Goal: Task Accomplishment & Management: Complete application form

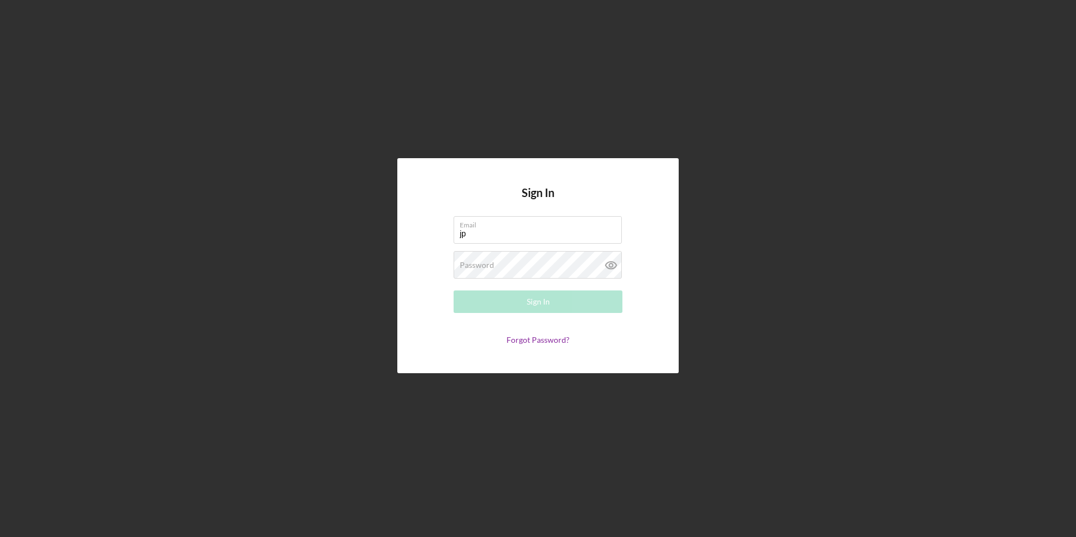
type input "[EMAIL_ADDRESS][DOMAIN_NAME]"
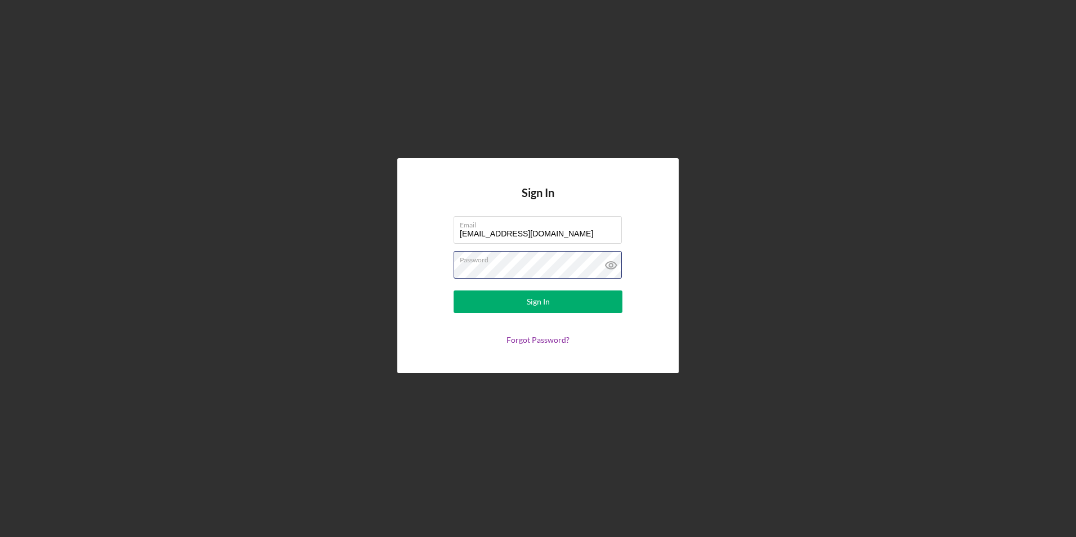
click at [453, 290] on button "Sign In" at bounding box center [537, 301] width 169 height 23
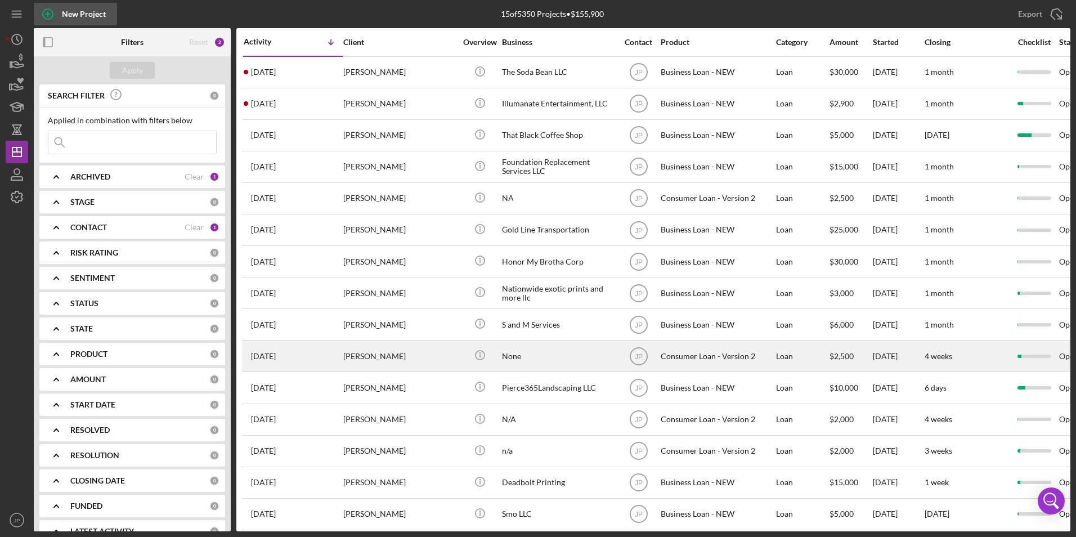
click at [83, 9] on div "New Project" at bounding box center [84, 14] width 44 height 23
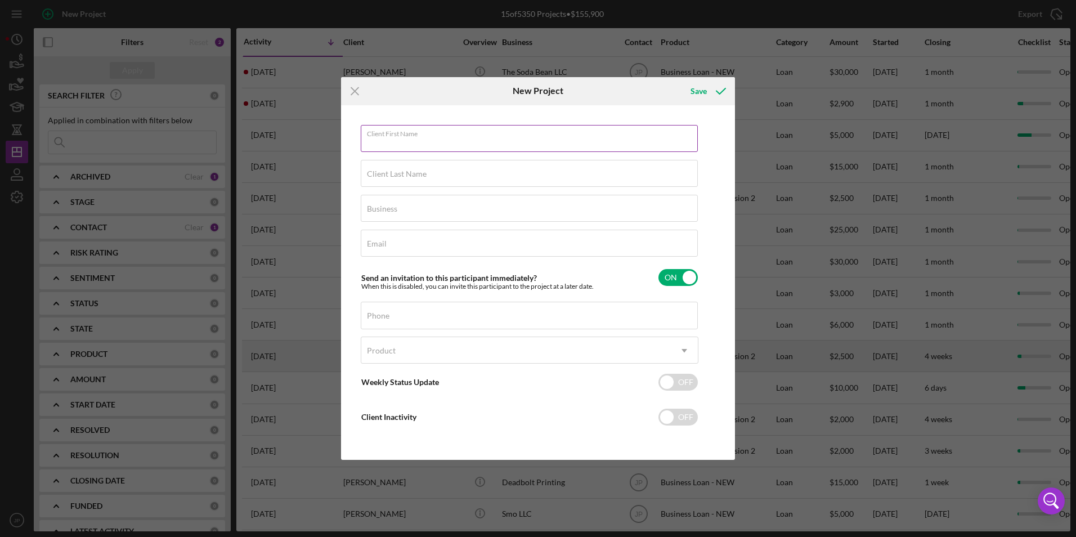
click at [456, 129] on div "Client First Name Required" at bounding box center [530, 139] width 338 height 28
type input "[PERSON_NAME]"
type input "NA"
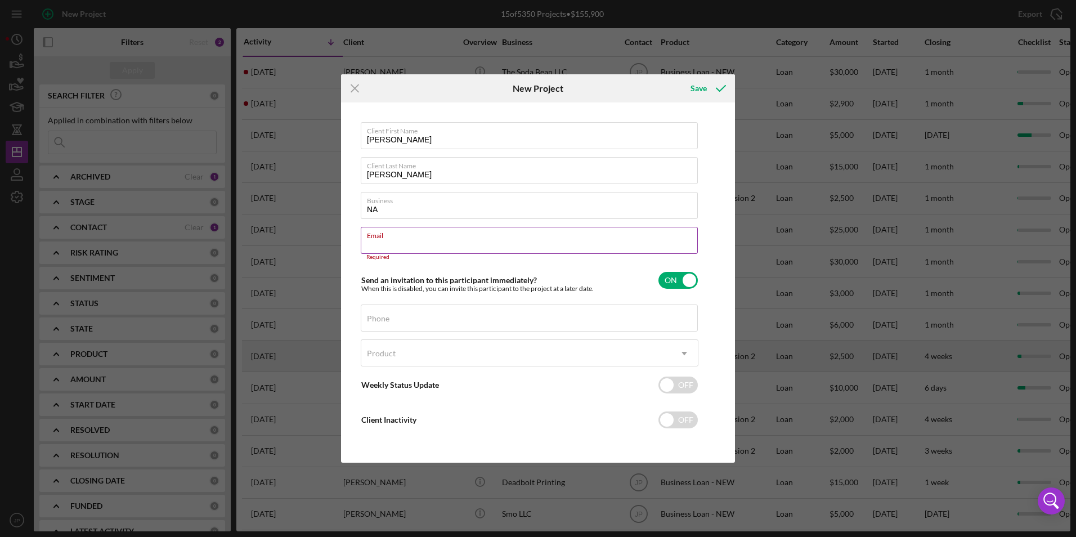
click at [464, 244] on div "Email Required" at bounding box center [530, 244] width 338 height 34
paste input "[EMAIL_ADDRESS][DOMAIN_NAME]"
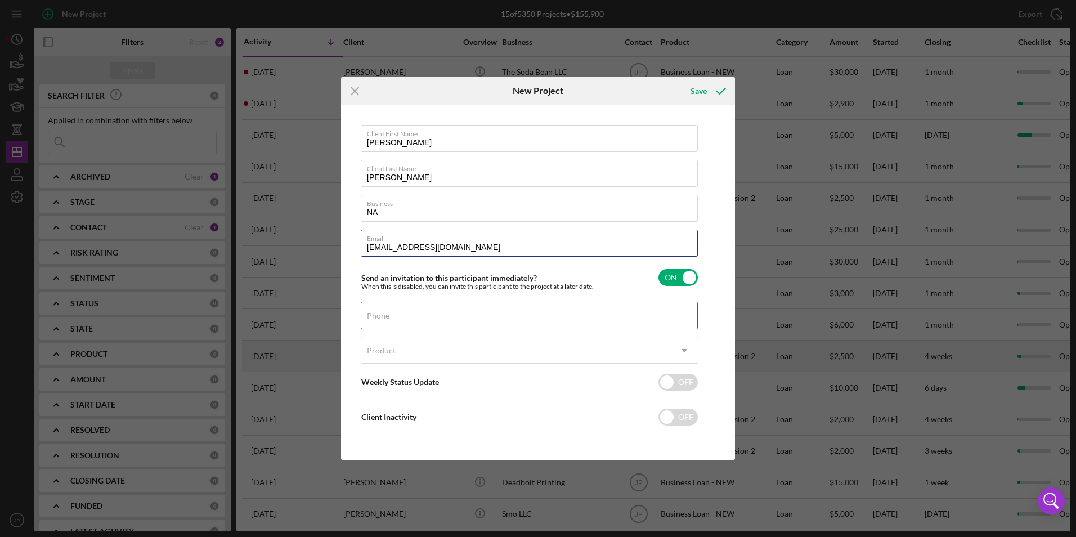
type input "[EMAIL_ADDRESS][DOMAIN_NAME]"
click at [468, 312] on div "Phone" at bounding box center [530, 316] width 338 height 28
click at [514, 326] on input "Phone" at bounding box center [529, 315] width 337 height 27
paste input "[PHONE_NUMBER]"
type input "[PHONE_NUMBER]"
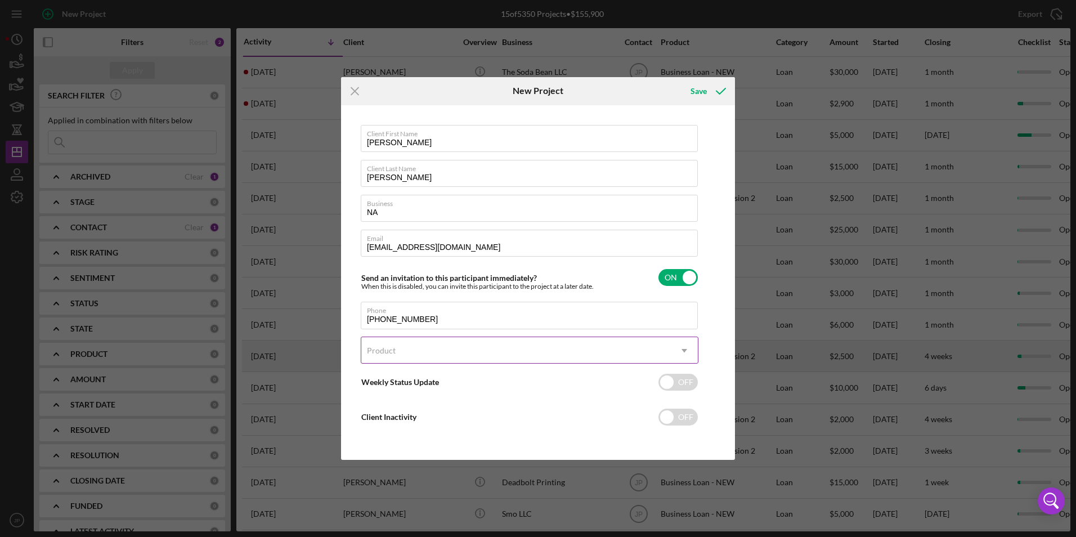
click at [580, 349] on div "Product" at bounding box center [515, 351] width 309 height 26
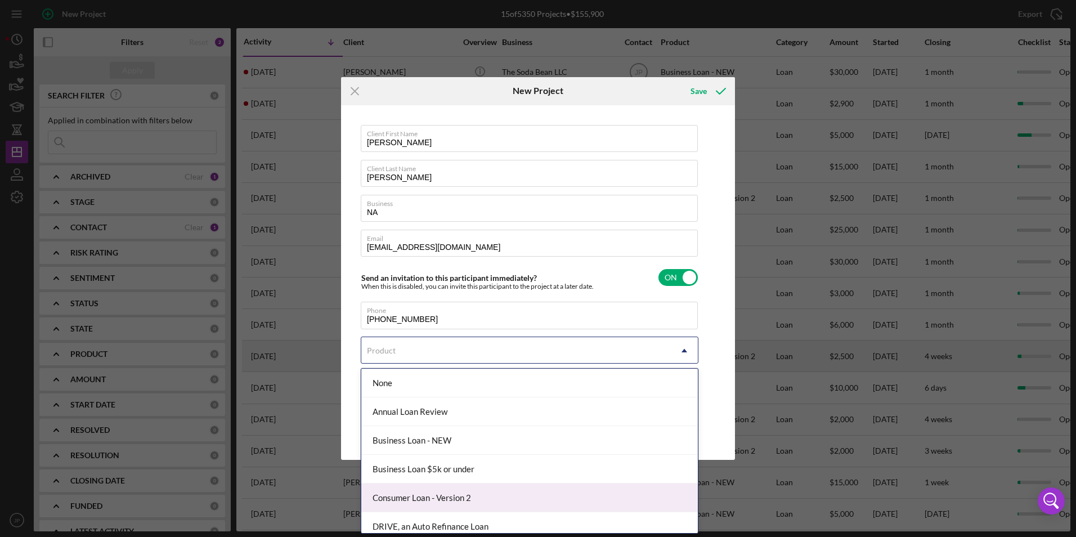
click at [536, 492] on div "Consumer Loan - Version 2" at bounding box center [529, 497] width 336 height 29
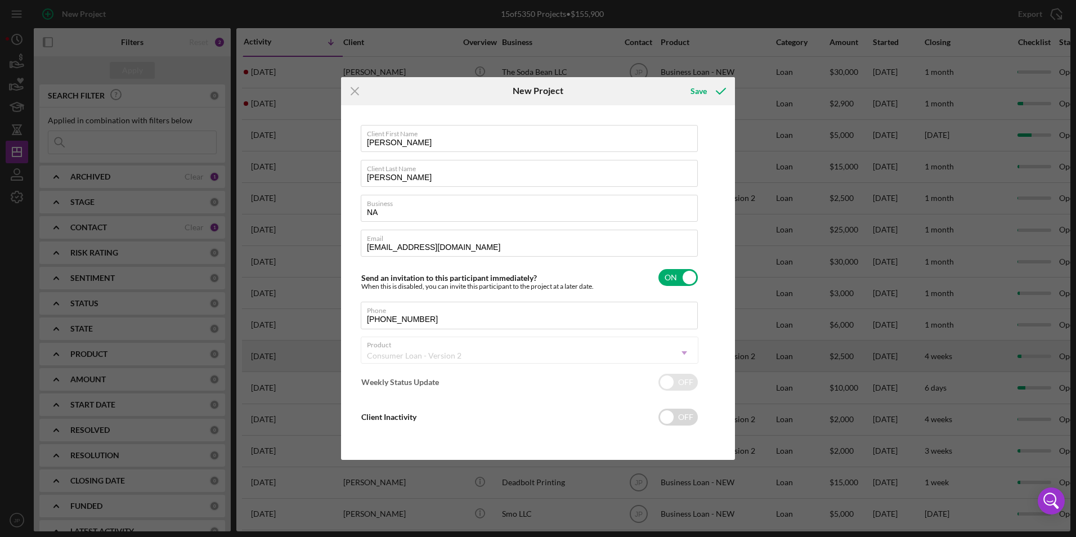
checkbox input "true"
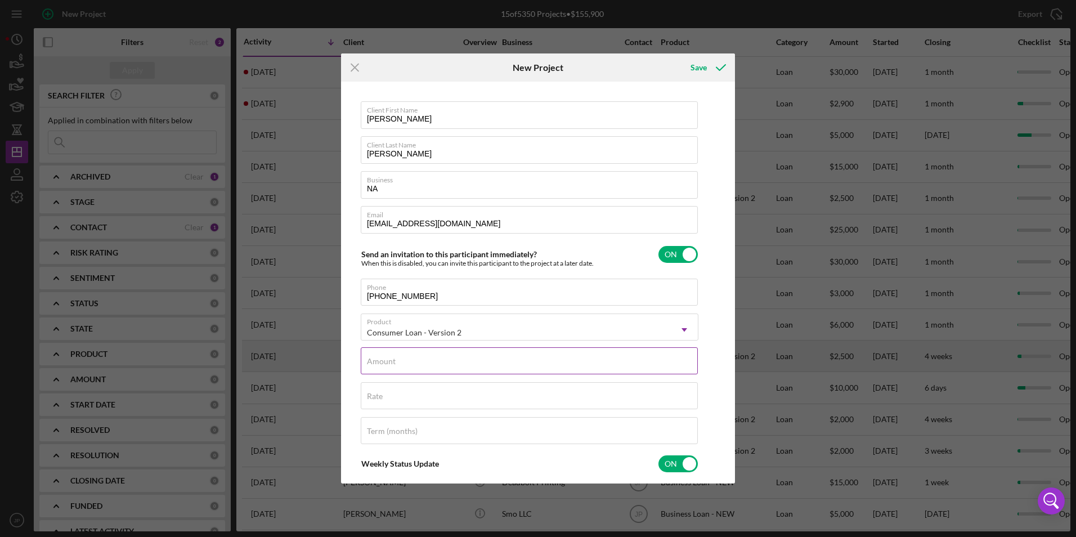
click at [442, 360] on div "Amount" at bounding box center [530, 361] width 338 height 28
type textarea "Thank you for your application to [PERSON_NAME]! Please login to see what we st…"
drag, startPoint x: 447, startPoint y: 357, endPoint x: 342, endPoint y: 357, distance: 105.8
click at [342, 357] on div "Client First Name [PERSON_NAME] Client Last Name [PERSON_NAME] Business NA Emai…" at bounding box center [538, 282] width 394 height 401
type input "$2"
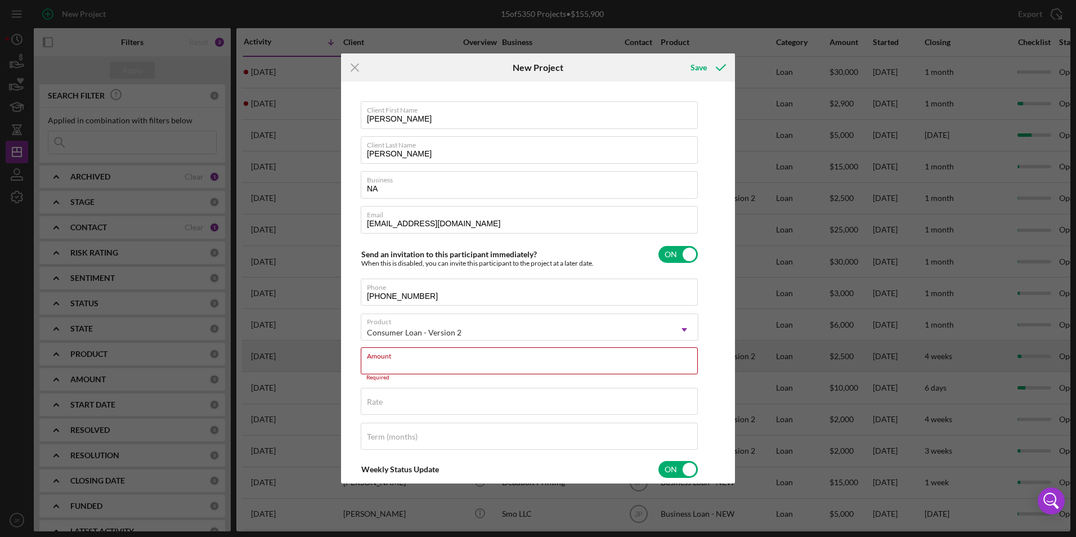
type textarea "Thank you for your application to [PERSON_NAME]! Please login to see what we st…"
type input "$25"
type textarea "Thank you for your application to [PERSON_NAME]! Please login to see what we st…"
type input "$250"
type textarea "Thank you for your application to [PERSON_NAME]! Please login to see what we st…"
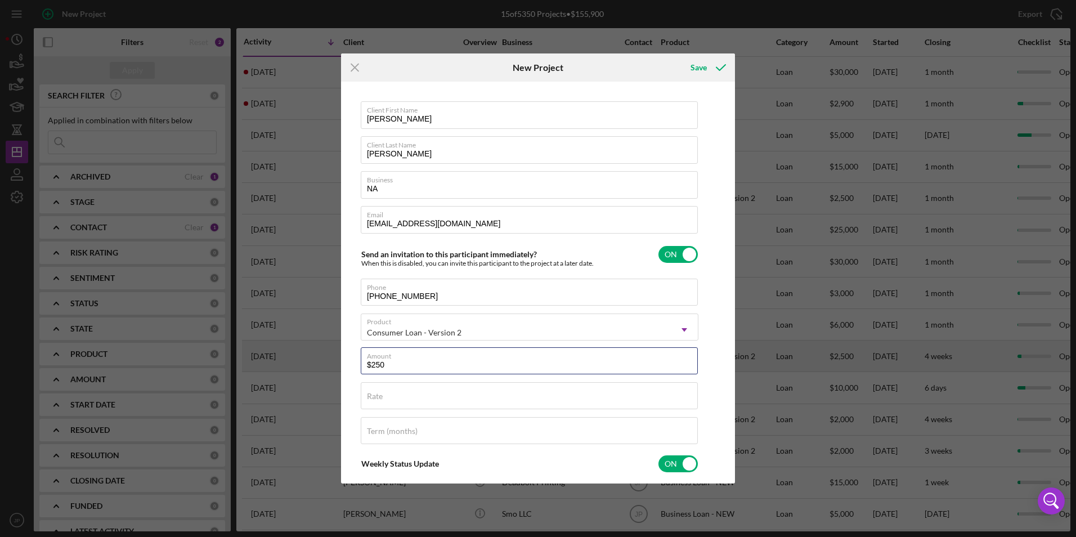
type input "$2,500"
type textarea "Thank you for your application to [PERSON_NAME]! Please login to see what we st…"
type input "$2,500"
click at [696, 68] on div "Save" at bounding box center [698, 67] width 16 height 23
type textarea "Thank you for your application to [PERSON_NAME]! Please login to see what we st…"
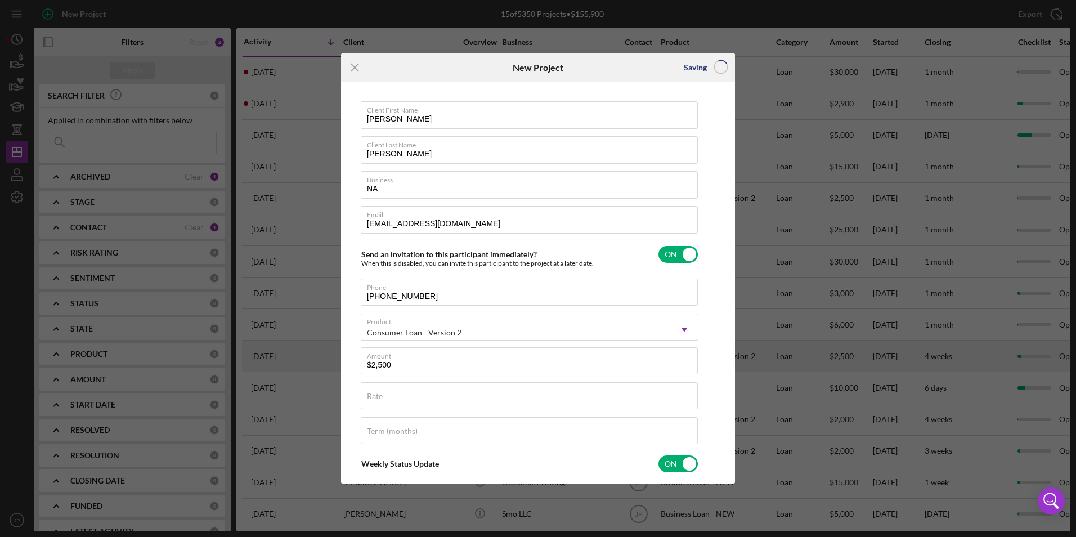
checkbox input "false"
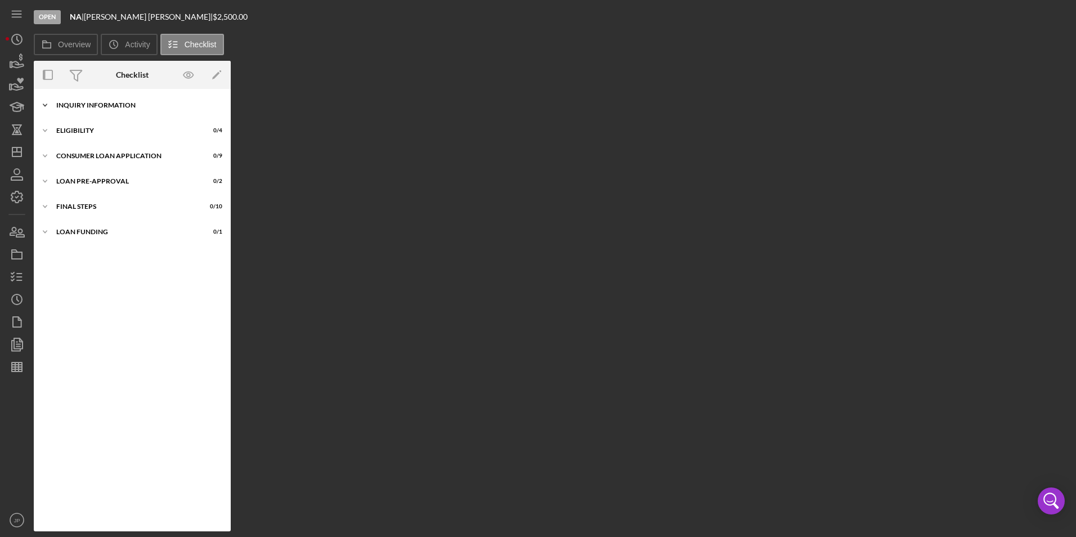
click at [43, 102] on icon "Icon/Expander" at bounding box center [45, 105] width 23 height 23
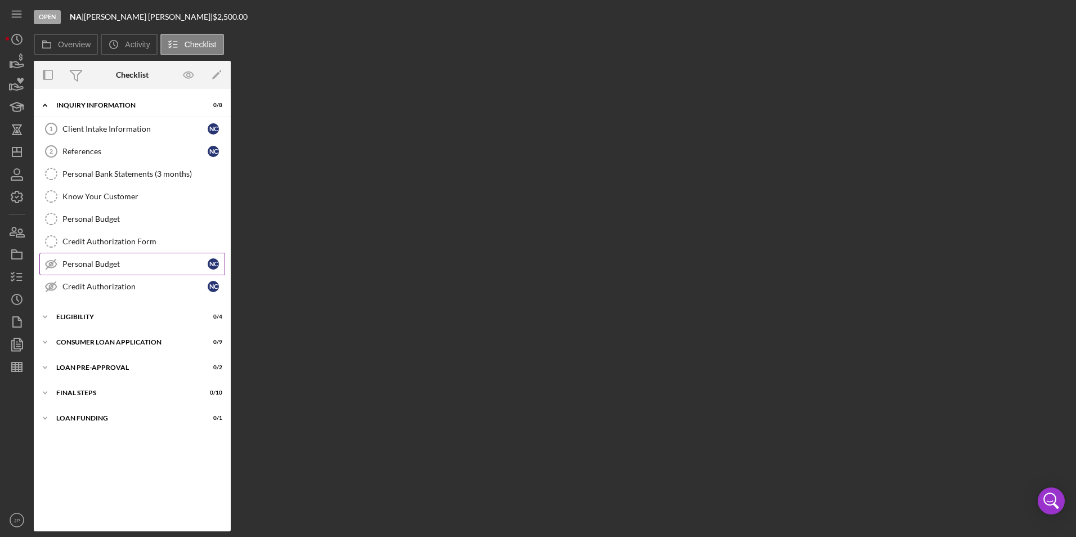
click at [146, 266] on div "Personal Budget" at bounding box center [134, 263] width 145 height 9
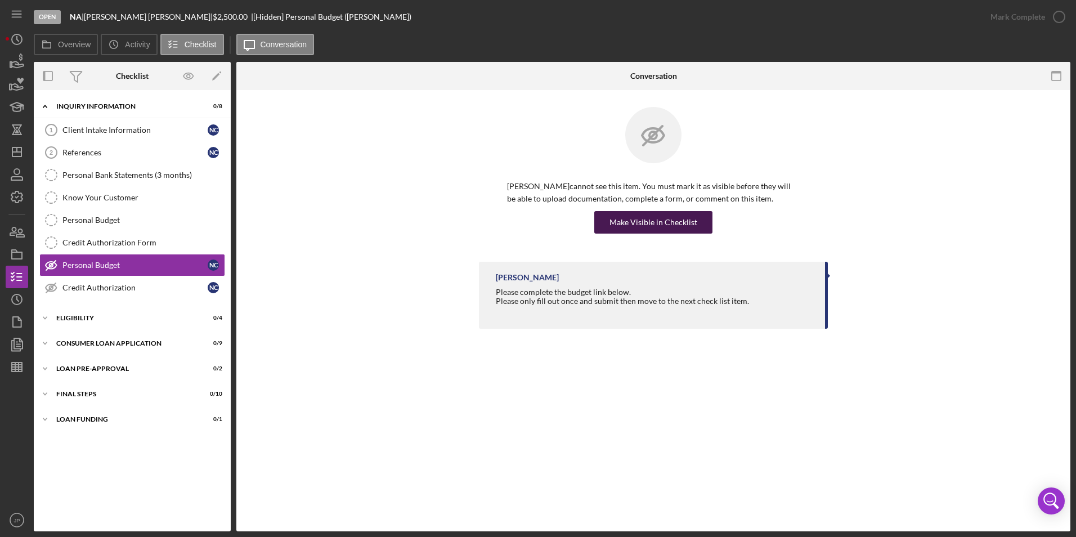
click at [650, 225] on div "Make Visible in Checklist" at bounding box center [653, 222] width 88 height 23
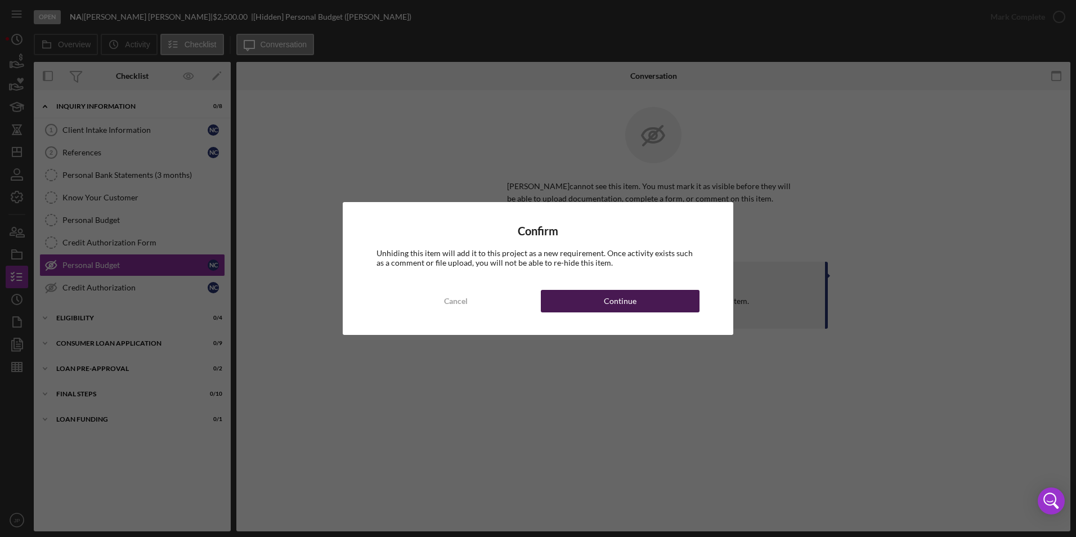
click at [633, 298] on div "Continue" at bounding box center [620, 301] width 33 height 23
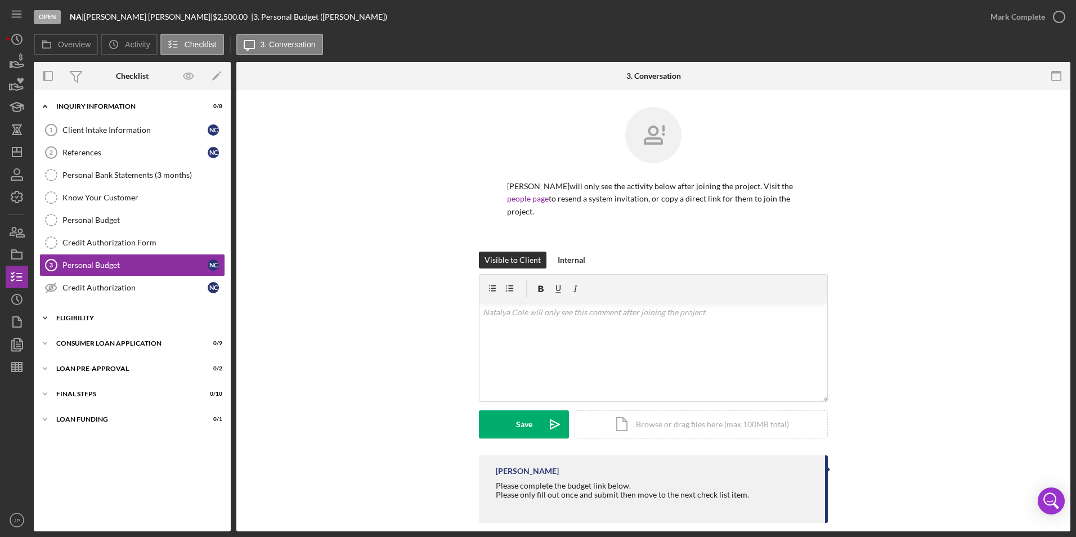
click at [42, 317] on icon "Icon/Expander" at bounding box center [45, 318] width 23 height 23
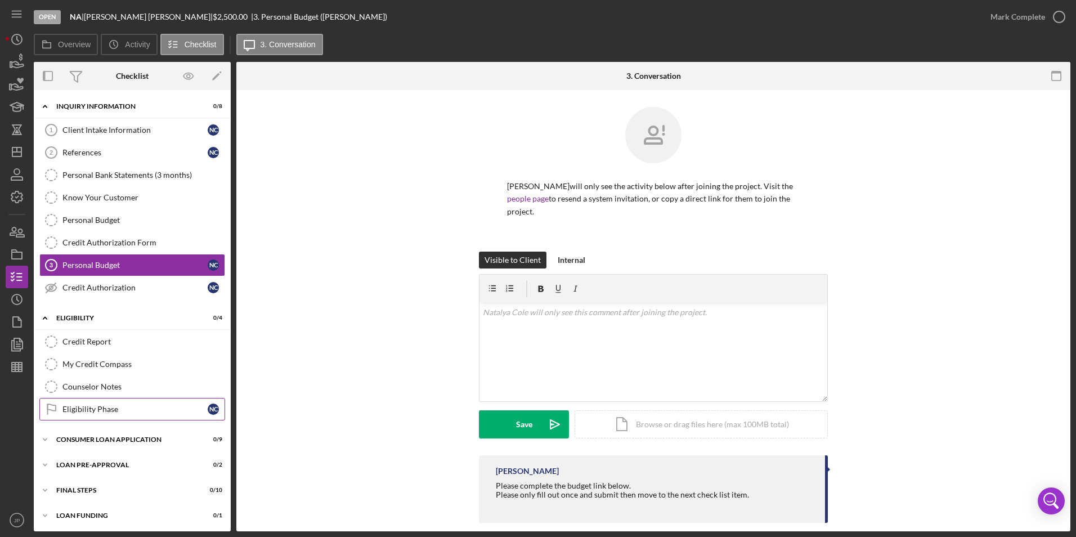
click at [90, 410] on div "Eligibility Phase" at bounding box center [134, 409] width 145 height 9
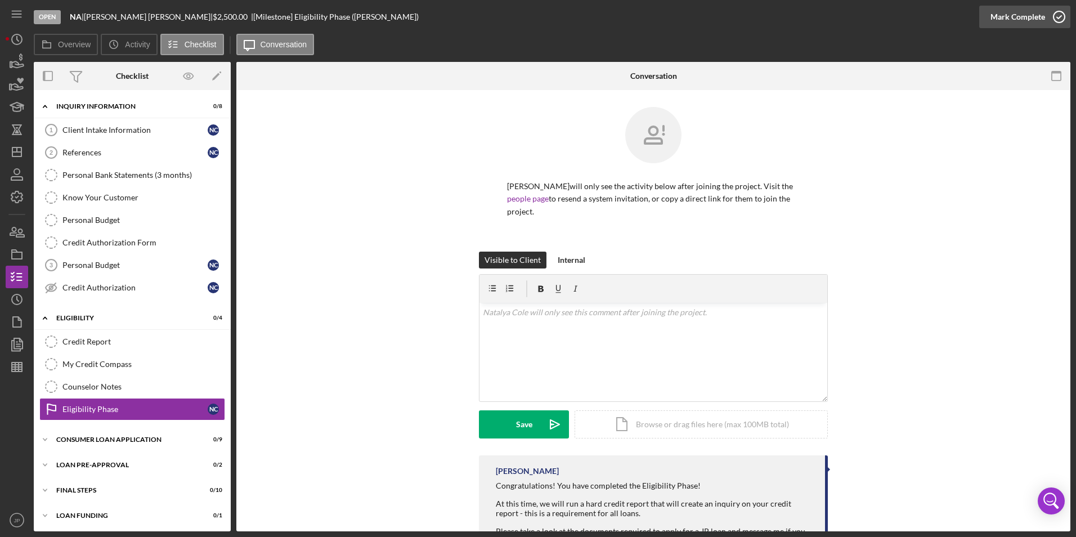
click at [1038, 19] on div "Mark Complete" at bounding box center [1017, 17] width 55 height 23
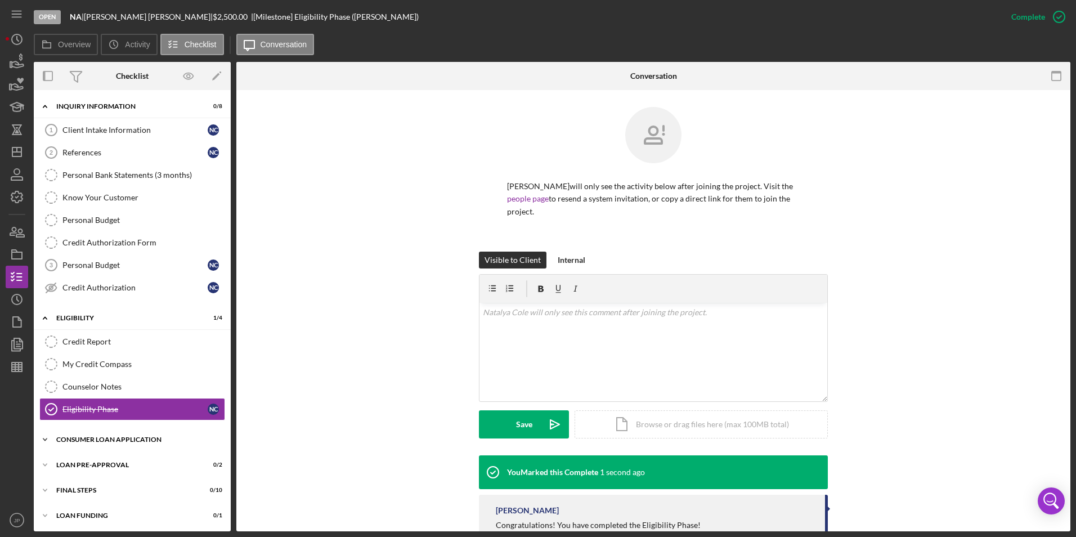
click at [42, 437] on icon "Icon/Expander" at bounding box center [45, 439] width 23 height 23
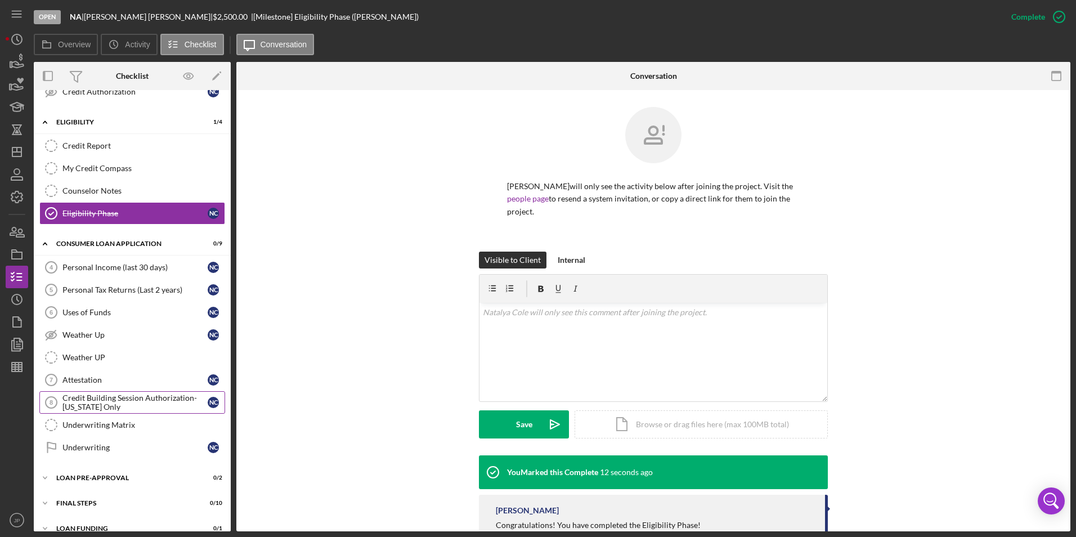
scroll to position [210, 0]
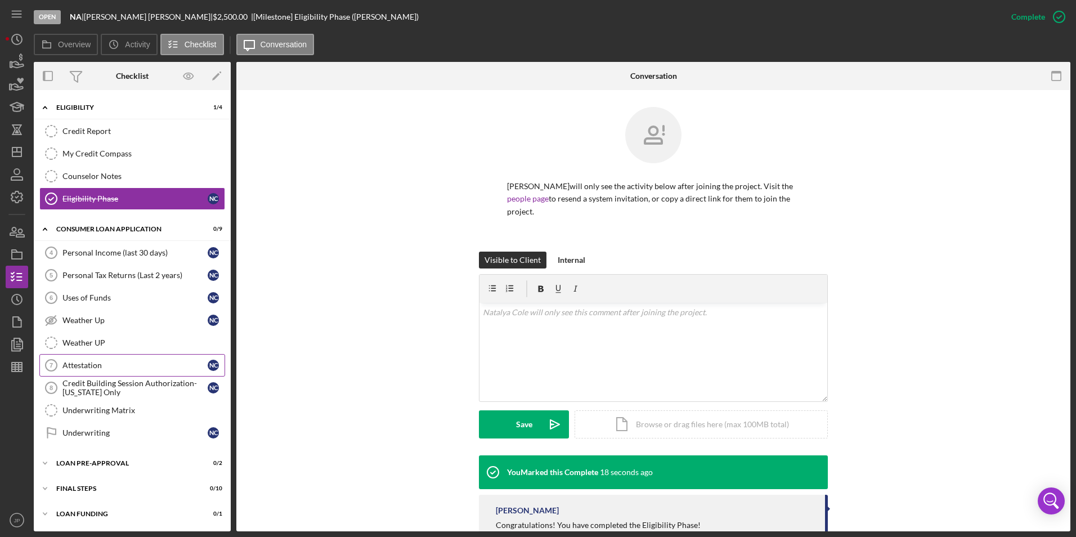
click at [114, 371] on link "Attestation 7 Attestation N C" at bounding box center [132, 365] width 186 height 23
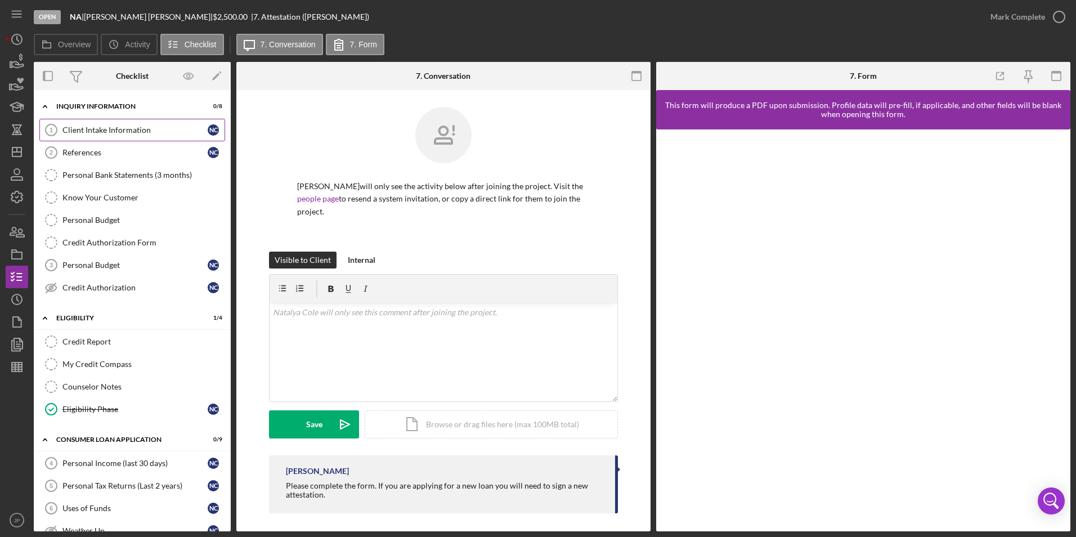
click at [160, 131] on div "Client Intake Information" at bounding box center [134, 129] width 145 height 9
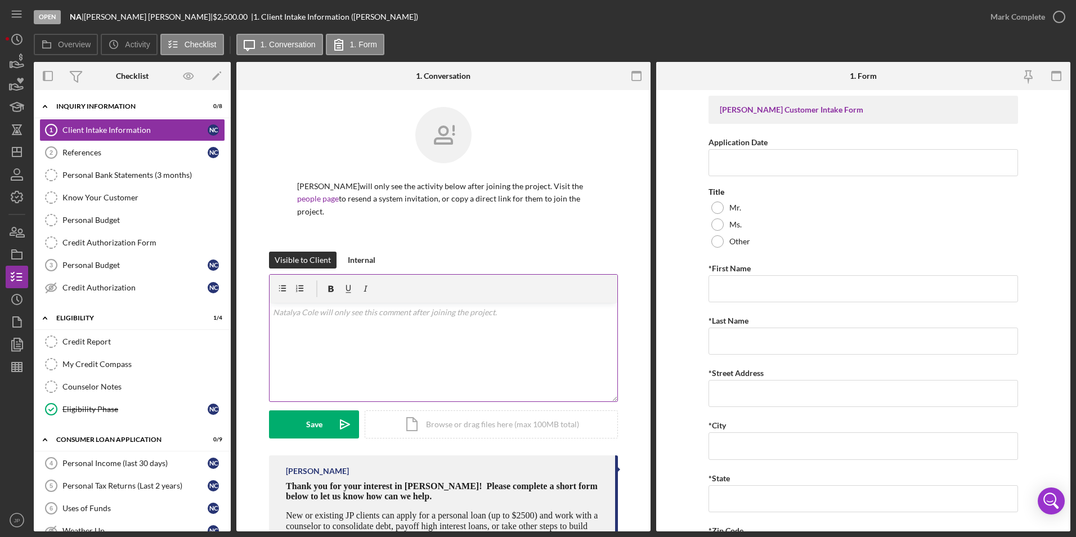
click at [403, 306] on p at bounding box center [444, 312] width 342 height 12
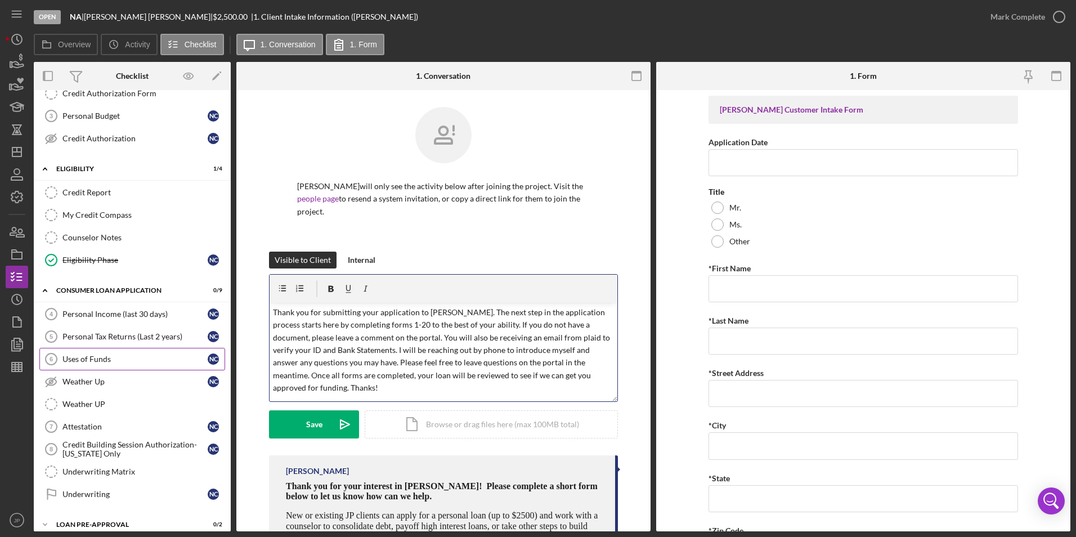
scroll to position [169, 0]
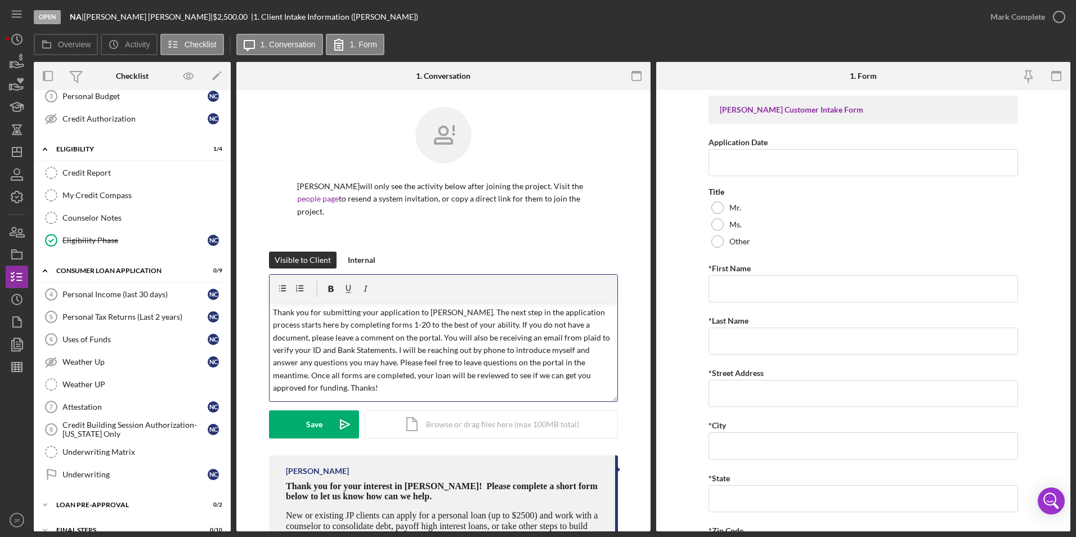
click at [425, 310] on p "Thank you for submitting your application to [PERSON_NAME]. The next step in th…" at bounding box center [444, 350] width 342 height 88
drag, startPoint x: 395, startPoint y: 353, endPoint x: 396, endPoint y: 338, distance: 15.2
click at [396, 338] on p "Thank you for submitting your application to [PERSON_NAME]. The next step in th…" at bounding box center [444, 350] width 342 height 88
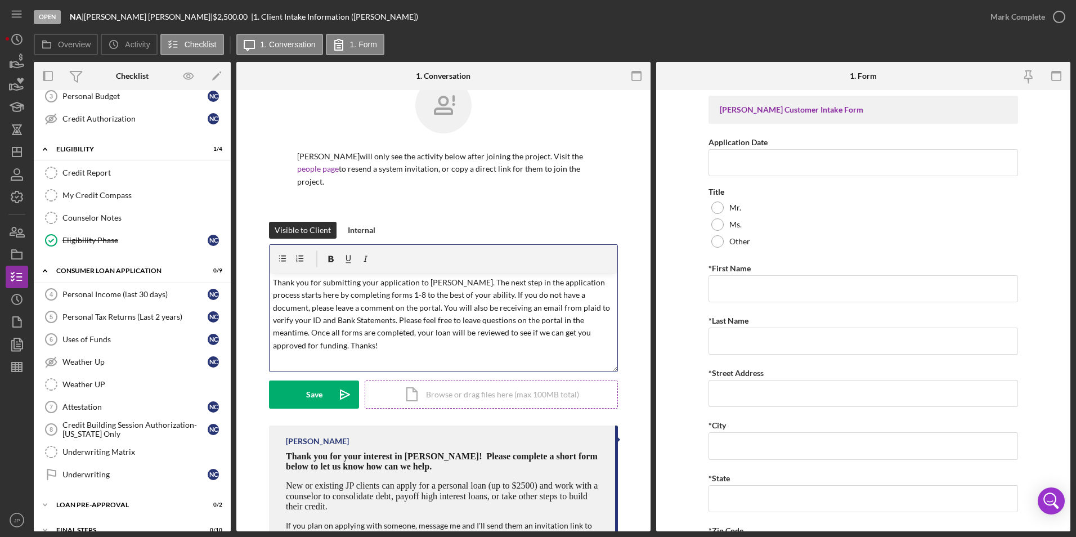
scroll to position [0, 0]
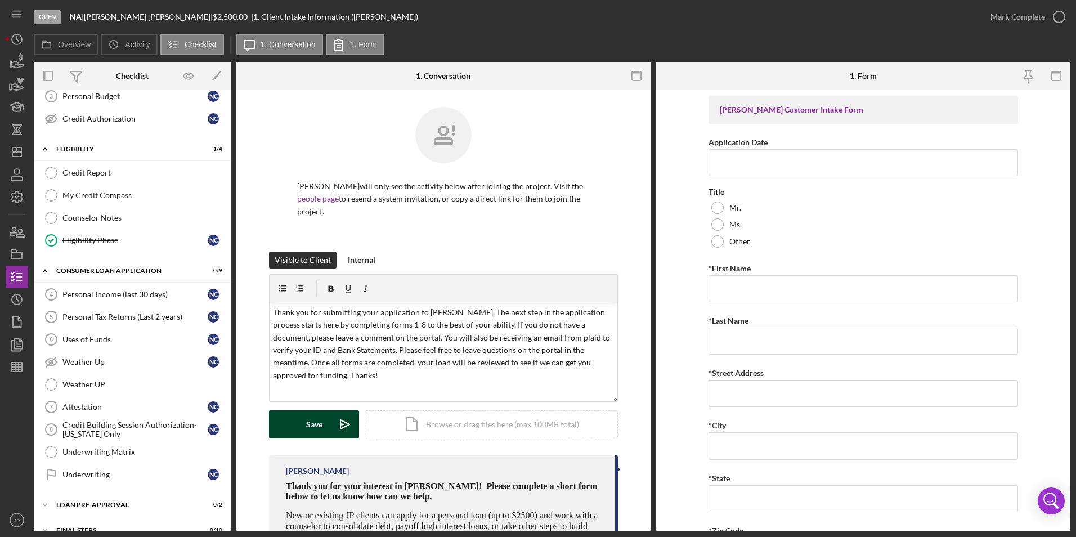
click at [300, 411] on button "Save Icon/icon-invite-send" at bounding box center [314, 424] width 90 height 28
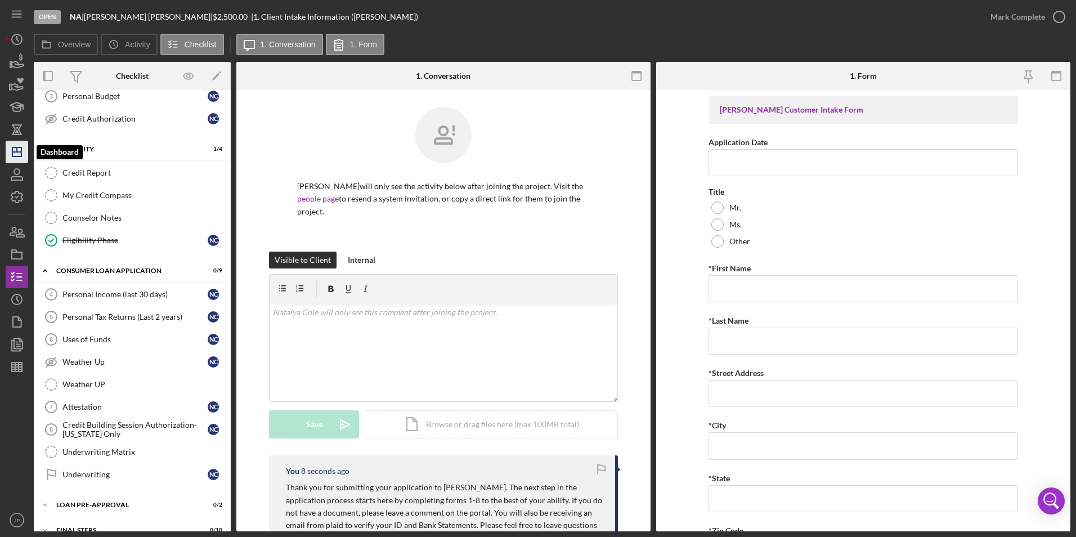
click at [18, 153] on icon "Icon/Dashboard" at bounding box center [17, 152] width 28 height 28
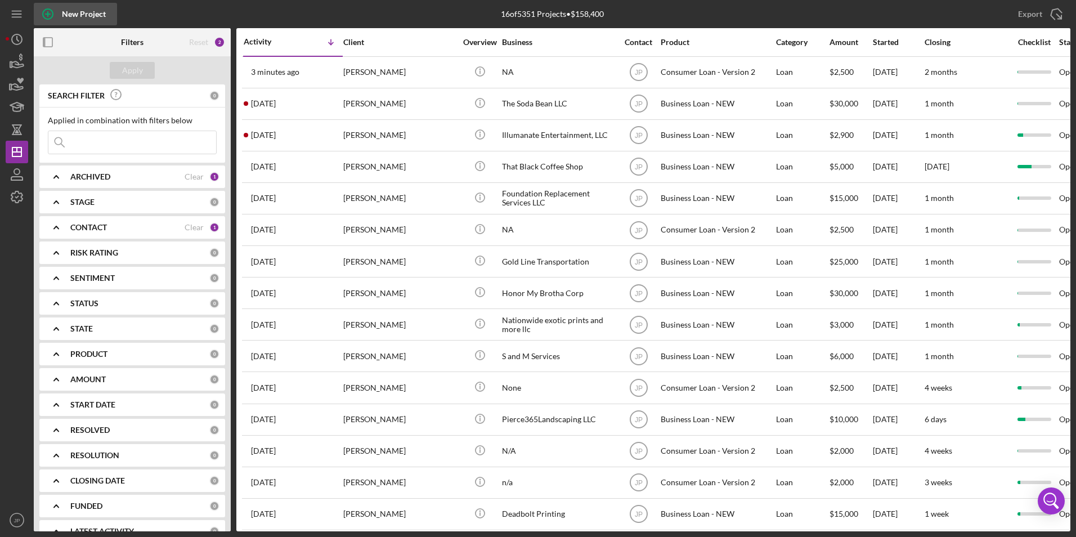
click at [105, 17] on div "New Project" at bounding box center [84, 14] width 44 height 23
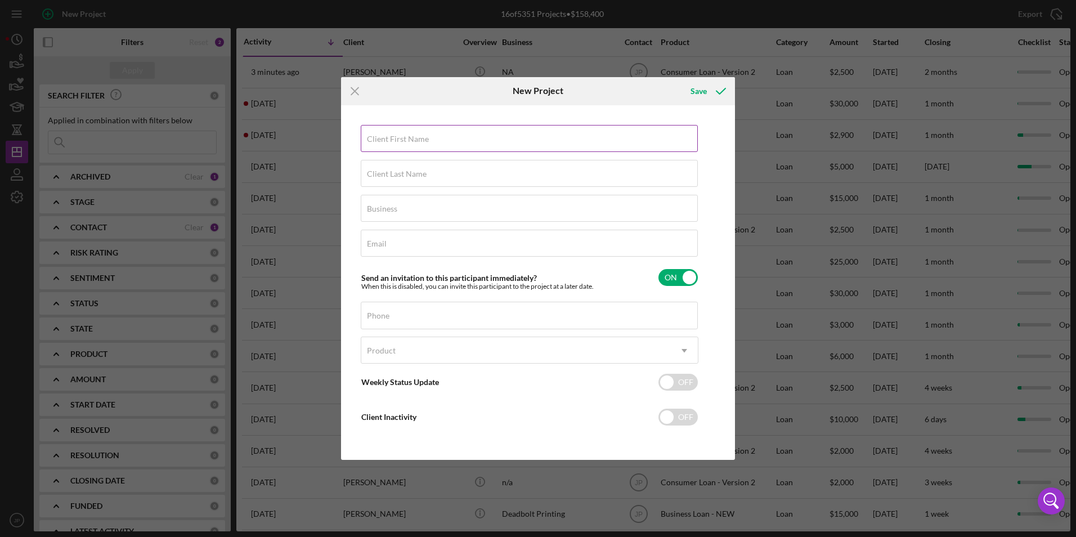
click at [487, 138] on input "Client First Name" at bounding box center [529, 138] width 337 height 27
type input "[PERSON_NAME]"
type input "NA"
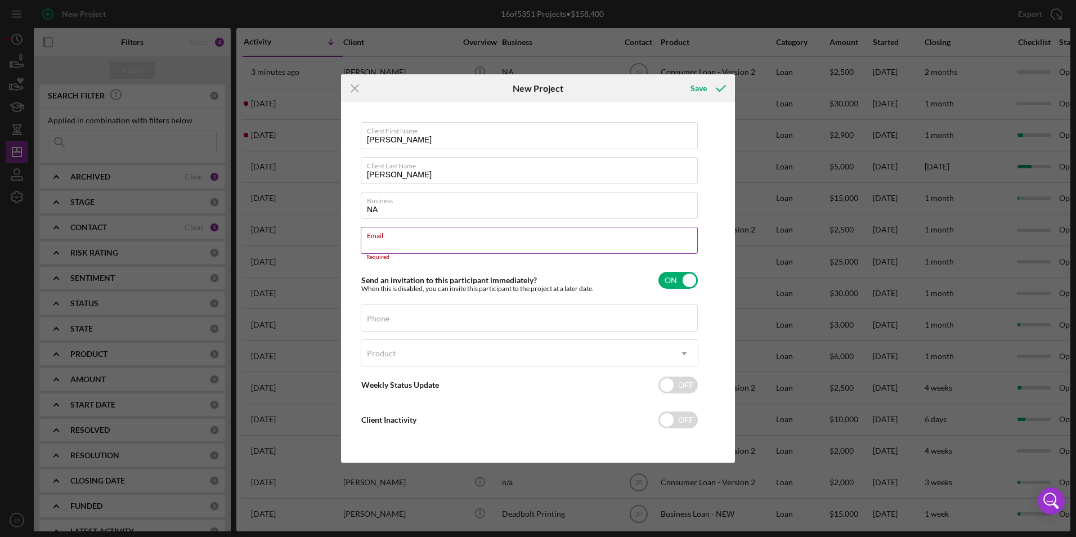
click at [428, 233] on div "Email Required" at bounding box center [530, 244] width 338 height 34
paste input "[EMAIL_ADDRESS][DOMAIN_NAME]"
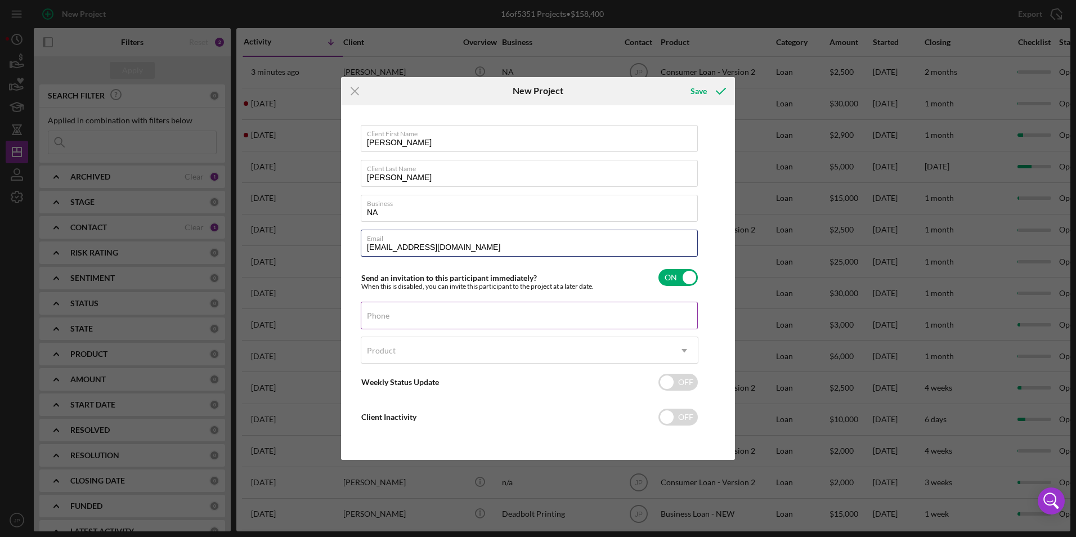
type input "[EMAIL_ADDRESS][DOMAIN_NAME]"
click at [406, 321] on input "Phone" at bounding box center [529, 315] width 337 height 27
click at [473, 315] on label "Phone" at bounding box center [532, 308] width 331 height 12
click at [473, 315] on input "Phone" at bounding box center [529, 315] width 337 height 27
paste input "[PHONE_NUMBER]"
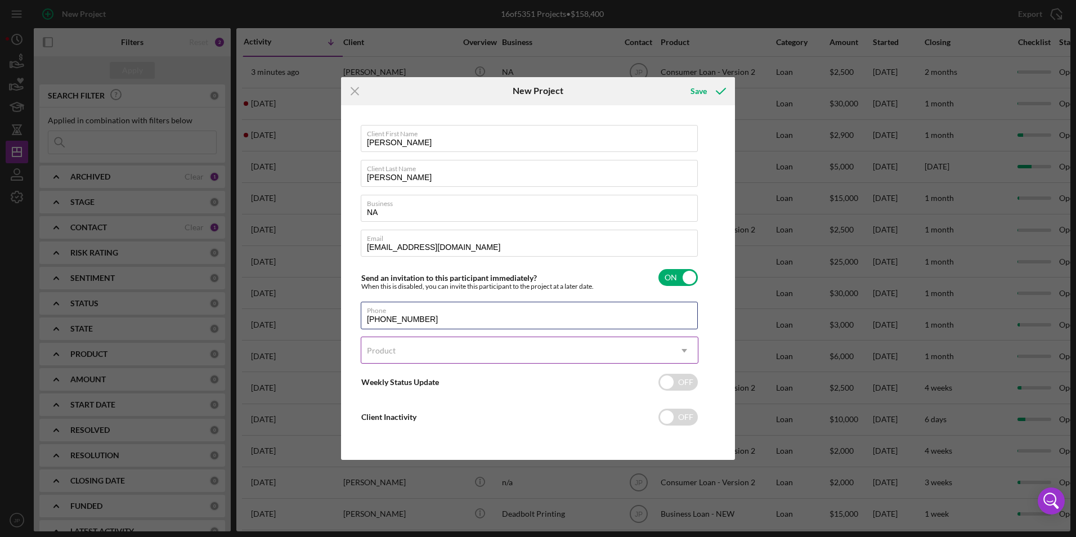
type input "[PHONE_NUMBER]"
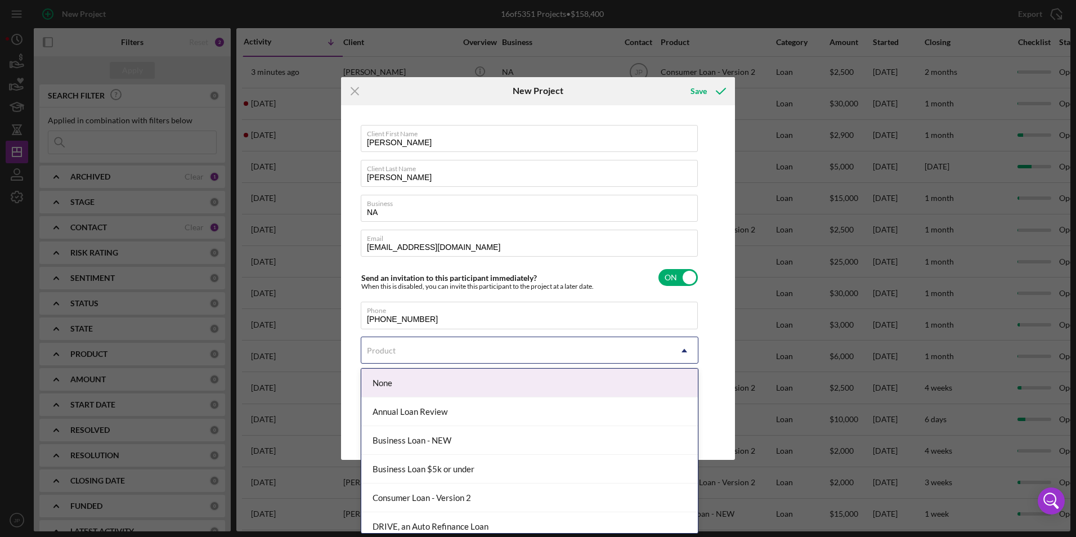
click at [484, 351] on div "Product" at bounding box center [515, 351] width 309 height 26
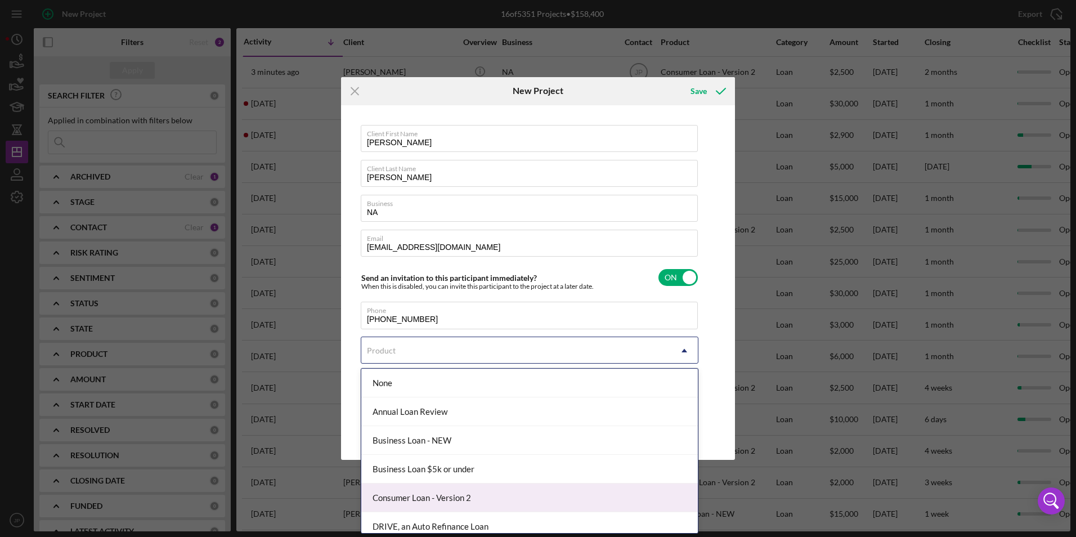
click at [470, 501] on div "Consumer Loan - Version 2" at bounding box center [529, 497] width 336 height 29
checkbox input "true"
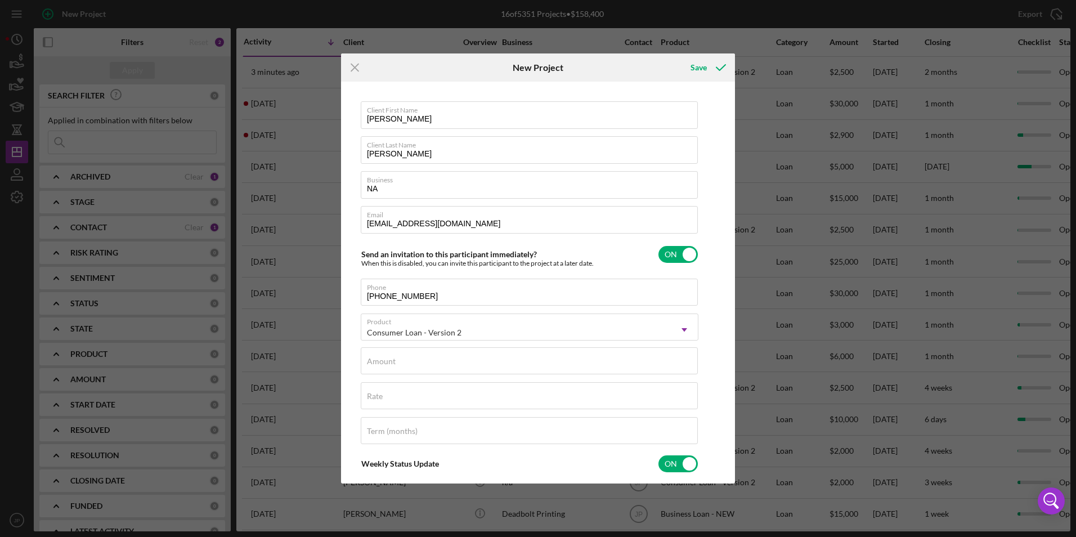
type textarea "Thank you for your application to [PERSON_NAME]! Please login to see what we st…"
click at [506, 360] on div "Amount" at bounding box center [530, 361] width 338 height 28
click at [442, 368] on input "Amount" at bounding box center [529, 360] width 337 height 27
type input "$2"
type textarea "Thank you for your application to [PERSON_NAME]! Please login to see what we st…"
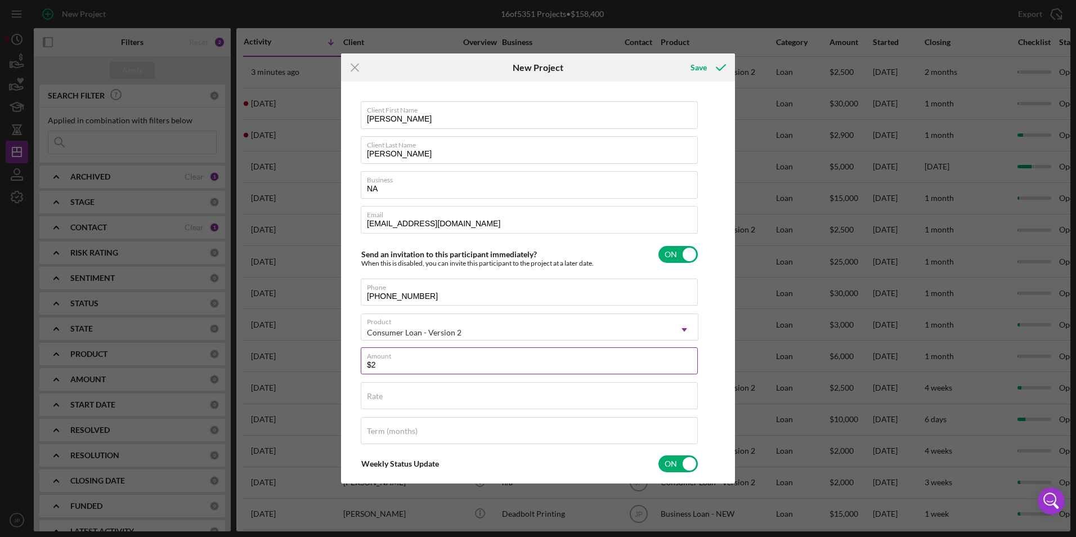
type input "$25"
type textarea "Thank you for your application to [PERSON_NAME]! Please login to see what we st…"
type input "$250"
type textarea "Thank you for your application to [PERSON_NAME]! Please login to see what we st…"
type input "$2,500"
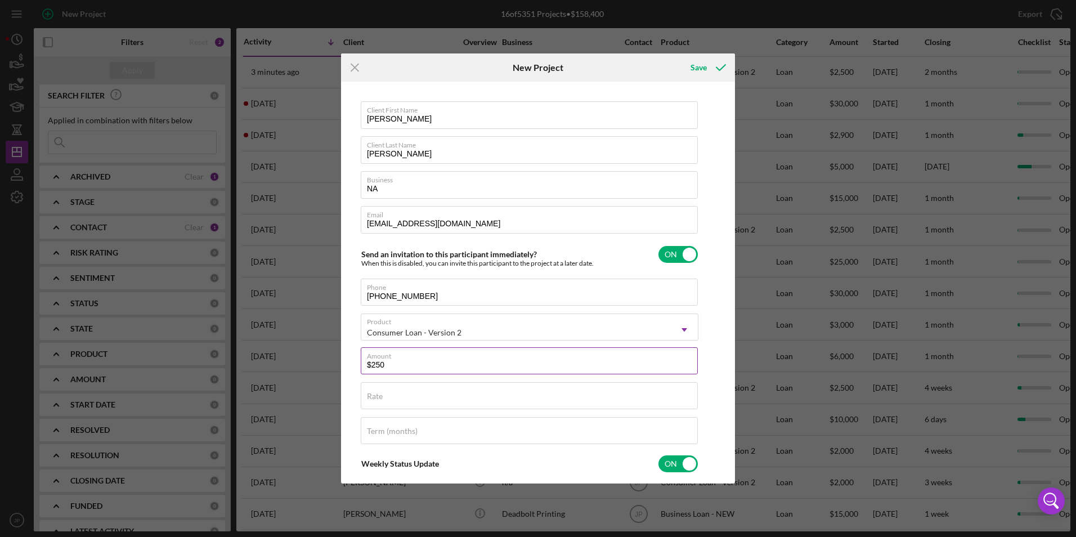
type textarea "Thank you for your application to [PERSON_NAME]! Please login to see what we st…"
type input "$2,500"
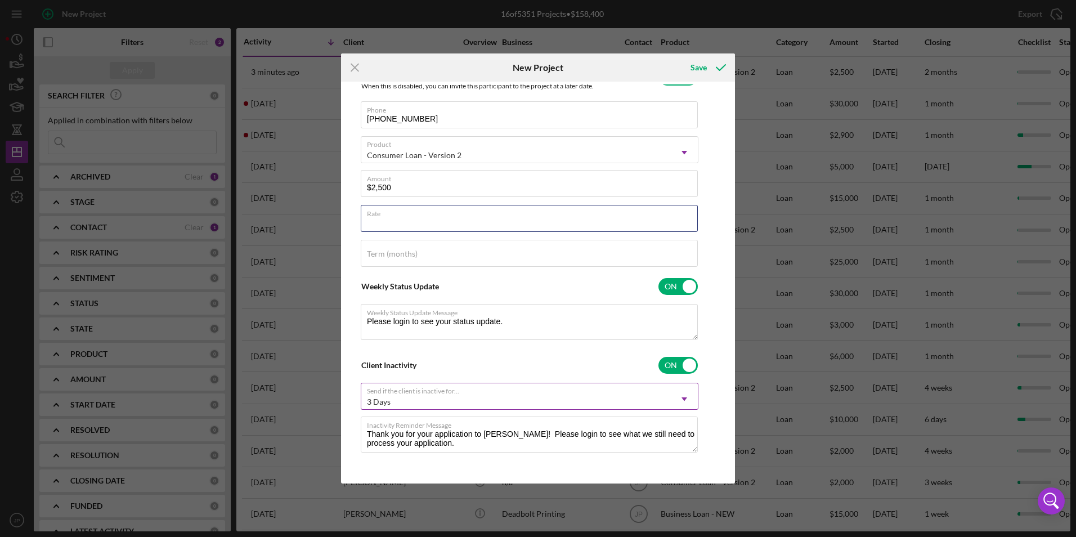
scroll to position [179, 0]
click at [709, 69] on icon "submit" at bounding box center [721, 67] width 28 height 28
type textarea "Thank you for your application to [PERSON_NAME]! Please login to see what we st…"
checkbox input "false"
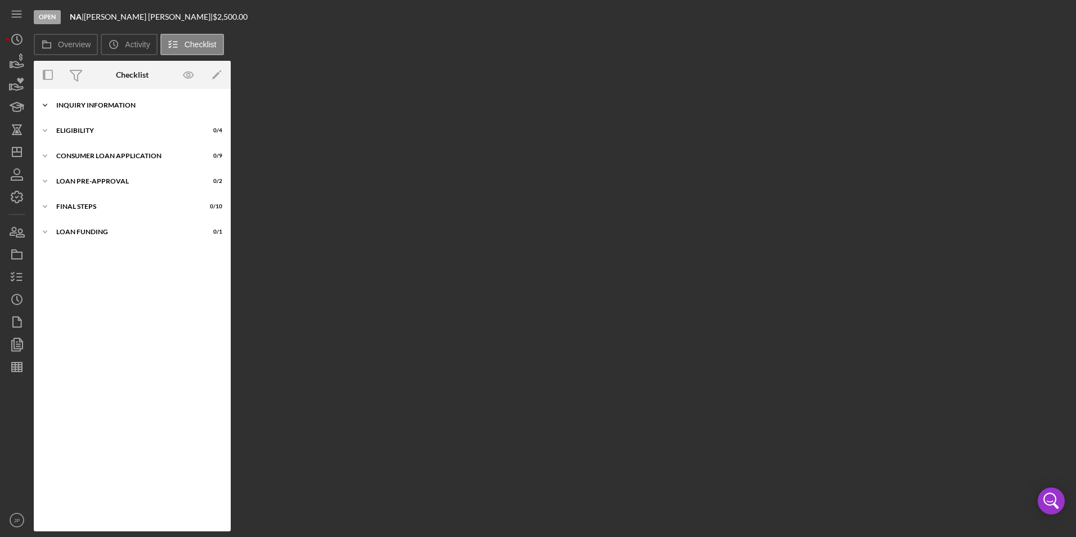
click at [44, 104] on icon "Icon/Expander" at bounding box center [45, 105] width 23 height 23
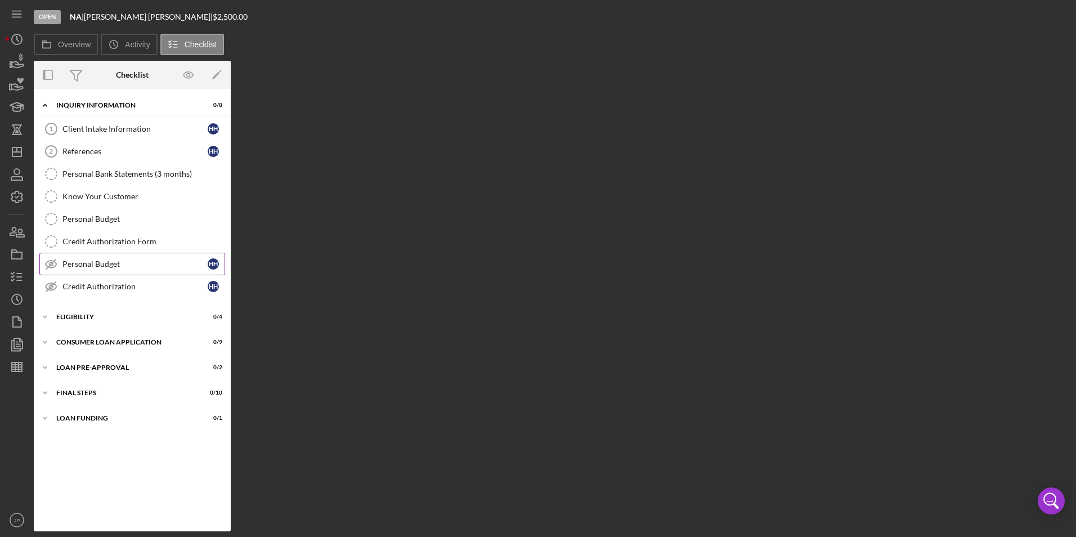
click at [94, 263] on div "Personal Budget" at bounding box center [134, 263] width 145 height 9
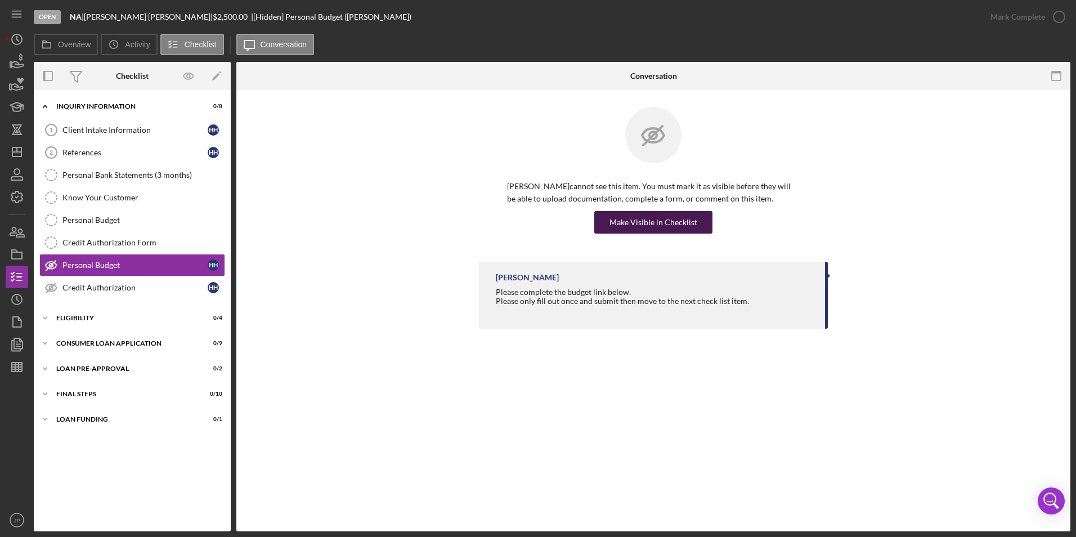
click at [639, 228] on div "Make Visible in Checklist" at bounding box center [653, 222] width 88 height 23
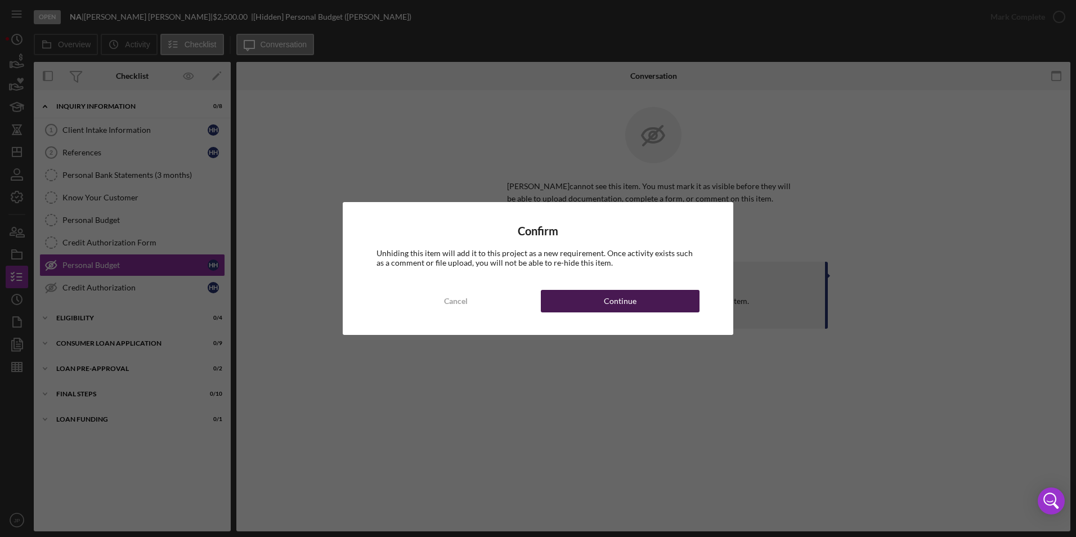
click at [641, 301] on button "Continue" at bounding box center [620, 301] width 159 height 23
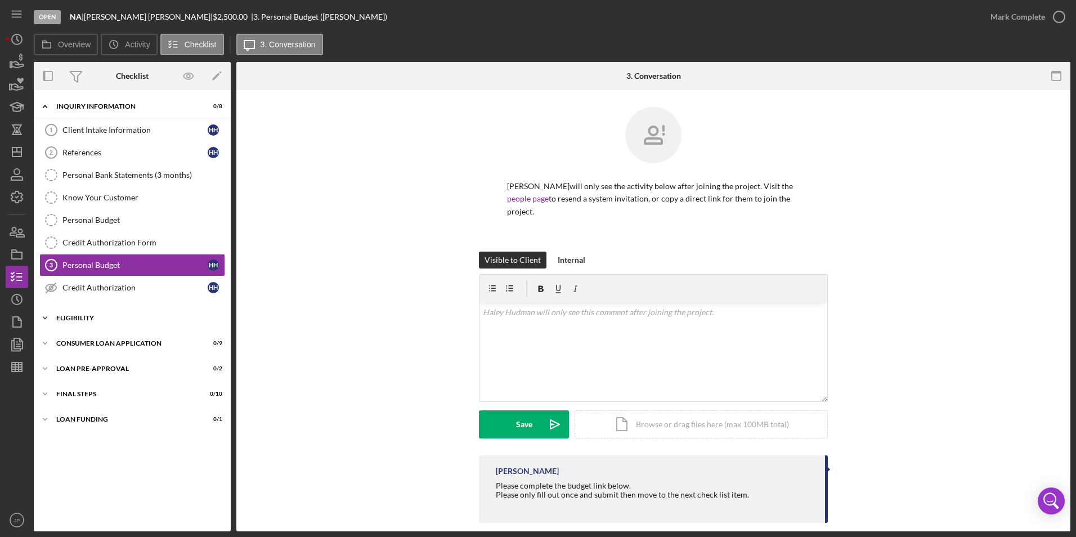
click at [42, 317] on icon "Icon/Expander" at bounding box center [45, 318] width 23 height 23
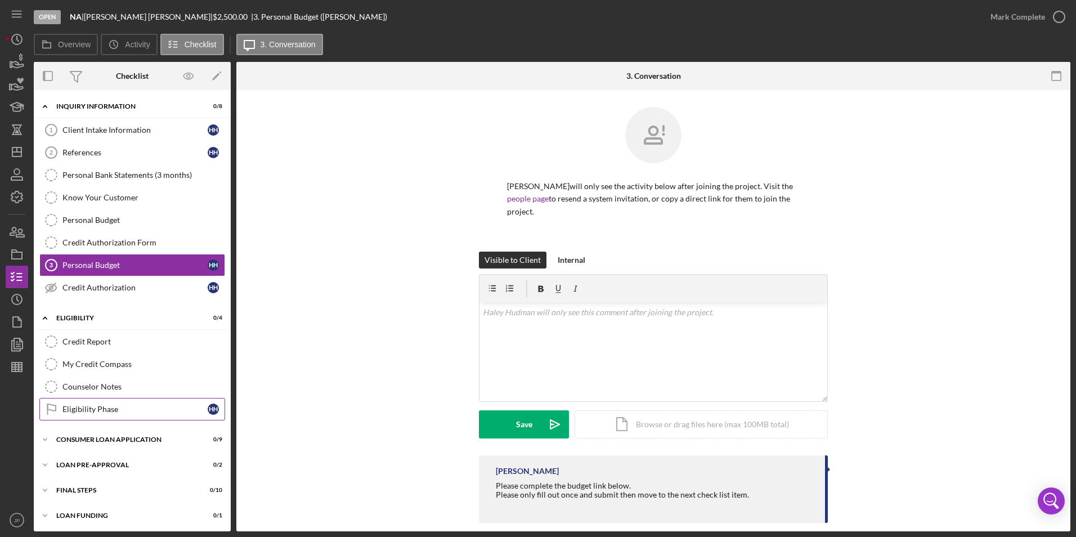
click at [112, 416] on link "Eligibility Phase Eligibility Phase H H" at bounding box center [132, 409] width 186 height 23
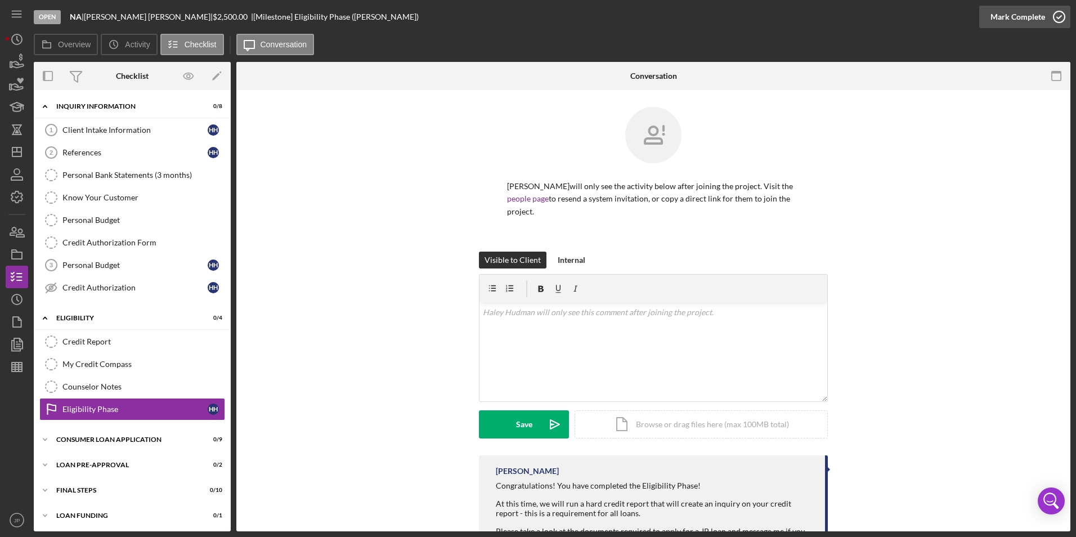
click at [1034, 10] on div "Mark Complete" at bounding box center [1017, 17] width 55 height 23
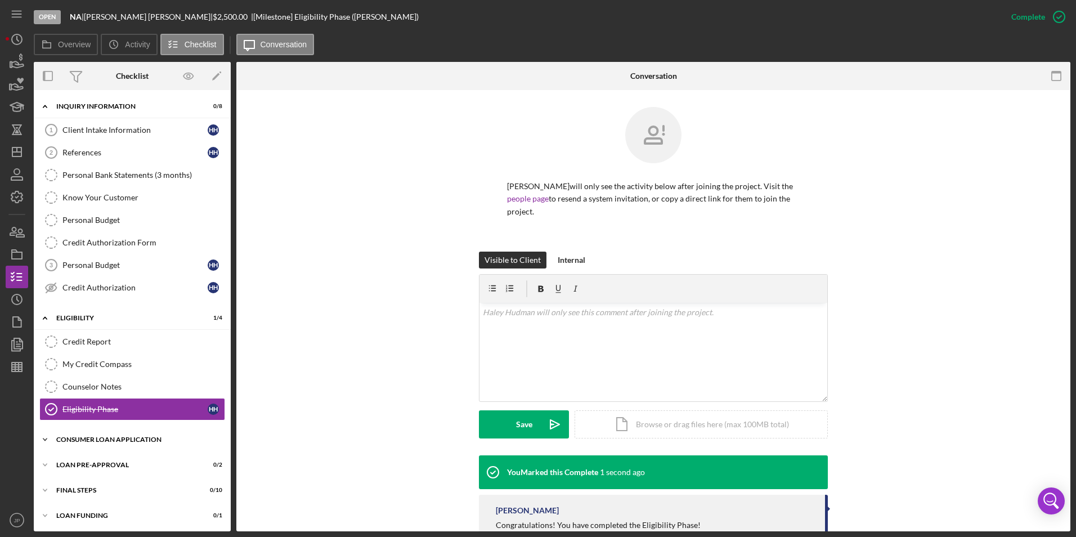
click at [41, 438] on icon "Icon/Expander" at bounding box center [45, 439] width 23 height 23
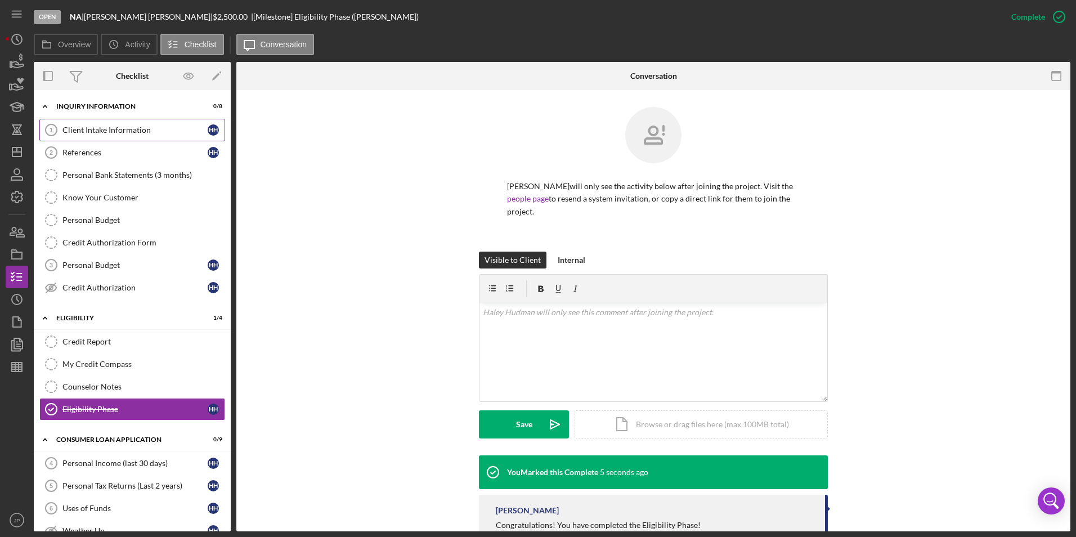
click at [89, 133] on div "Client Intake Information" at bounding box center [134, 129] width 145 height 9
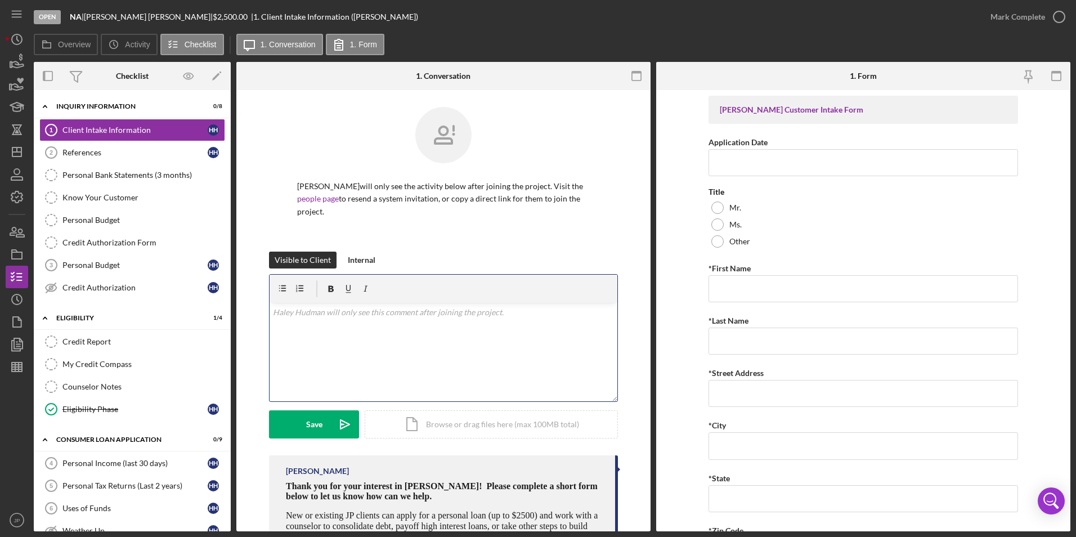
click at [491, 350] on div "v Color teal Color pink Remove color Add row above Add row below Add column bef…" at bounding box center [444, 352] width 348 height 98
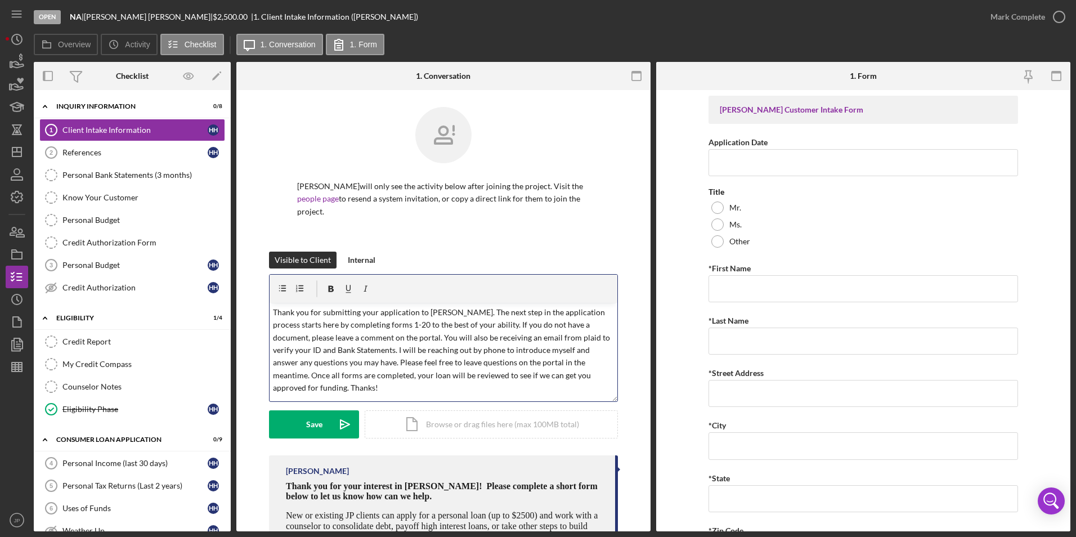
click at [424, 326] on p "Thank you for submitting your application to [PERSON_NAME]. The next step in th…" at bounding box center [444, 350] width 342 height 88
click at [318, 425] on div "Save" at bounding box center [314, 424] width 16 height 28
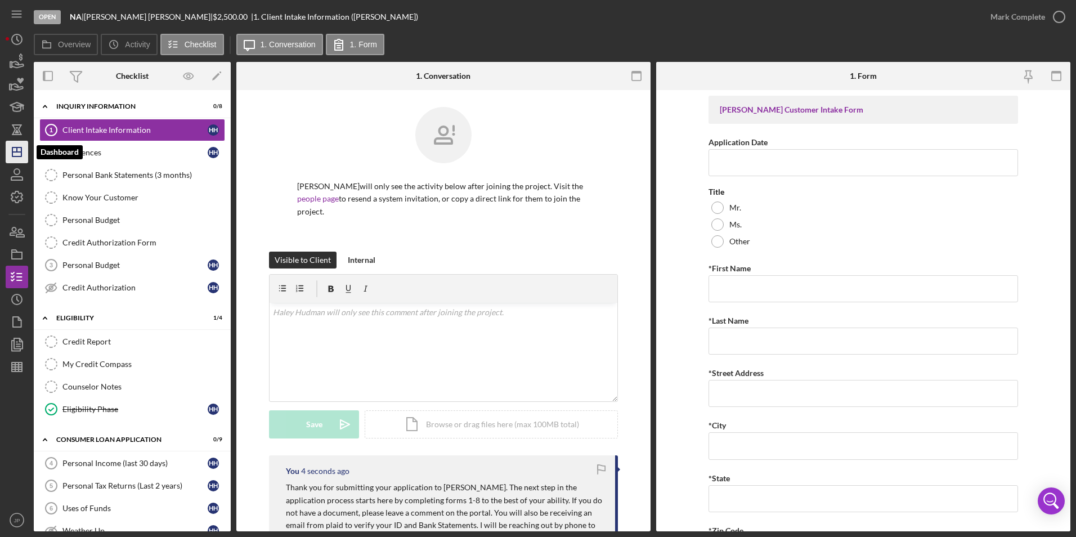
click at [17, 147] on icon "Icon/Dashboard" at bounding box center [17, 152] width 28 height 28
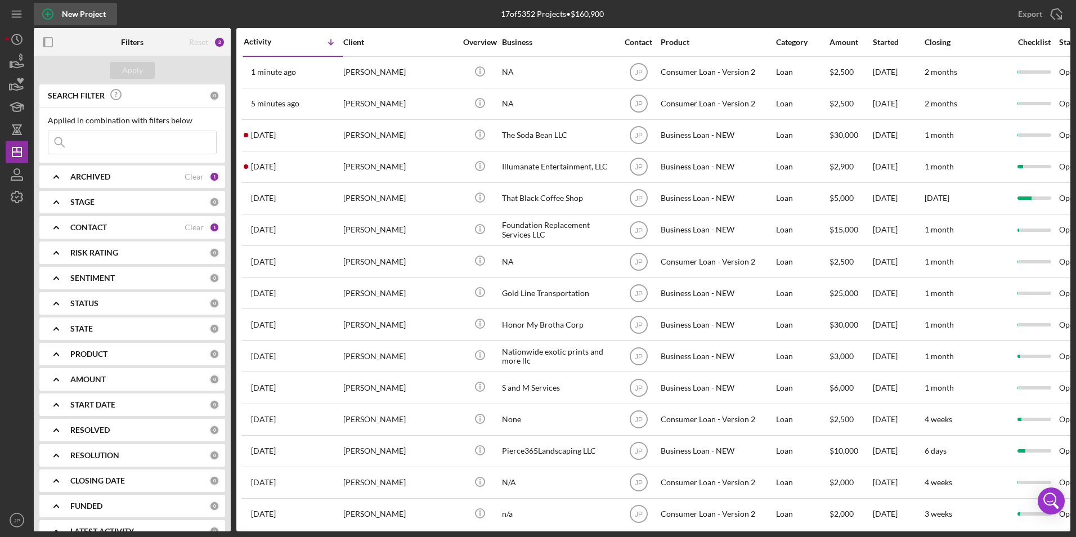
click at [88, 17] on div "New Project" at bounding box center [84, 14] width 44 height 23
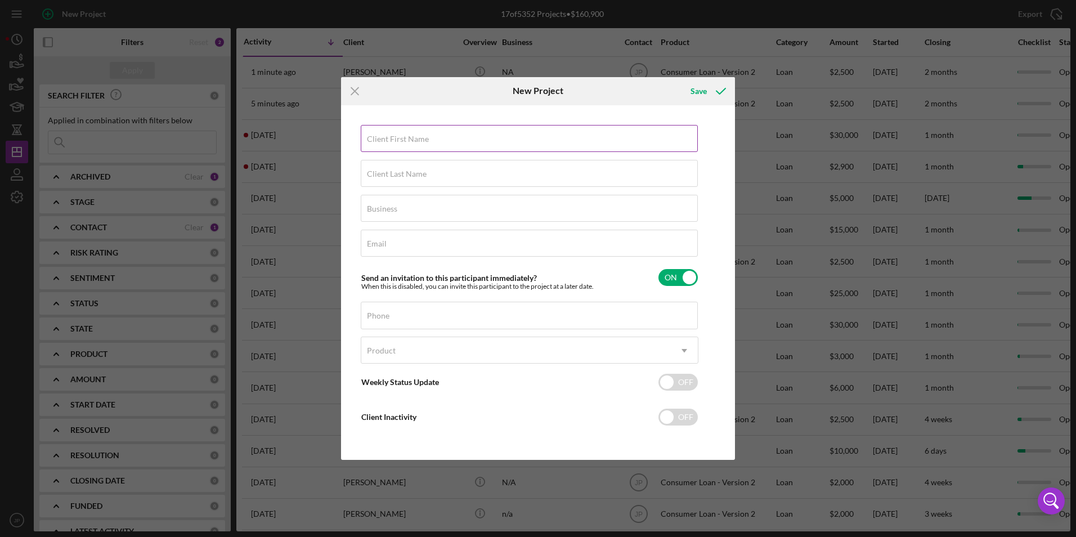
click at [398, 133] on div "Client First Name Required" at bounding box center [530, 139] width 338 height 28
type input "[PERSON_NAME]"
type input "NA"
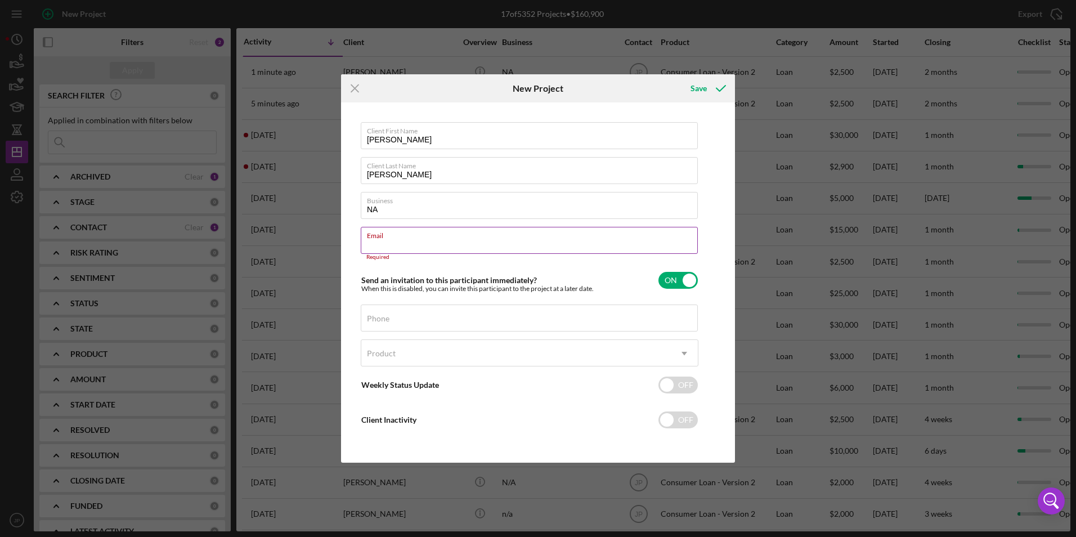
click at [445, 250] on input "Email" at bounding box center [529, 240] width 337 height 27
paste input "[EMAIL_ADDRESS][DOMAIN_NAME]"
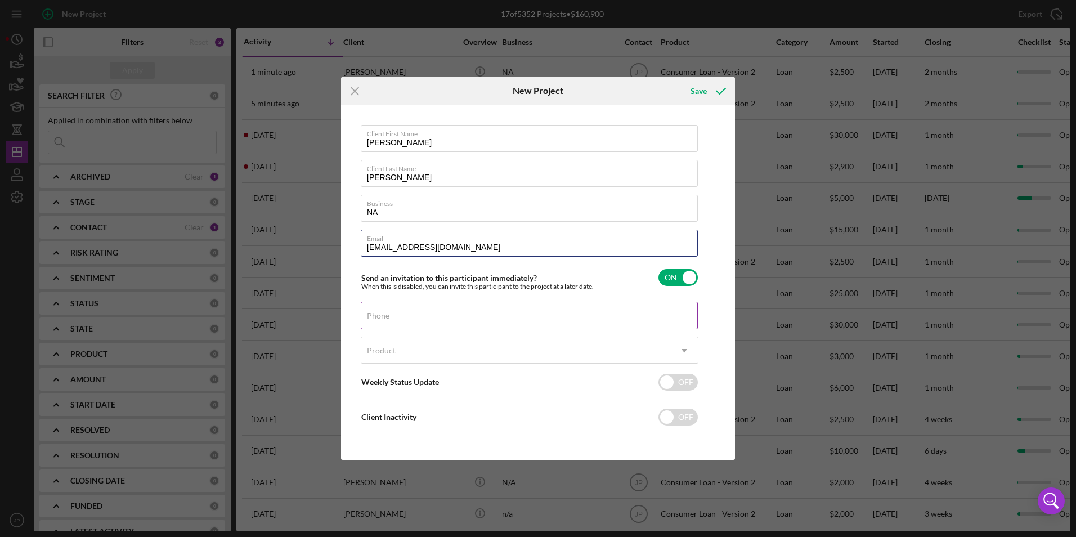
type input "[EMAIL_ADDRESS][DOMAIN_NAME]"
click at [441, 313] on div "Phone" at bounding box center [530, 316] width 338 height 28
click at [389, 313] on label "Phone" at bounding box center [378, 315] width 23 height 9
click at [462, 313] on input "Phone" at bounding box center [529, 315] width 337 height 27
paste input "[PHONE_NUMBER]"
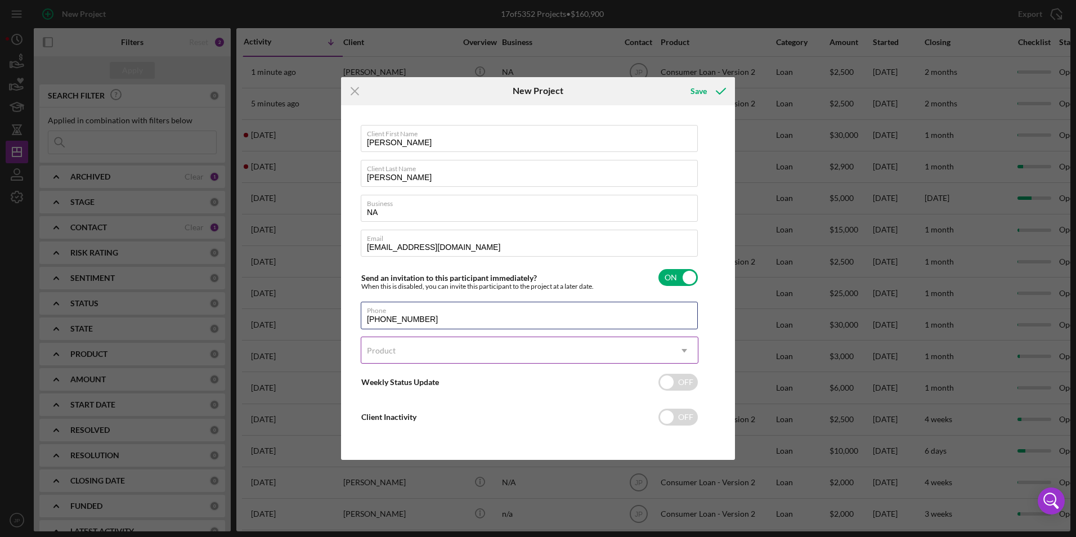
type input "[PHONE_NUMBER]"
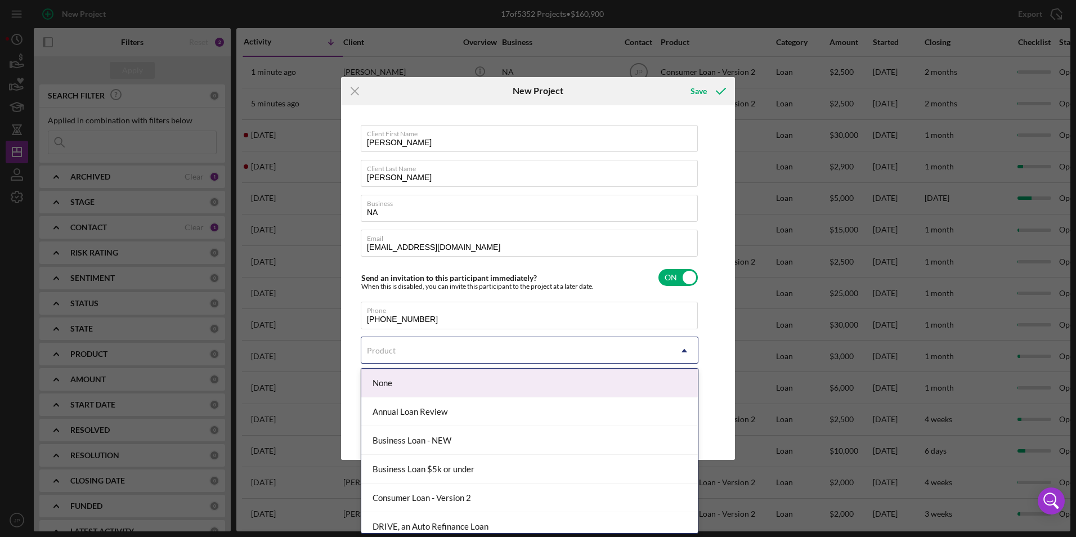
click at [695, 347] on icon "Icon/Dropdown Arrow" at bounding box center [684, 350] width 27 height 27
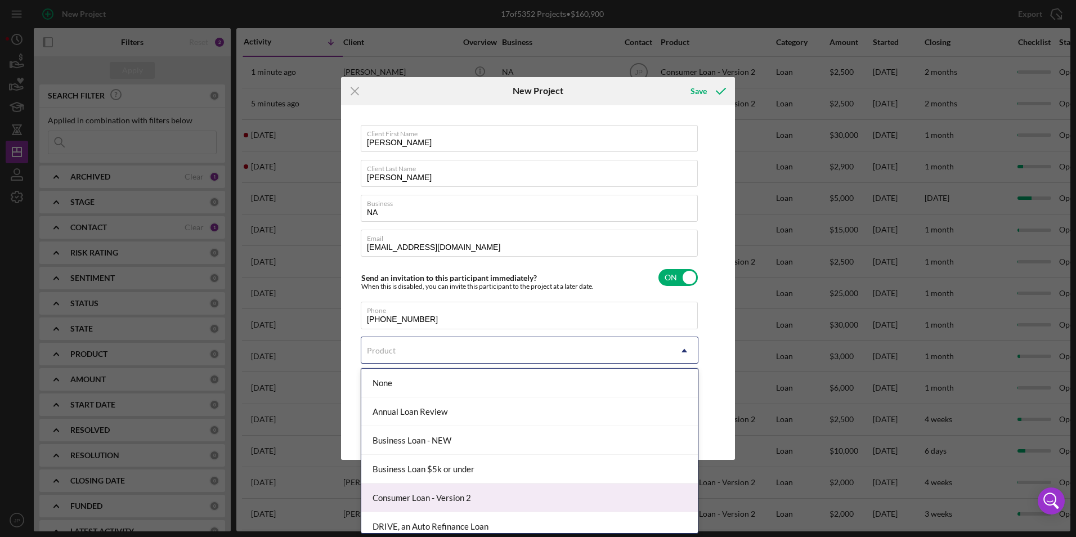
click at [415, 497] on div "Consumer Loan - Version 2" at bounding box center [529, 497] width 336 height 29
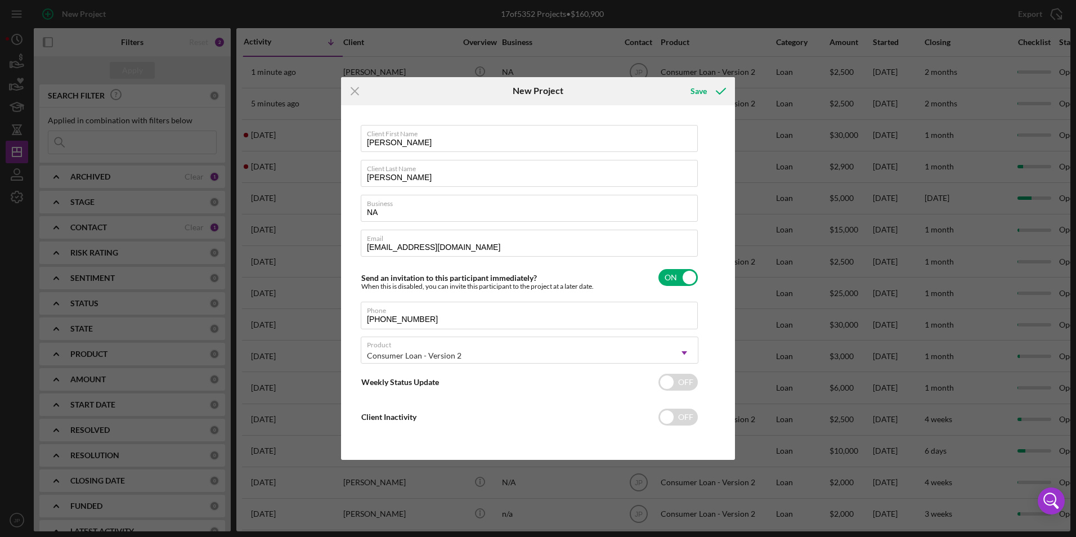
checkbox input "true"
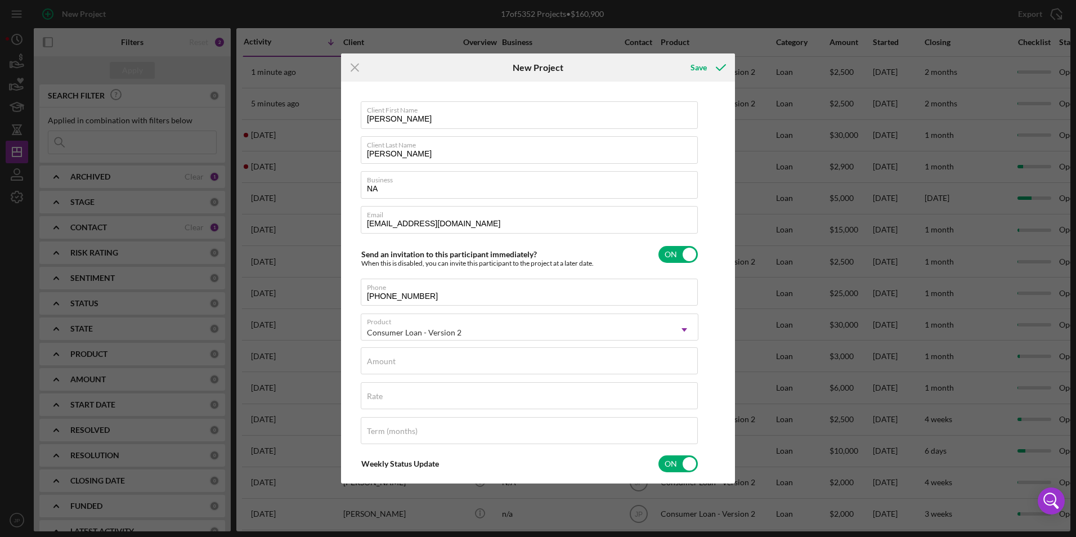
click at [417, 346] on div "Product Consumer Loan - Version 2 Icon/Dropdown Arrow" at bounding box center [530, 330] width 338 height 34
click at [417, 355] on div "Amount" at bounding box center [530, 361] width 338 height 28
type input "$2"
type textarea "Thank you for your application to [PERSON_NAME]! Please login to see what we st…"
type input "$25"
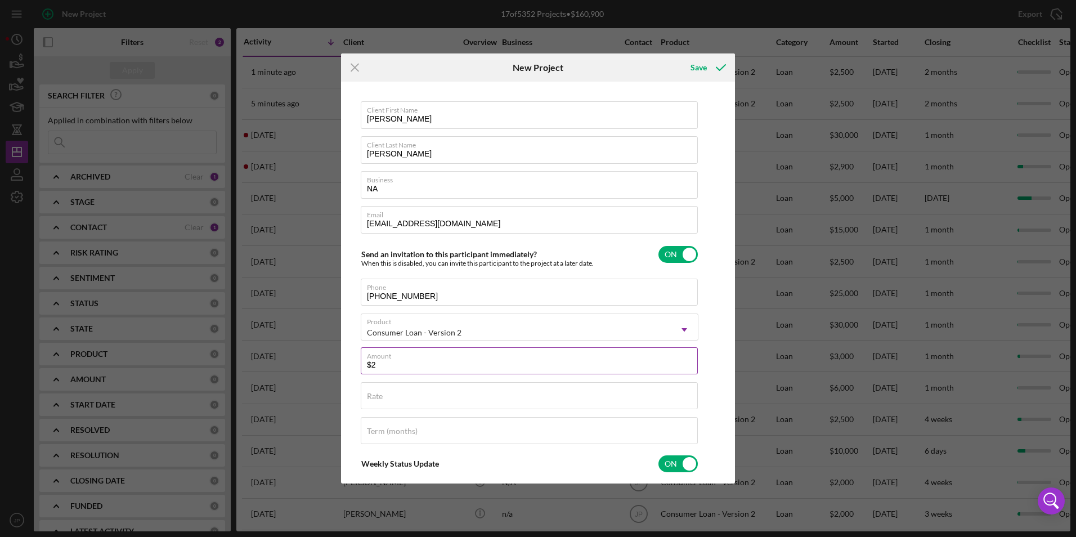
type textarea "Thank you for your application to [PERSON_NAME]! Please login to see what we st…"
type input "$250"
type textarea "Thank you for your application to [PERSON_NAME]! Please login to see what we st…"
type input "$2,500"
type textarea "Thank you for your application to [PERSON_NAME]! Please login to see what we st…"
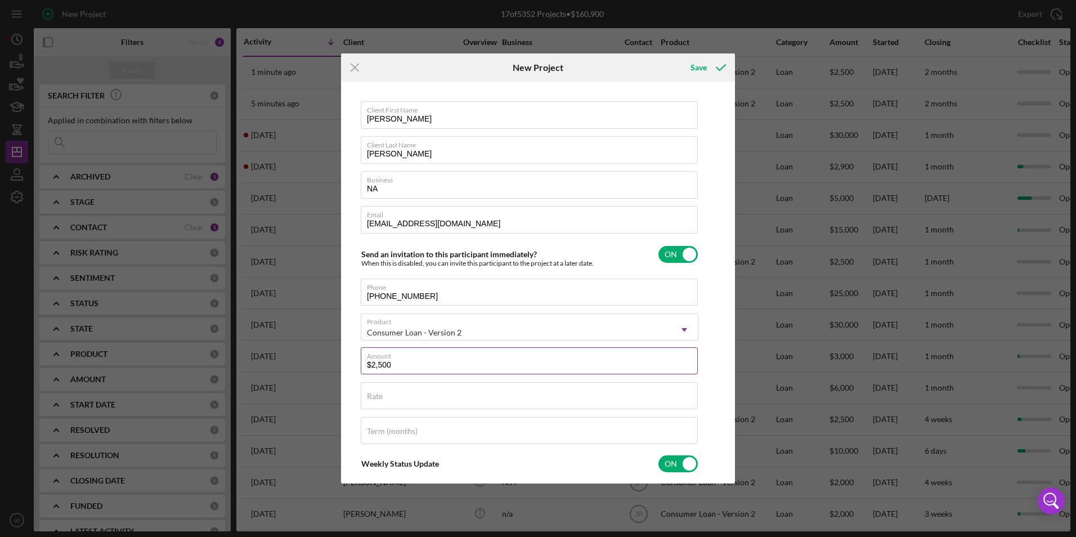
type input "$2,500"
click at [703, 71] on div "Save" at bounding box center [698, 67] width 16 height 23
type textarea "Thank you for your application to [PERSON_NAME]! Please login to see what we st…"
checkbox input "false"
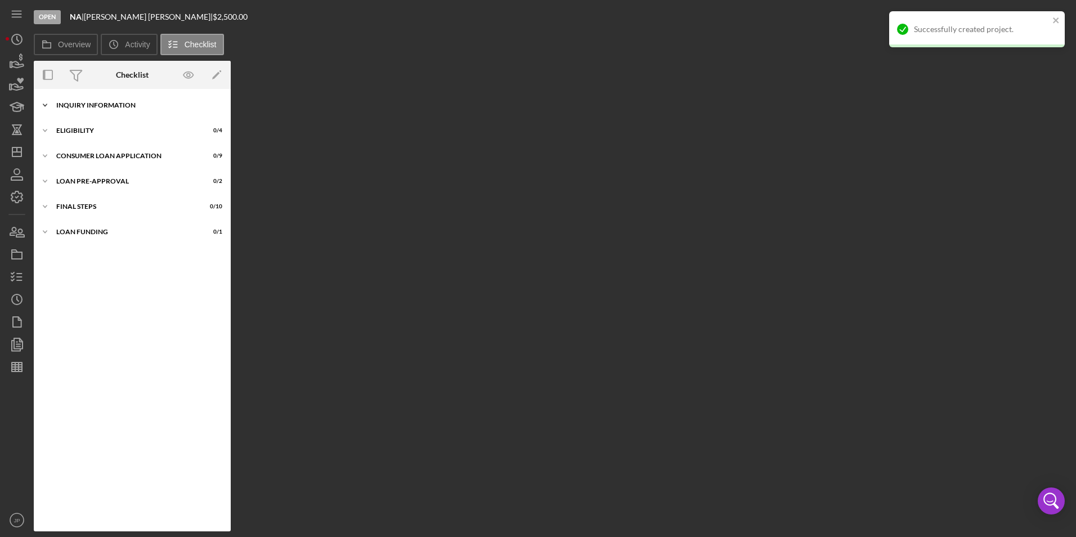
click at [44, 101] on icon "Icon/Expander" at bounding box center [45, 105] width 23 height 23
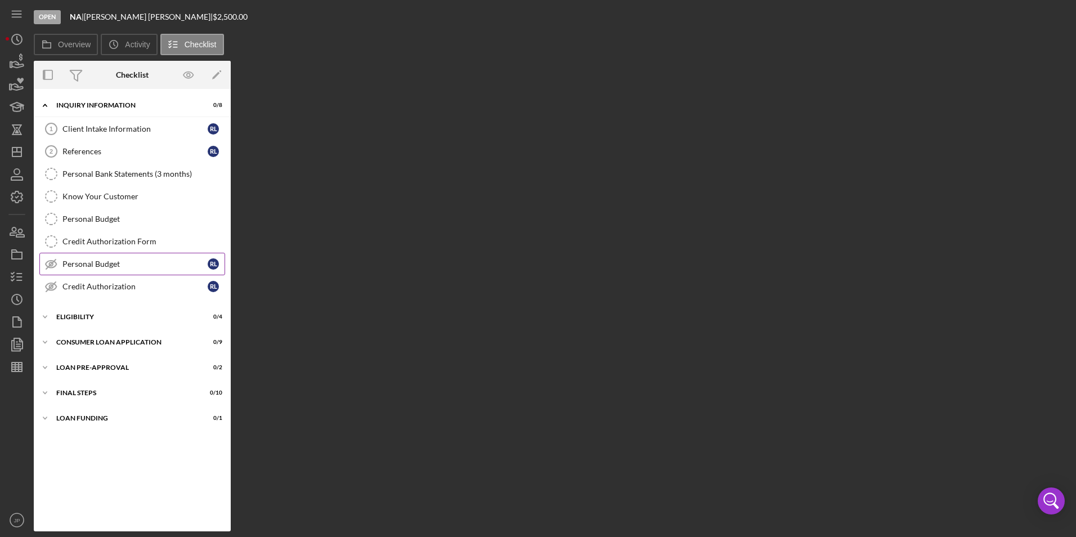
click at [104, 264] on div "Personal Budget" at bounding box center [134, 263] width 145 height 9
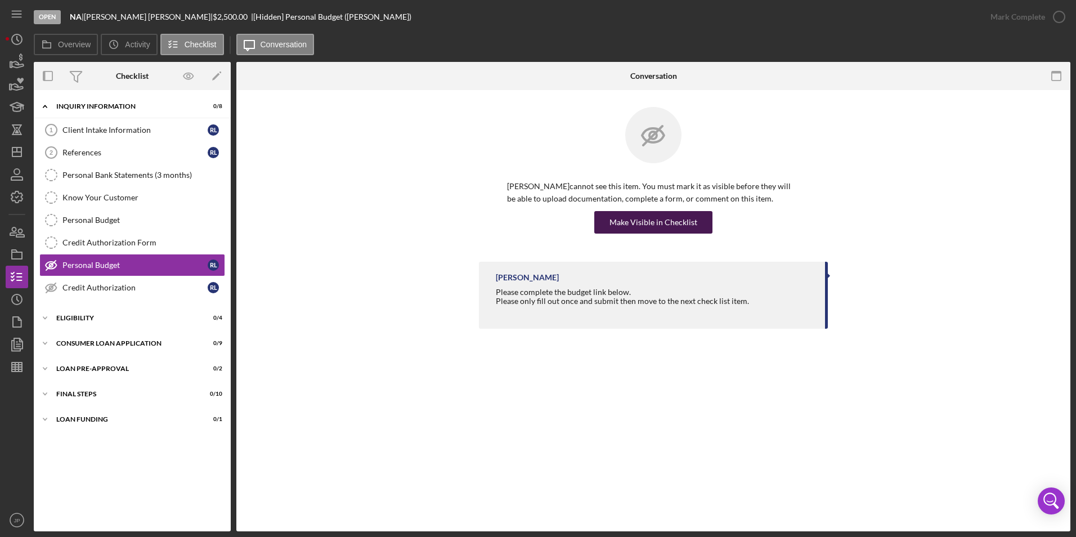
click at [624, 215] on div "Make Visible in Checklist" at bounding box center [653, 222] width 88 height 23
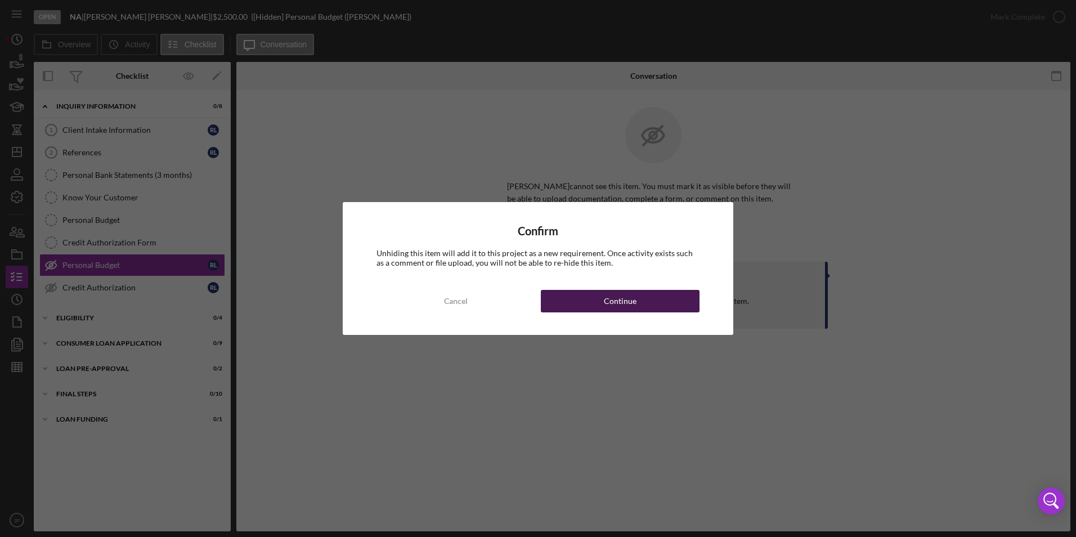
click at [626, 301] on div "Continue" at bounding box center [620, 301] width 33 height 23
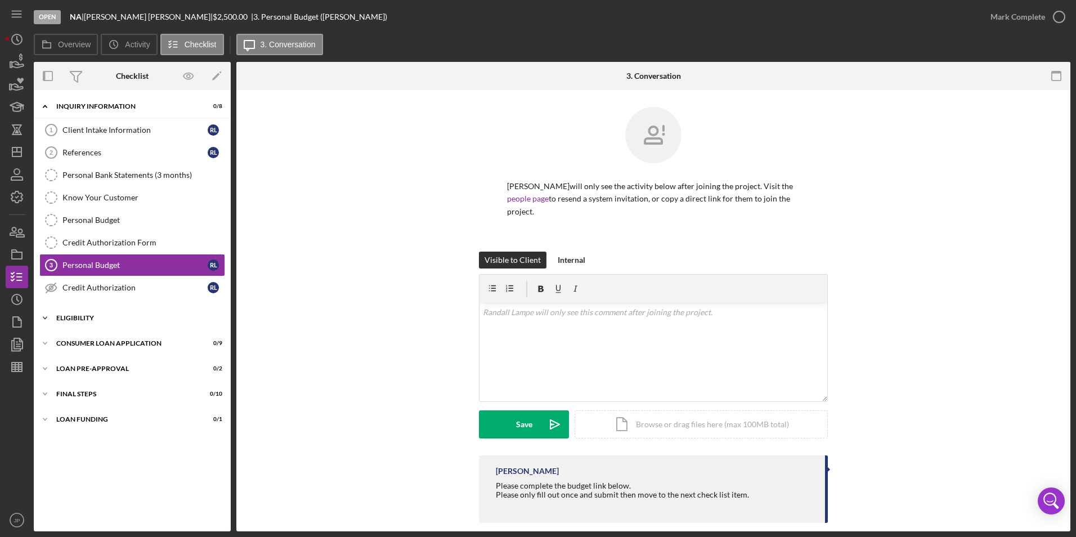
click at [40, 318] on icon "Icon/Expander" at bounding box center [45, 318] width 23 height 23
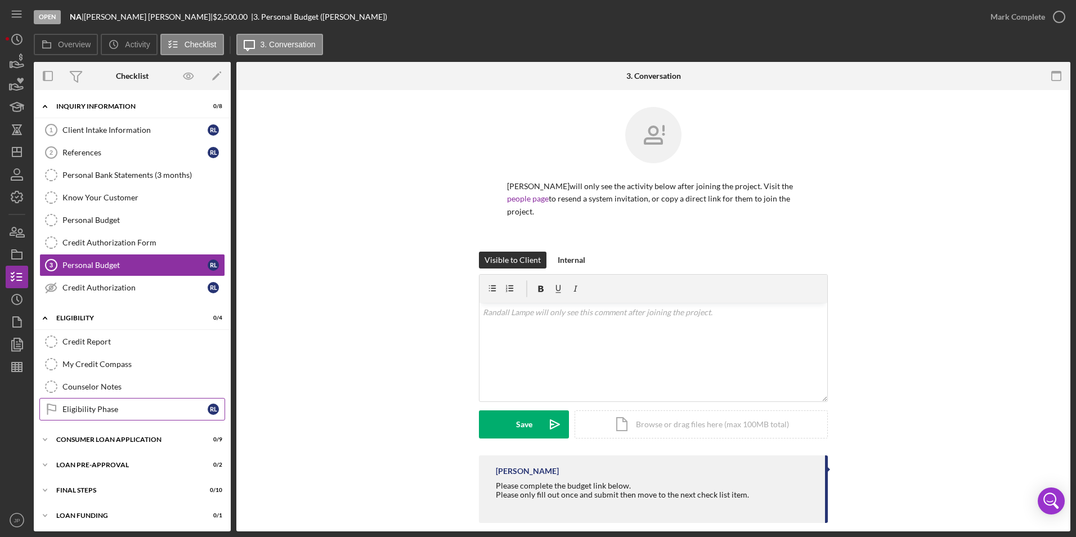
click at [91, 406] on div "Eligibility Phase" at bounding box center [134, 409] width 145 height 9
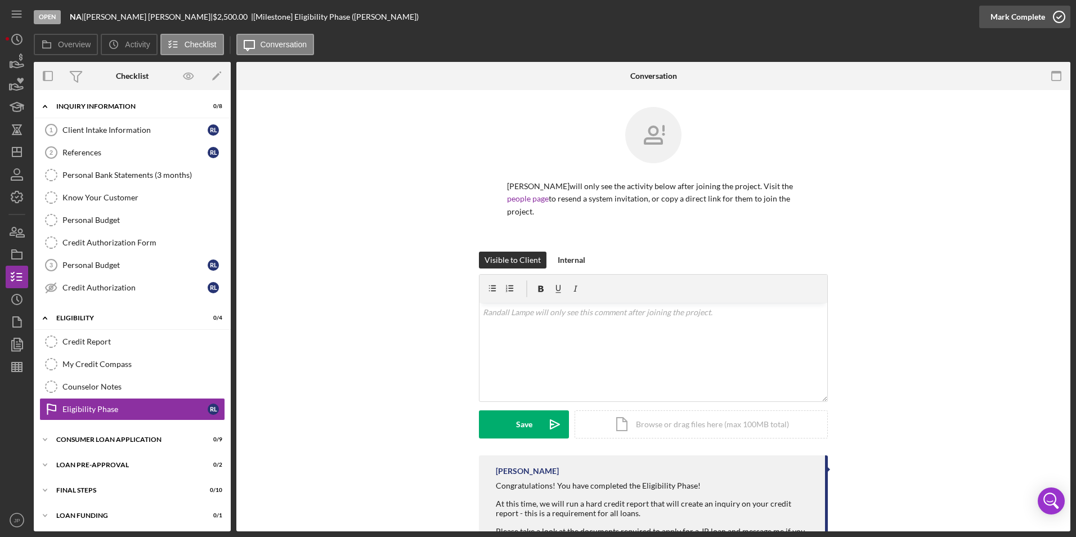
click at [1020, 19] on div "Mark Complete" at bounding box center [1017, 17] width 55 height 23
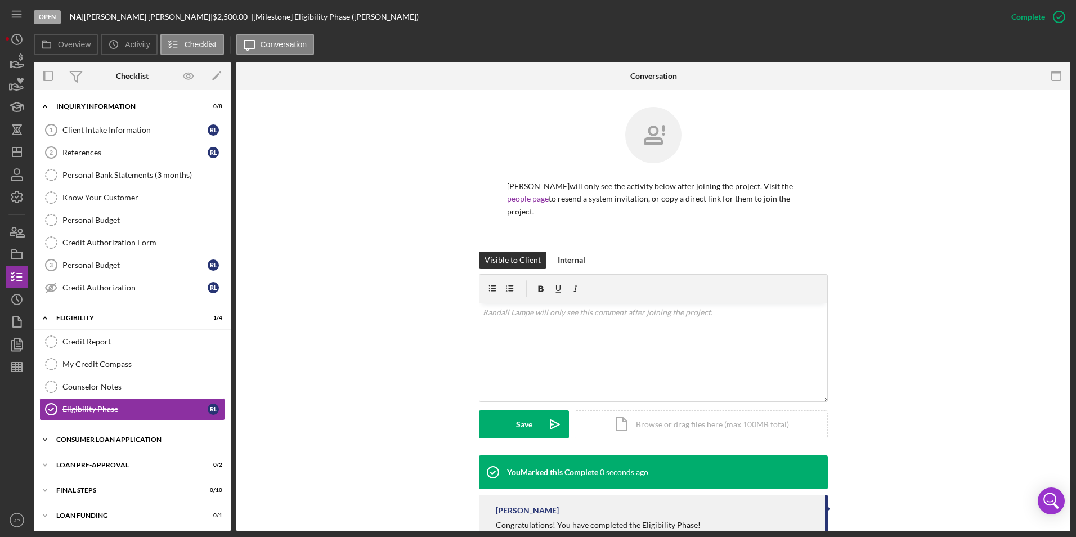
click at [47, 439] on icon "Icon/Expander" at bounding box center [45, 439] width 23 height 23
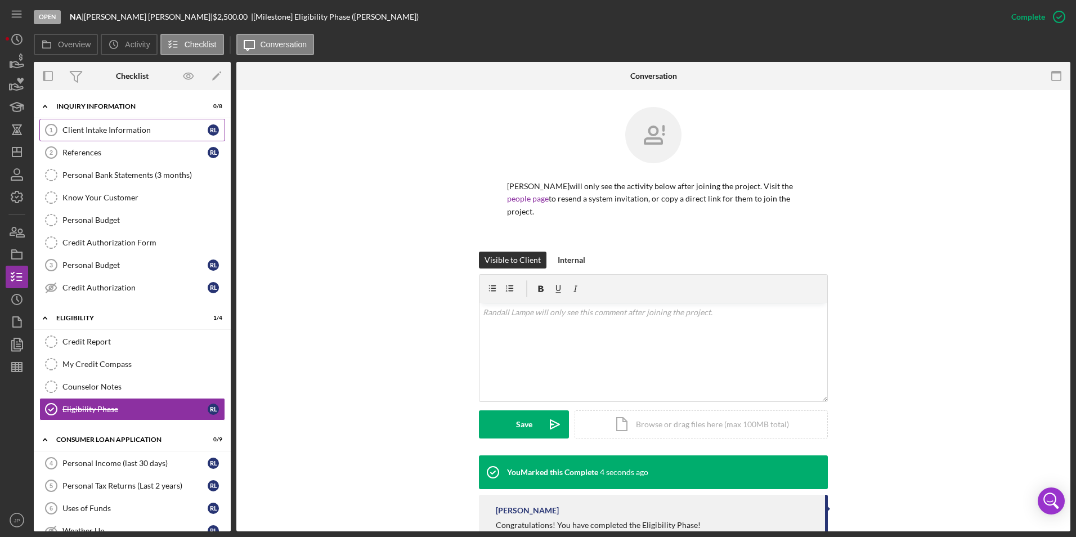
click at [83, 129] on div "Client Intake Information" at bounding box center [134, 129] width 145 height 9
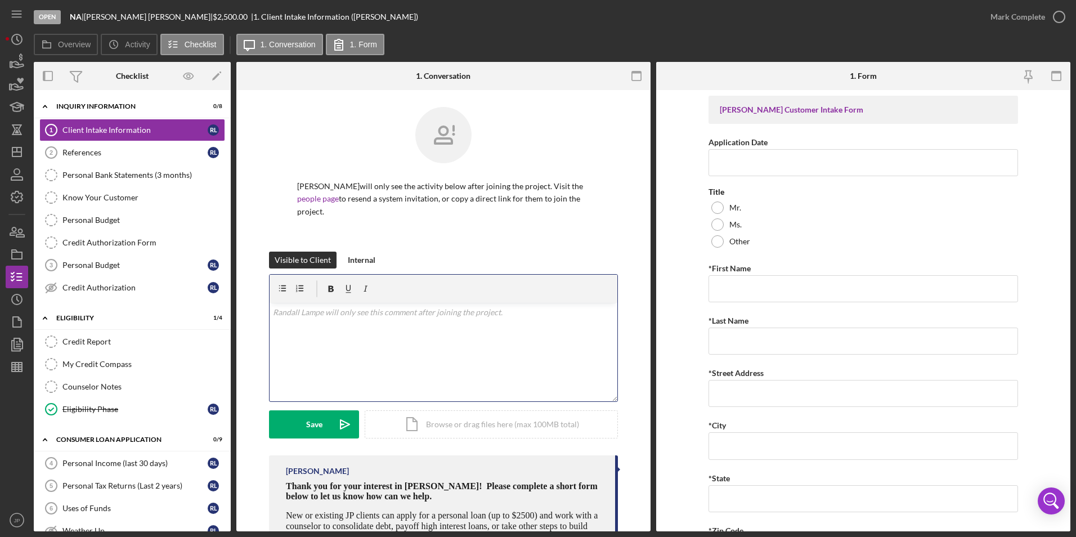
click at [432, 315] on p at bounding box center [444, 312] width 342 height 12
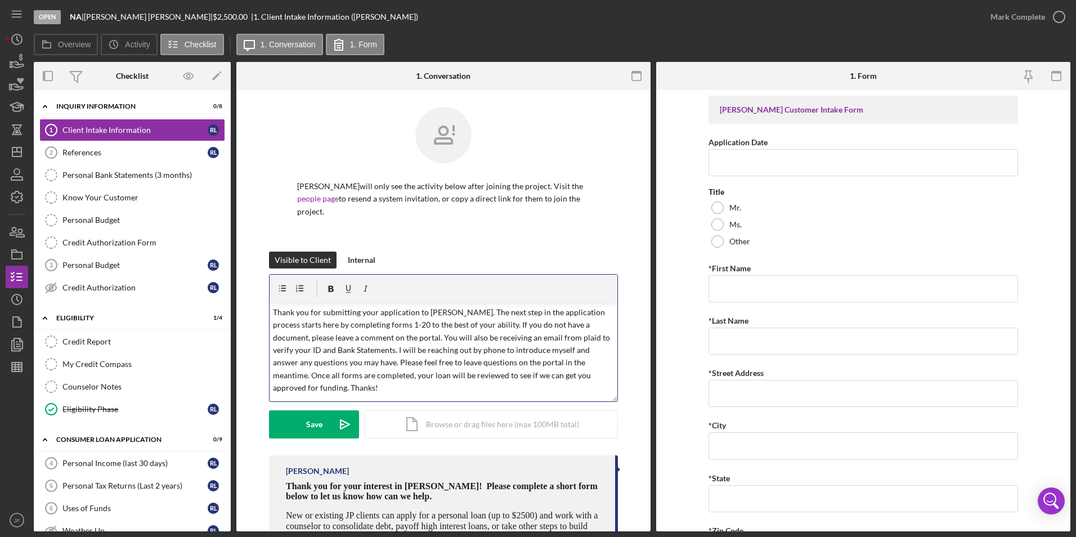
click at [423, 324] on p "Thank you for submitting your application to [PERSON_NAME]. The next step in th…" at bounding box center [444, 350] width 342 height 88
click at [324, 426] on button "Save Icon/icon-invite-send" at bounding box center [314, 424] width 90 height 28
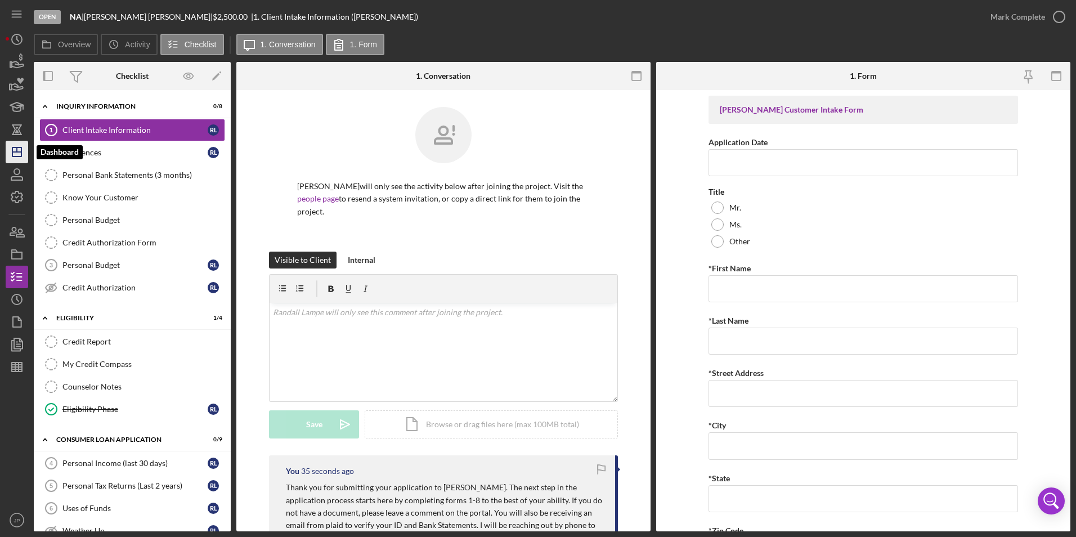
click at [23, 151] on icon "Icon/Dashboard" at bounding box center [17, 152] width 28 height 28
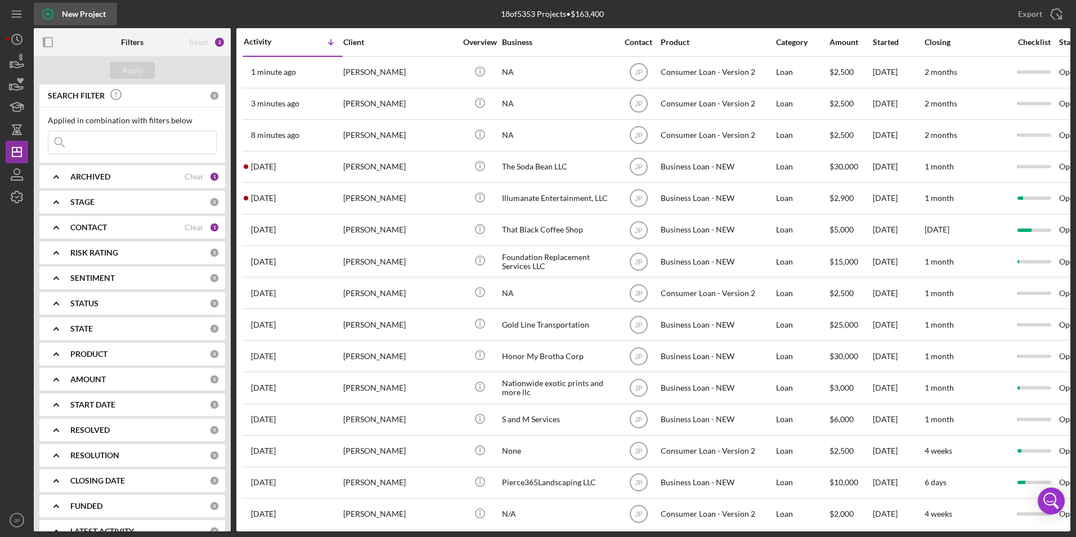
click at [85, 15] on div "New Project" at bounding box center [84, 14] width 44 height 23
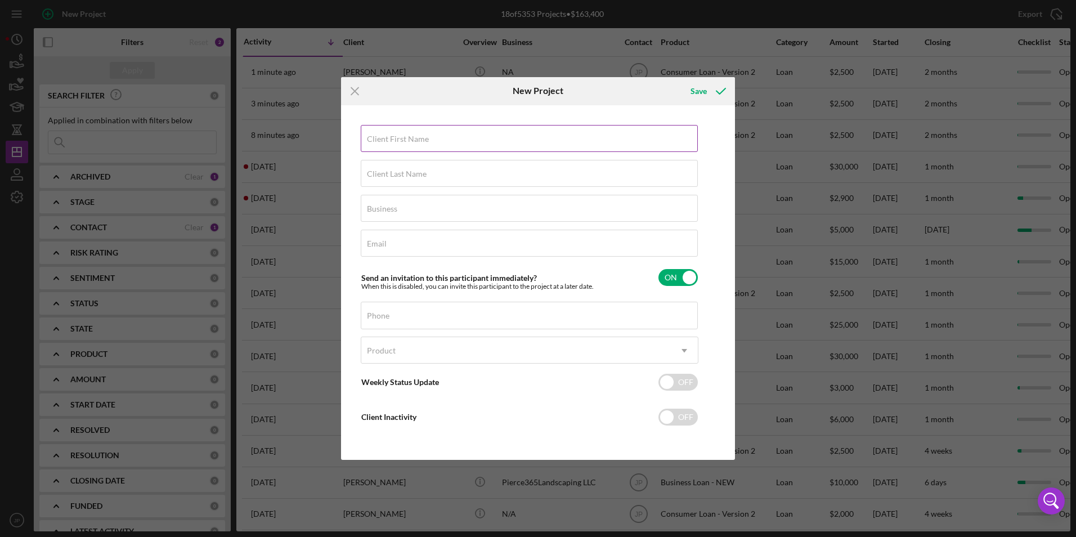
click at [410, 137] on label "Client First Name" at bounding box center [398, 138] width 62 height 9
click at [410, 137] on input "Client First Name" at bounding box center [529, 138] width 337 height 27
type input "Lekerial"
type input "[PERSON_NAME]"
type input "NA"
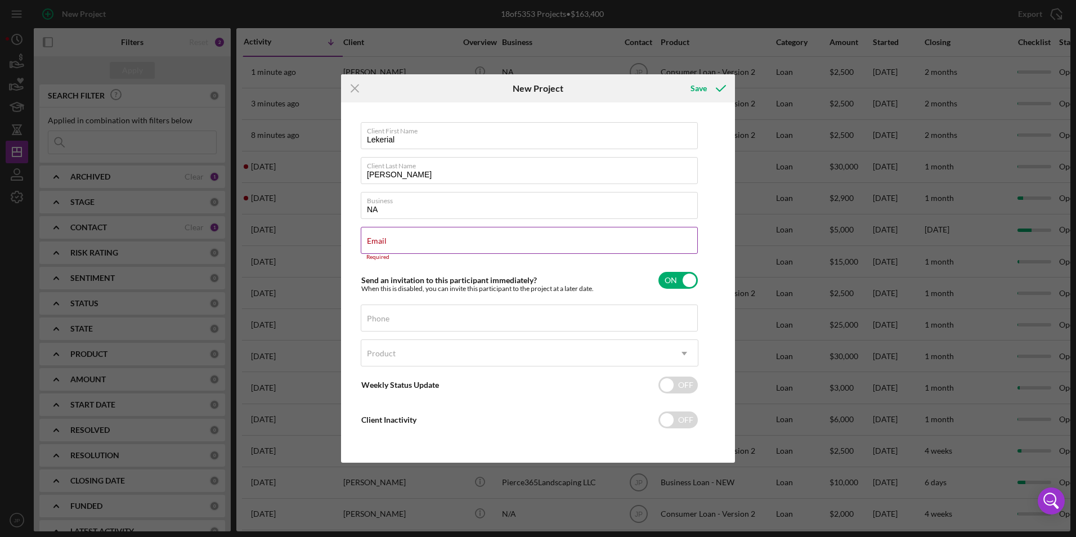
click at [437, 244] on div "Email Required" at bounding box center [530, 244] width 338 height 34
paste input "[EMAIL_ADDRESS][DOMAIN_NAME]"
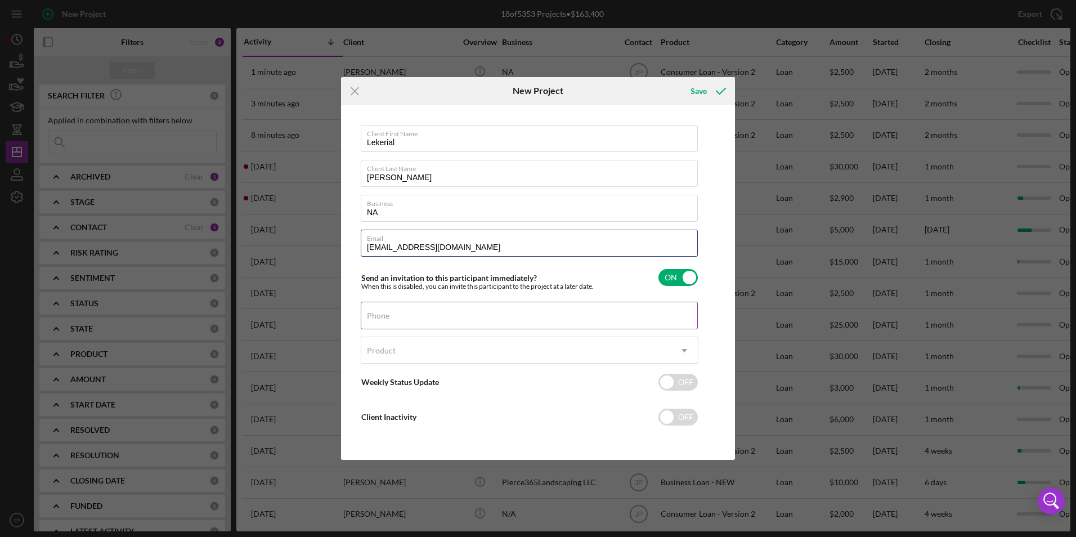
type input "[EMAIL_ADDRESS][DOMAIN_NAME]"
click at [443, 322] on input "Phone" at bounding box center [529, 315] width 337 height 27
click at [389, 313] on label "Phone" at bounding box center [378, 315] width 23 height 9
click at [500, 313] on input "Phone" at bounding box center [529, 315] width 337 height 27
paste input "[PHONE_NUMBER]"
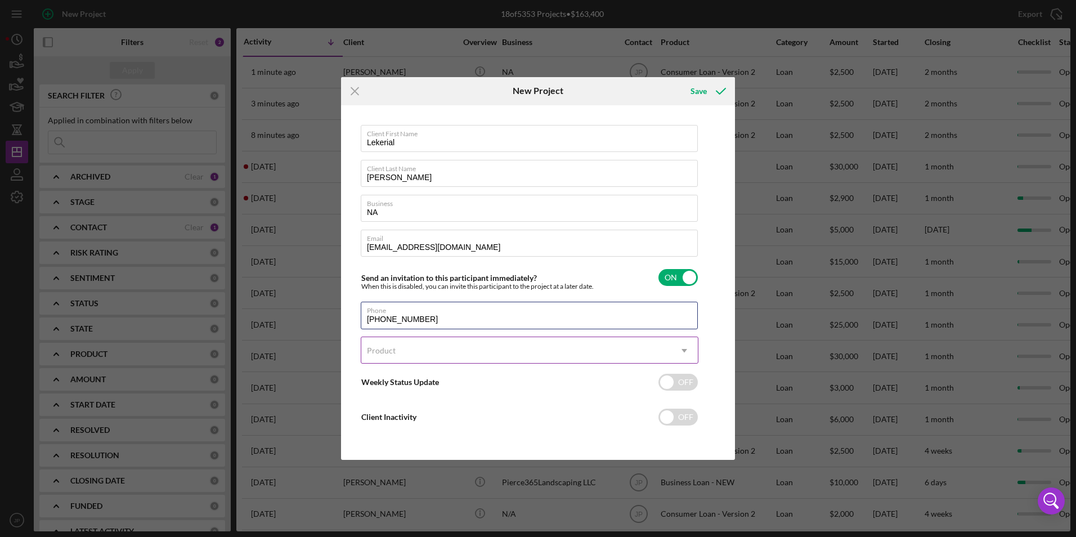
type input "[PHONE_NUMBER]"
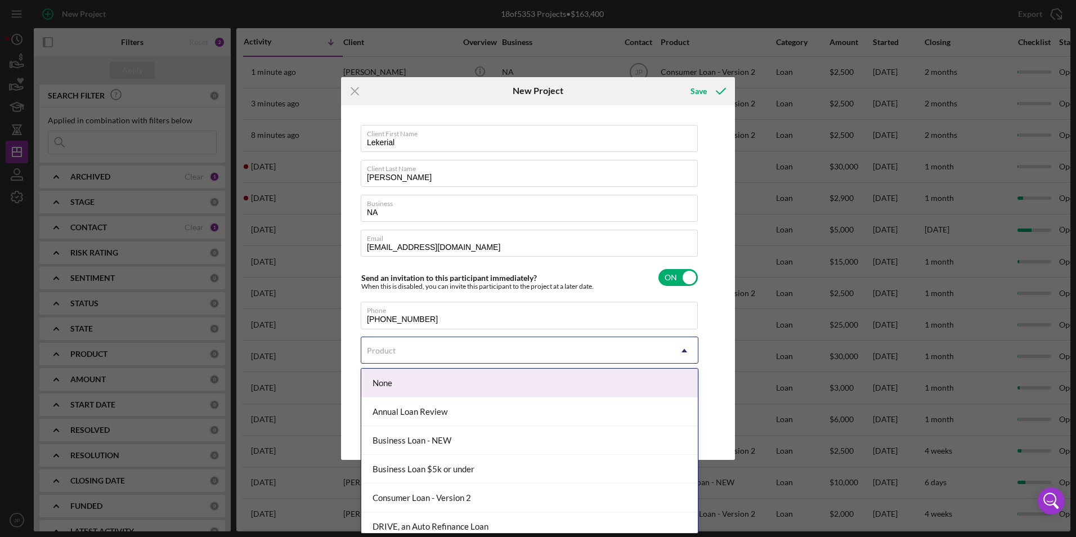
click at [583, 350] on div "Product" at bounding box center [515, 351] width 309 height 26
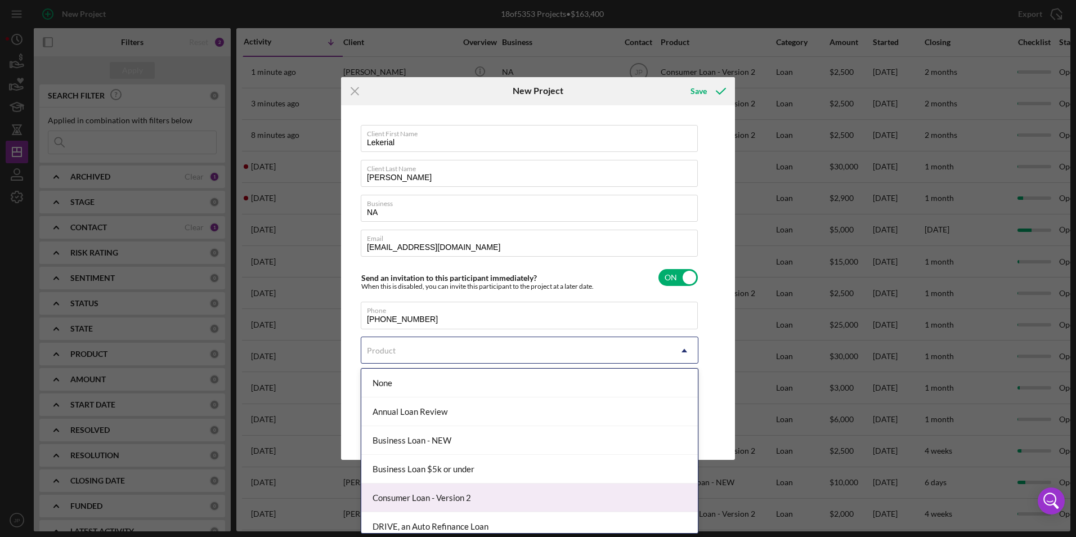
click at [411, 504] on div "Consumer Loan - Version 2" at bounding box center [529, 497] width 336 height 29
checkbox input "true"
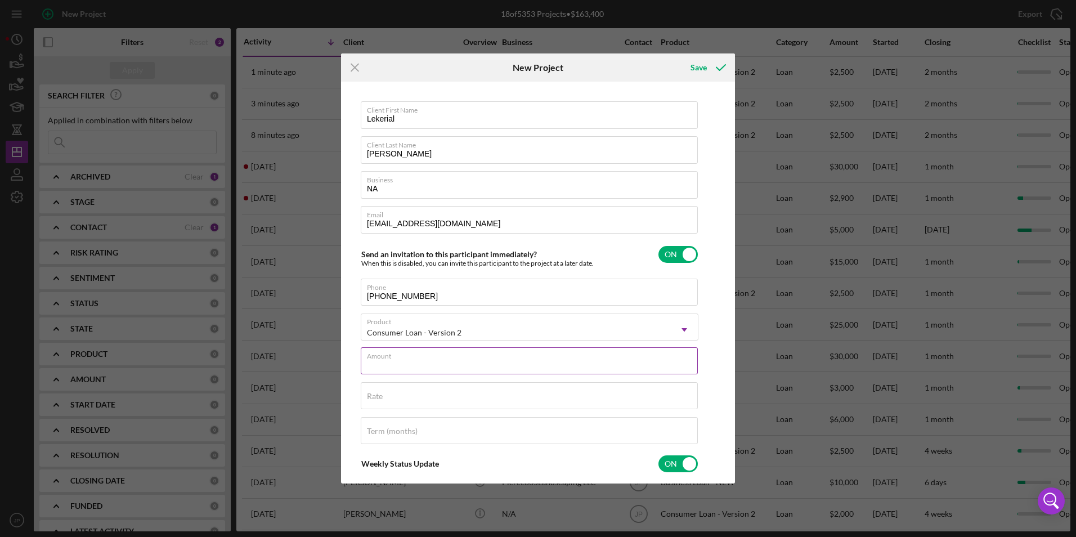
click at [413, 358] on div "Amount" at bounding box center [530, 361] width 338 height 28
type input "$2"
type textarea "Thank you for your application to [PERSON_NAME]! Please login to see what we st…"
type input "$25"
type textarea "Thank you for your application to [PERSON_NAME]! Please login to see what we st…"
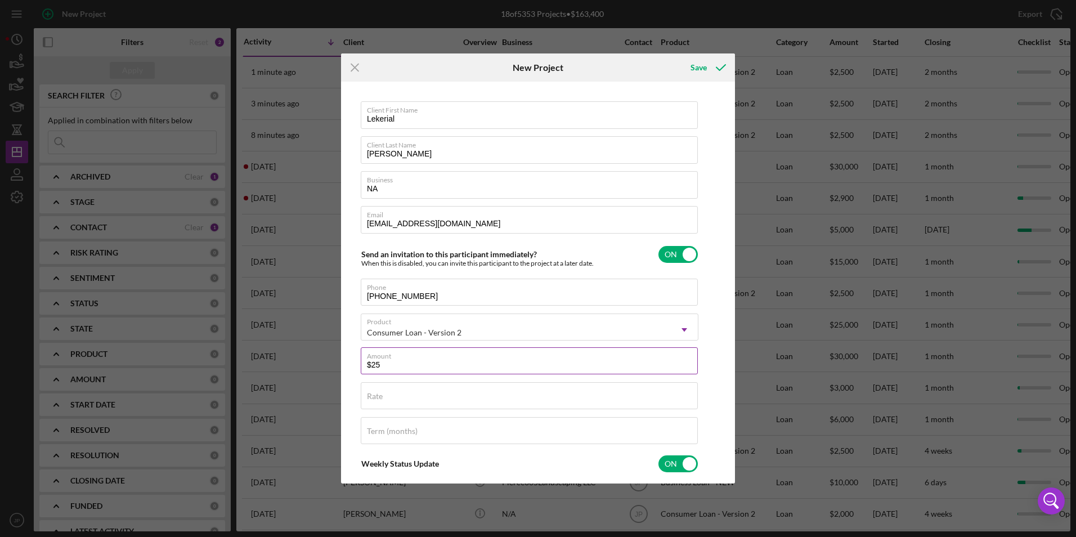
type input "$250"
type textarea "Thank you for your application to [PERSON_NAME]! Please login to see what we st…"
type input "$2,500"
type textarea "Thank you for your application to [PERSON_NAME]! Please login to see what we st…"
type input "$2,500"
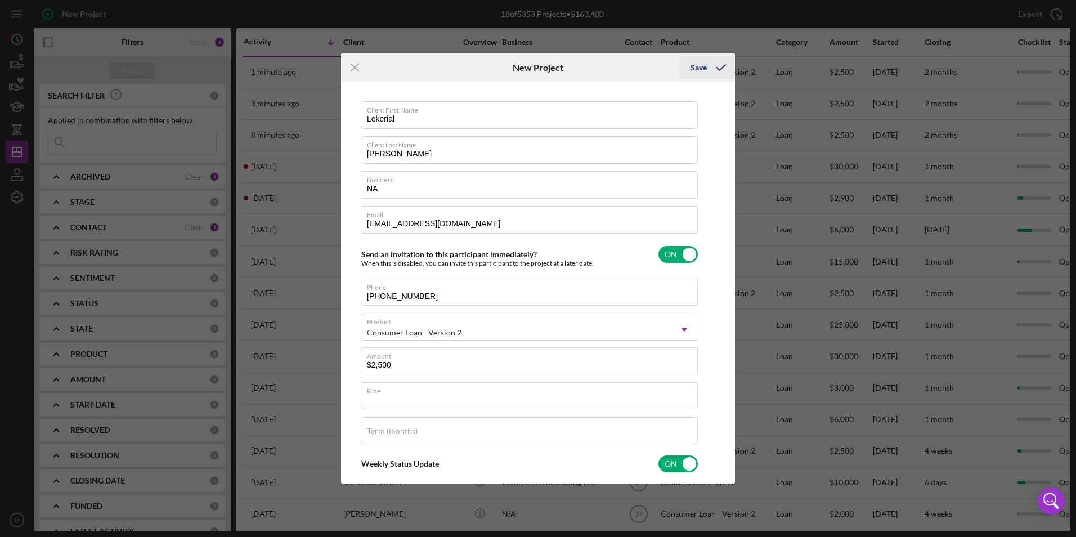
click at [708, 65] on icon "submit" at bounding box center [721, 67] width 28 height 28
type textarea "Thank you for your application to [PERSON_NAME]! Please login to see what we st…"
checkbox input "false"
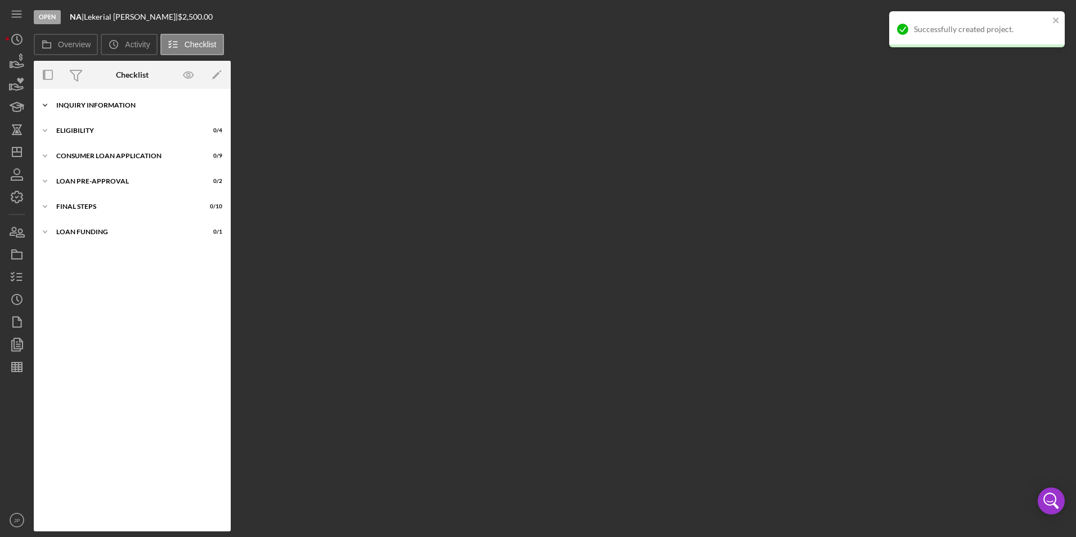
click at [39, 101] on icon "Icon/Expander" at bounding box center [45, 105] width 23 height 23
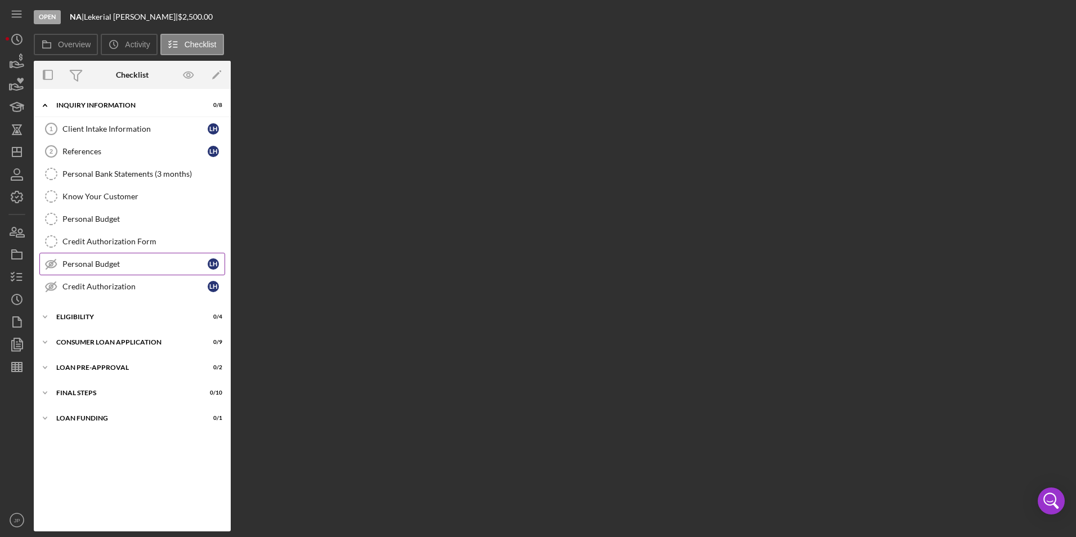
click at [95, 267] on div "Personal Budget" at bounding box center [134, 263] width 145 height 9
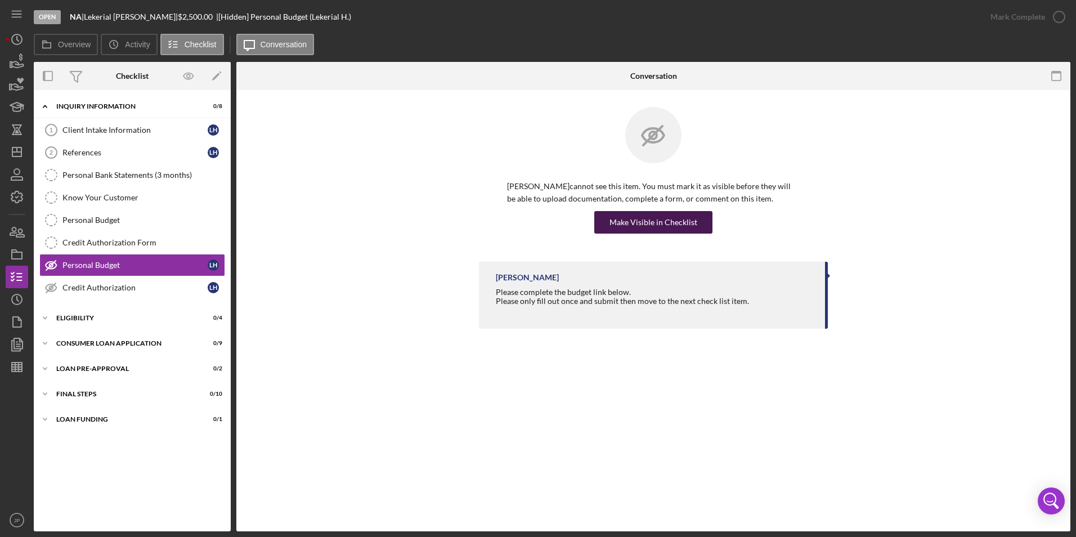
click at [649, 216] on div "Make Visible in Checklist" at bounding box center [653, 222] width 88 height 23
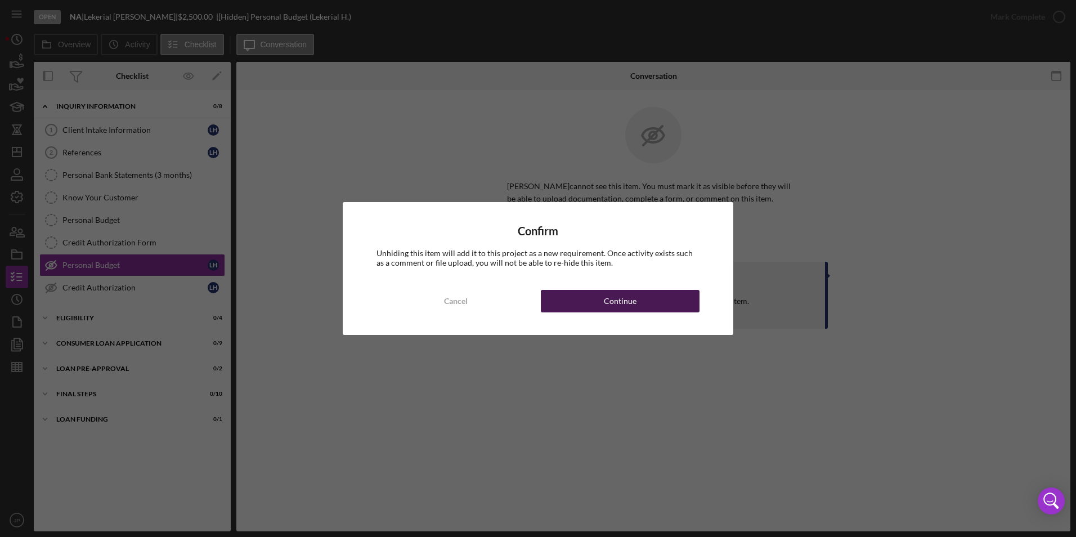
click at [639, 303] on button "Continue" at bounding box center [620, 301] width 159 height 23
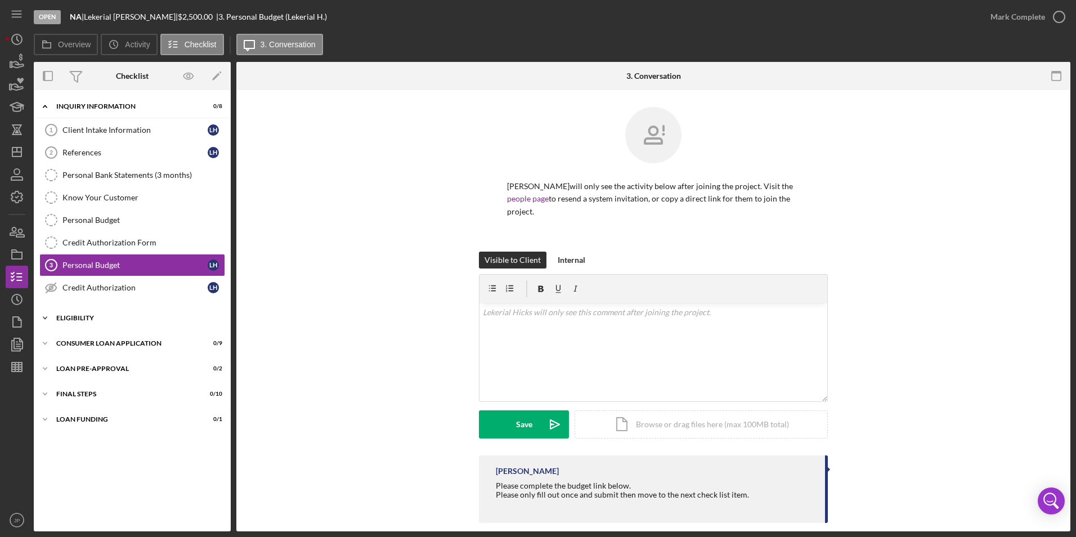
click at [44, 107] on polyline at bounding box center [44, 106] width 3 height 2
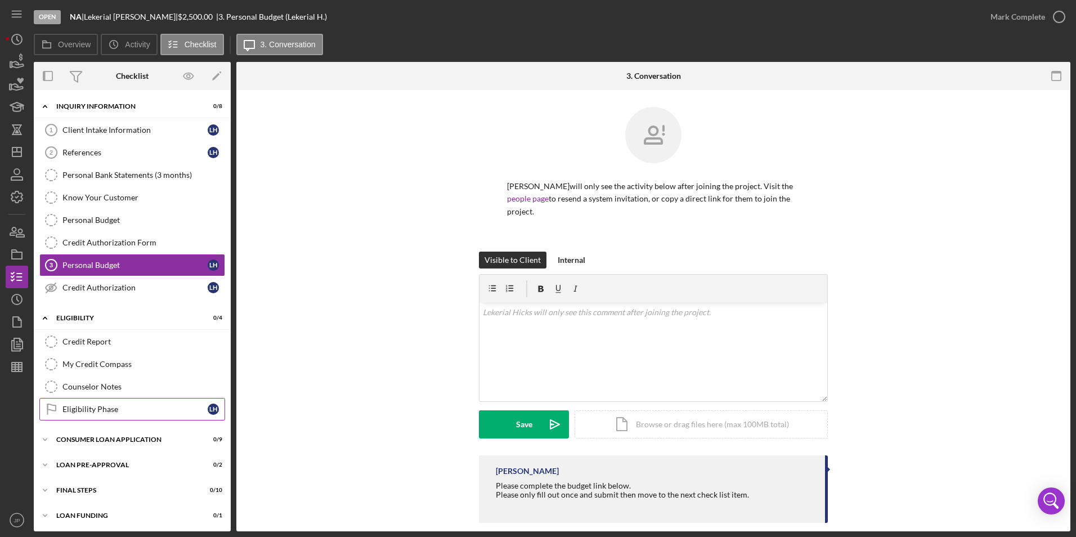
click at [99, 413] on div "Eligibility Phase" at bounding box center [134, 409] width 145 height 9
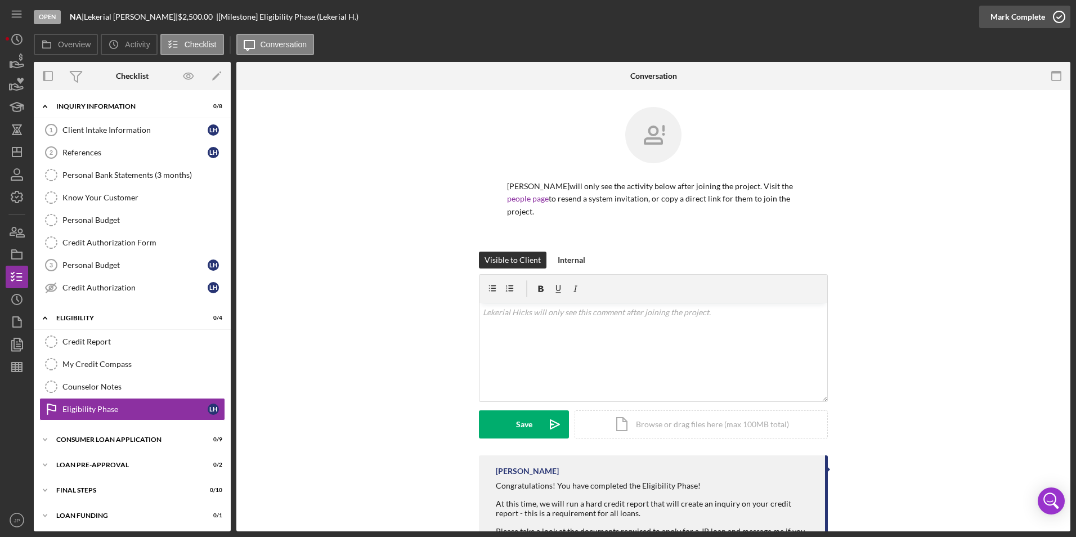
click at [1000, 14] on div "Mark Complete" at bounding box center [1017, 17] width 55 height 23
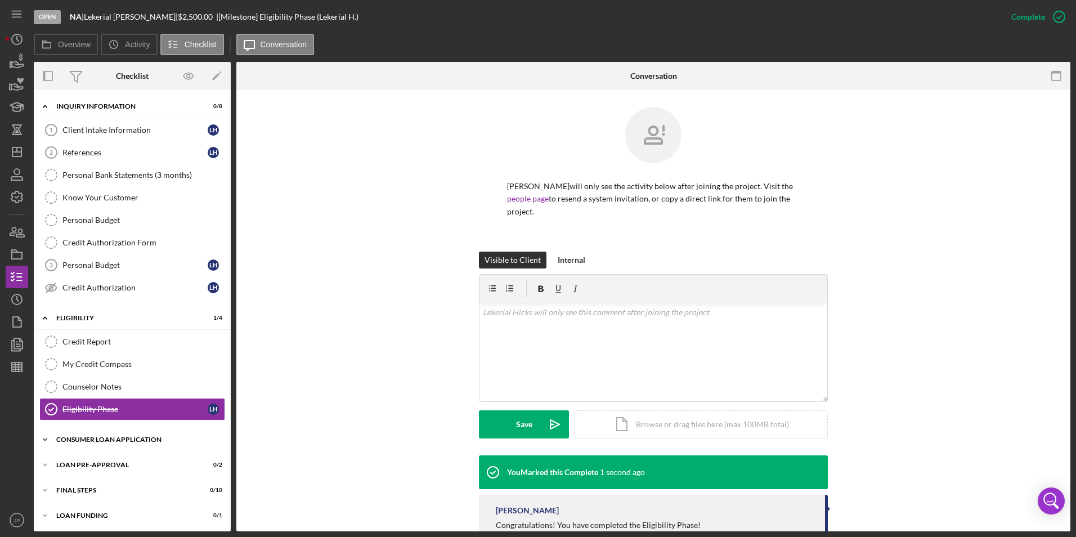
click at [45, 437] on icon "Icon/Expander" at bounding box center [45, 439] width 23 height 23
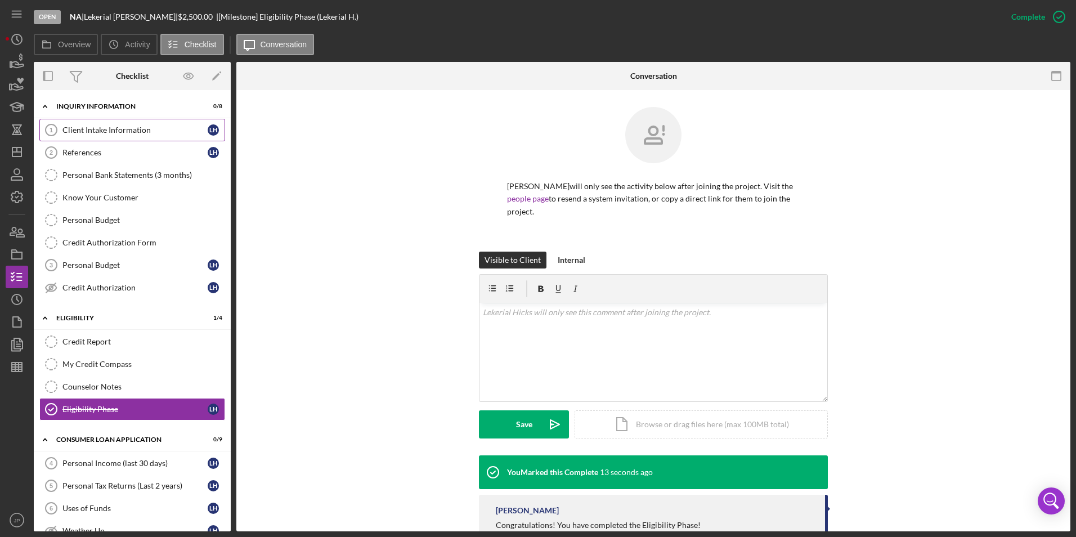
click at [88, 125] on div "Client Intake Information" at bounding box center [134, 129] width 145 height 9
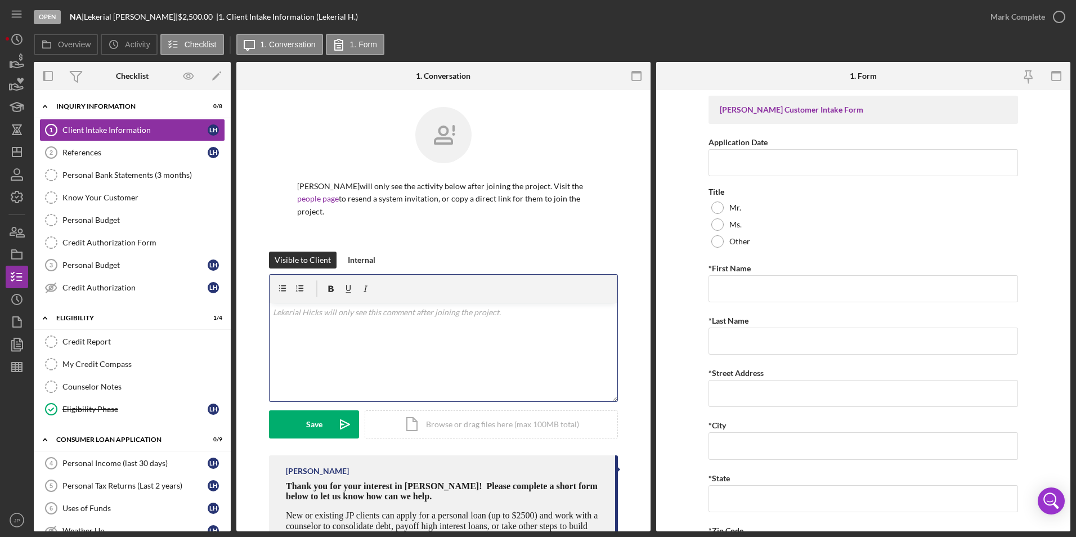
click at [469, 371] on div "v Color teal Color pink Remove color Add row above Add row below Add column bef…" at bounding box center [444, 352] width 348 height 98
drag, startPoint x: 383, startPoint y: 322, endPoint x: 214, endPoint y: 292, distance: 172.1
click at [214, 292] on div "Overview Internal Workflow Stage Open Icon/Dropdown Arrow Archive (can unarchiv…" at bounding box center [552, 296] width 1036 height 469
click at [497, 368] on div "v Color teal Color pink Remove color Add row above Add row below Add column bef…" at bounding box center [444, 352] width 348 height 98
paste div
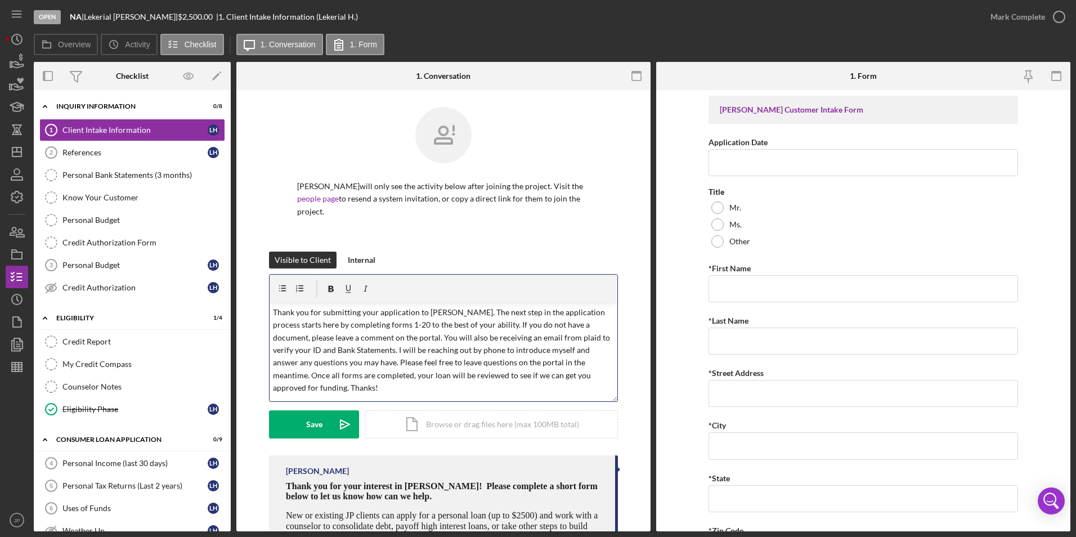
click at [424, 323] on p "Thank you for submitting your application to [PERSON_NAME]. The next step in th…" at bounding box center [444, 350] width 342 height 88
click at [313, 427] on div "Save" at bounding box center [314, 424] width 16 height 28
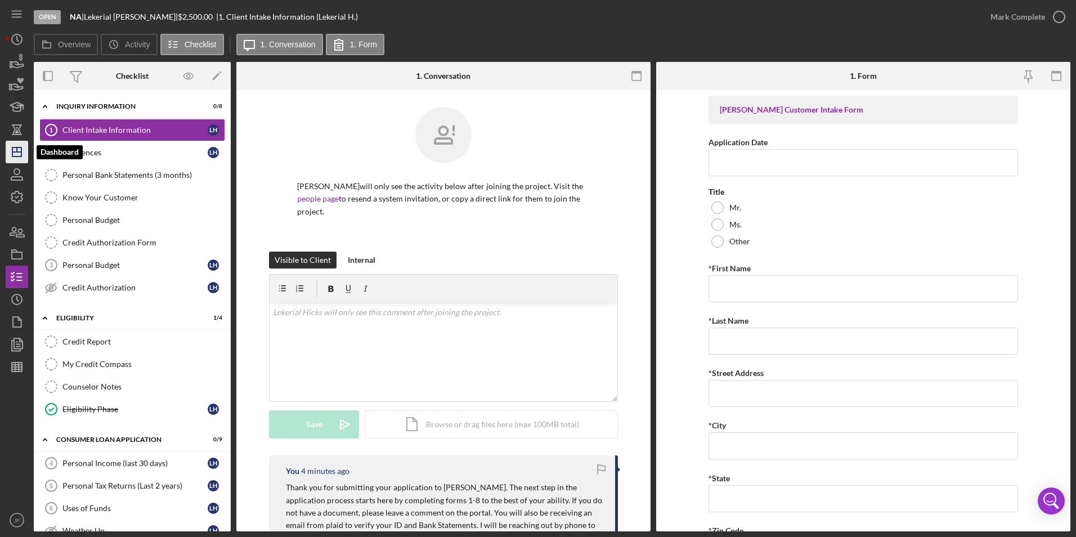
click at [20, 145] on icon "Icon/Dashboard" at bounding box center [17, 152] width 28 height 28
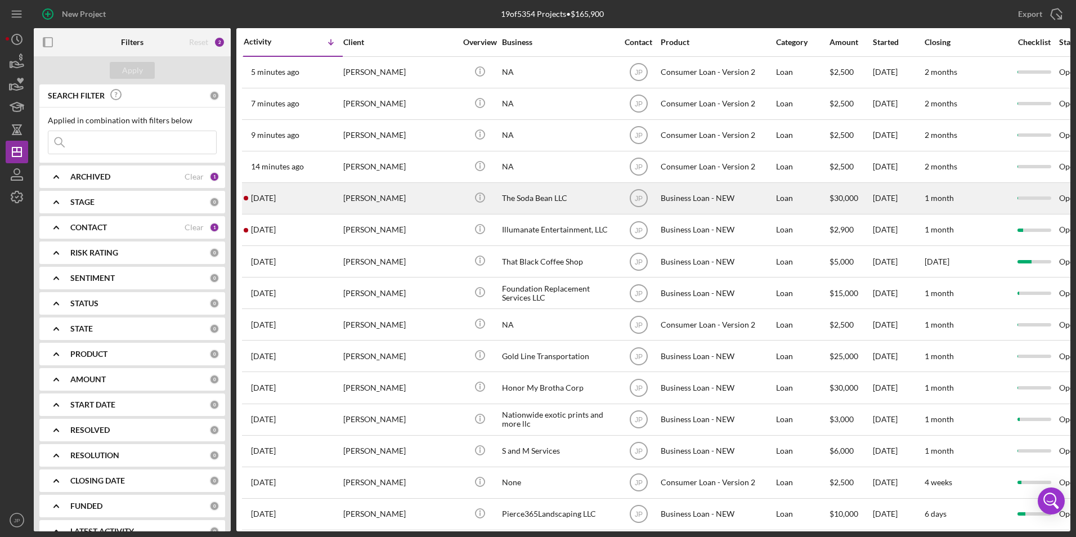
click at [362, 202] on div "[PERSON_NAME]" at bounding box center [399, 198] width 113 height 30
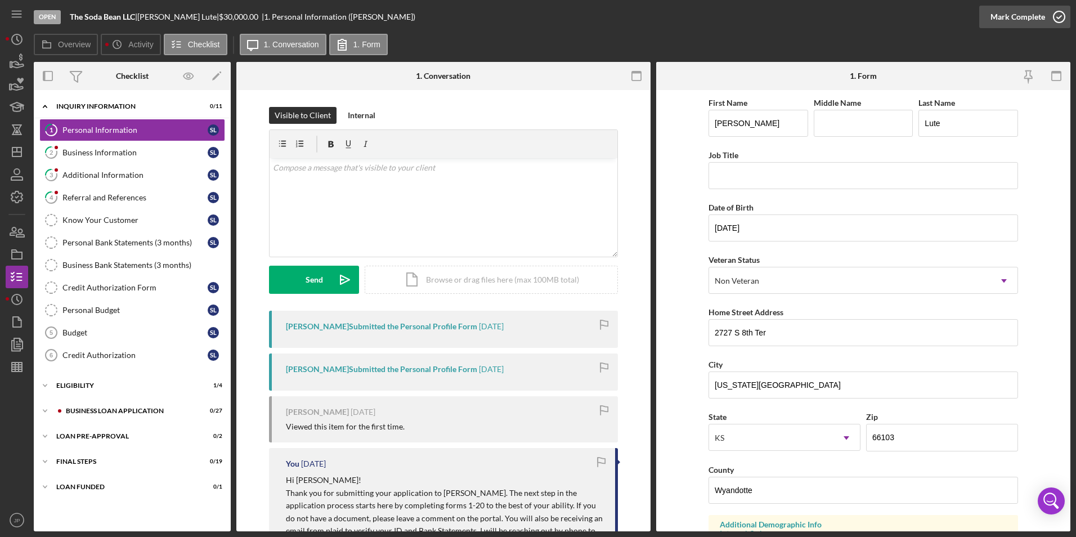
click at [1011, 16] on div "Mark Complete" at bounding box center [1017, 17] width 55 height 23
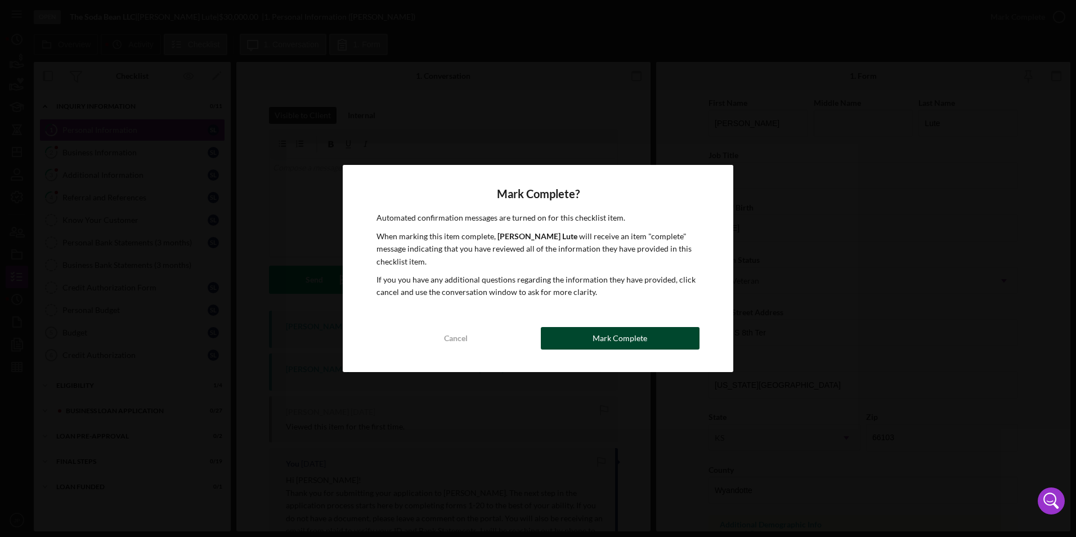
click at [635, 337] on div "Mark Complete" at bounding box center [619, 338] width 55 height 23
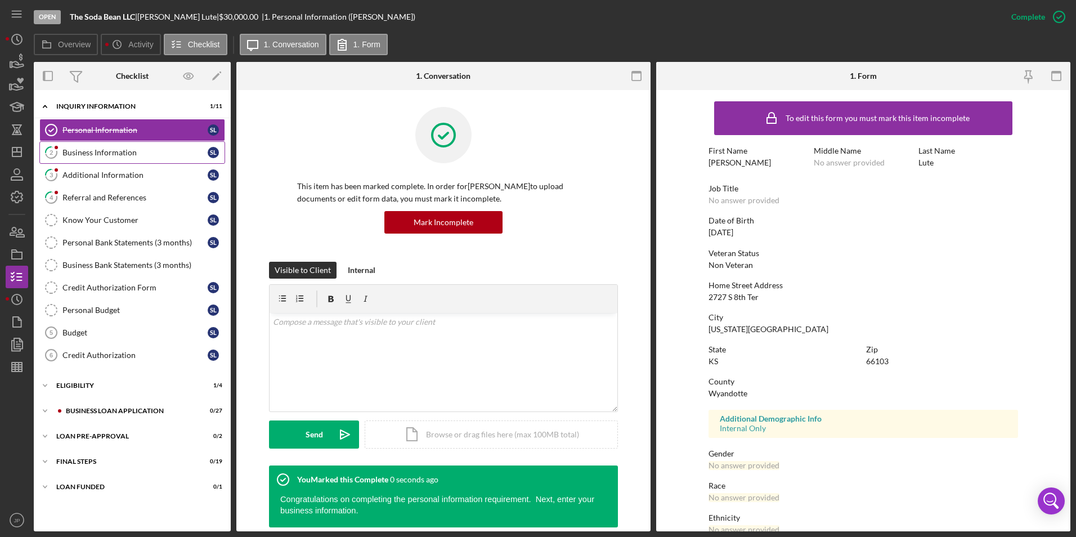
click at [116, 161] on link "2 Business Information S L" at bounding box center [132, 152] width 186 height 23
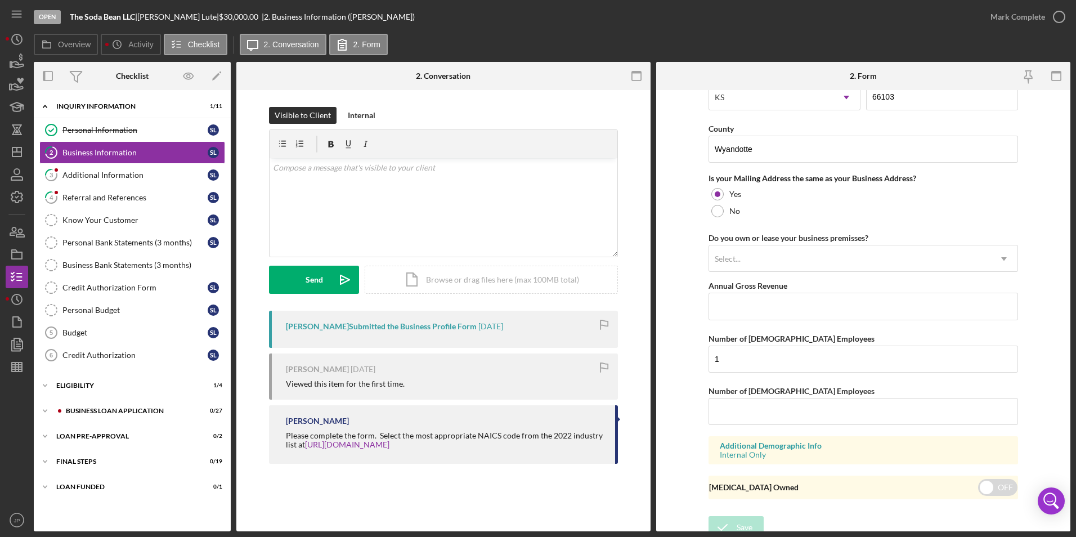
scroll to position [808, 0]
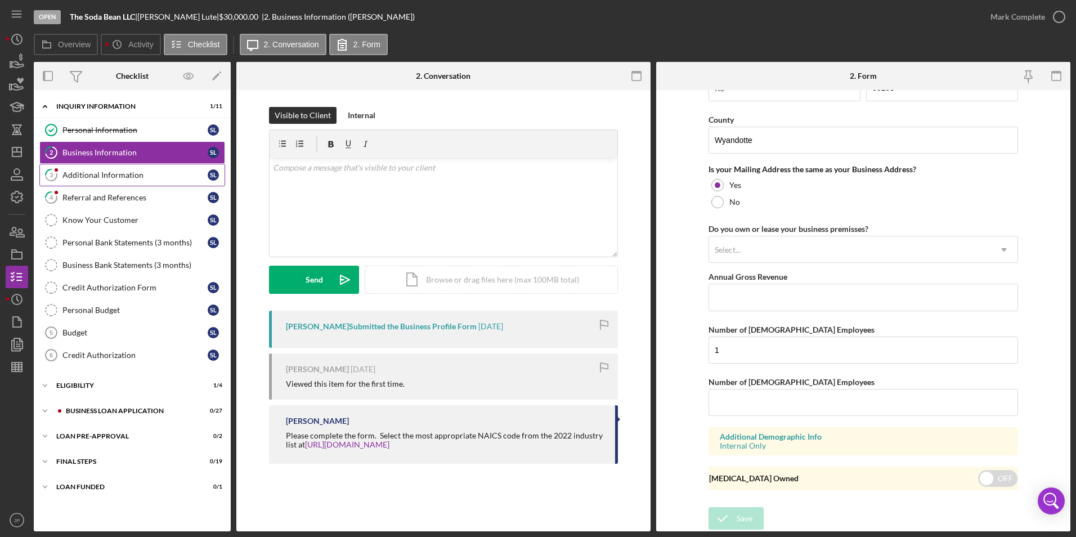
click at [135, 175] on div "Additional Information" at bounding box center [134, 174] width 145 height 9
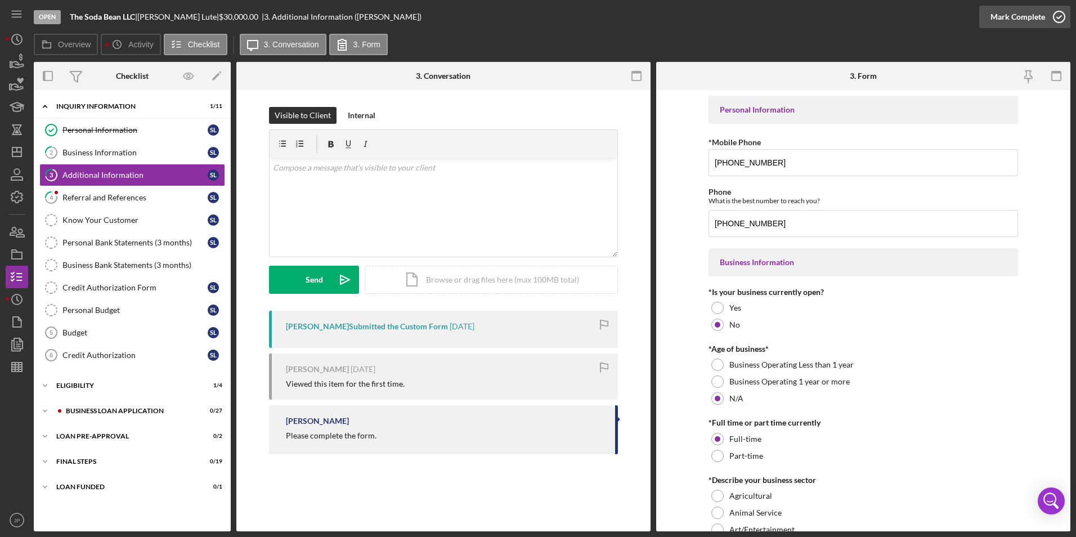
click at [1012, 19] on div "Mark Complete" at bounding box center [1017, 17] width 55 height 23
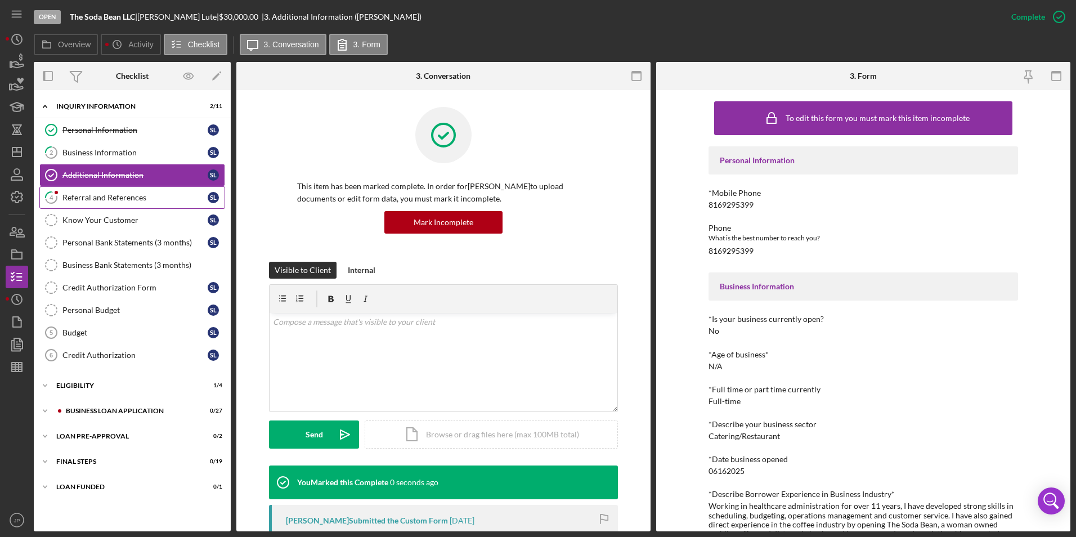
click at [123, 201] on div "Referral and References" at bounding box center [134, 197] width 145 height 9
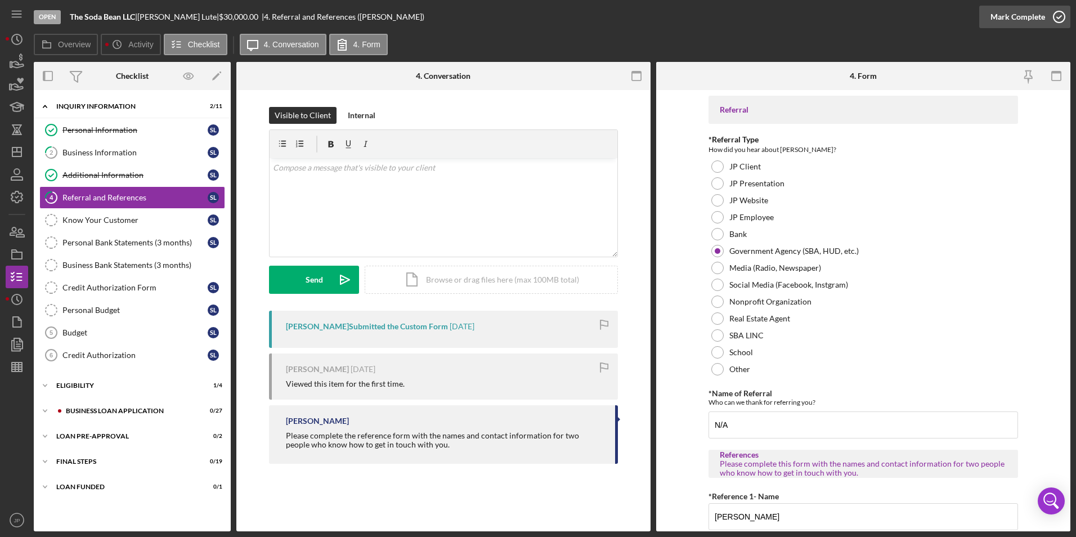
click at [1027, 15] on div "Mark Complete" at bounding box center [1017, 17] width 55 height 23
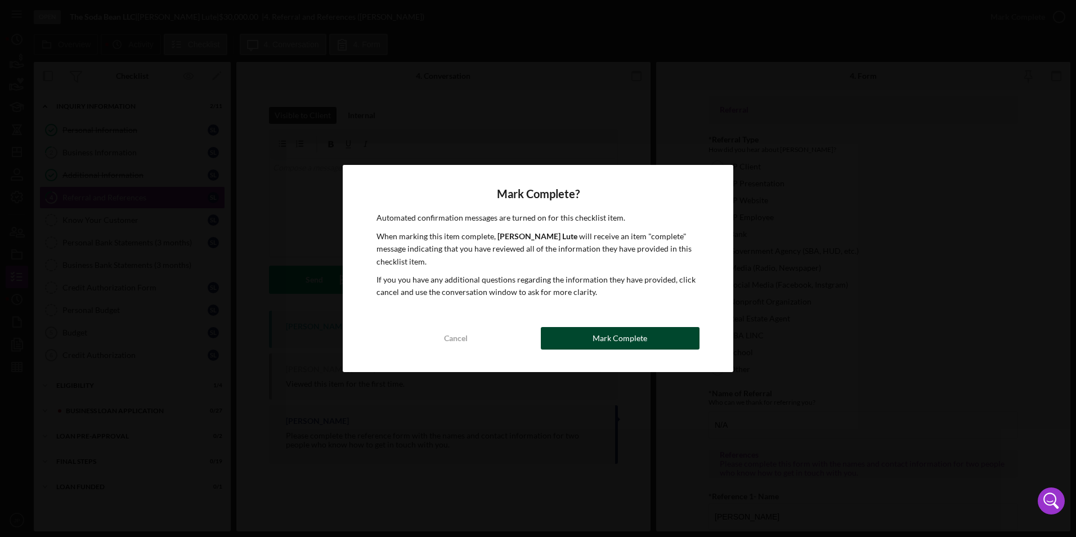
click at [648, 345] on button "Mark Complete" at bounding box center [620, 338] width 159 height 23
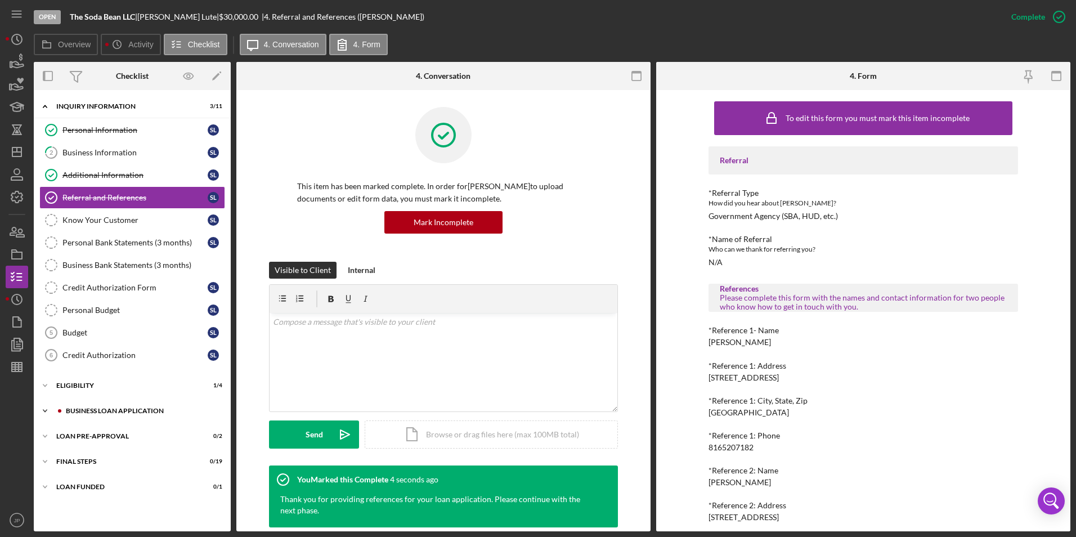
click at [43, 413] on icon "Icon/Expander" at bounding box center [45, 410] width 23 height 23
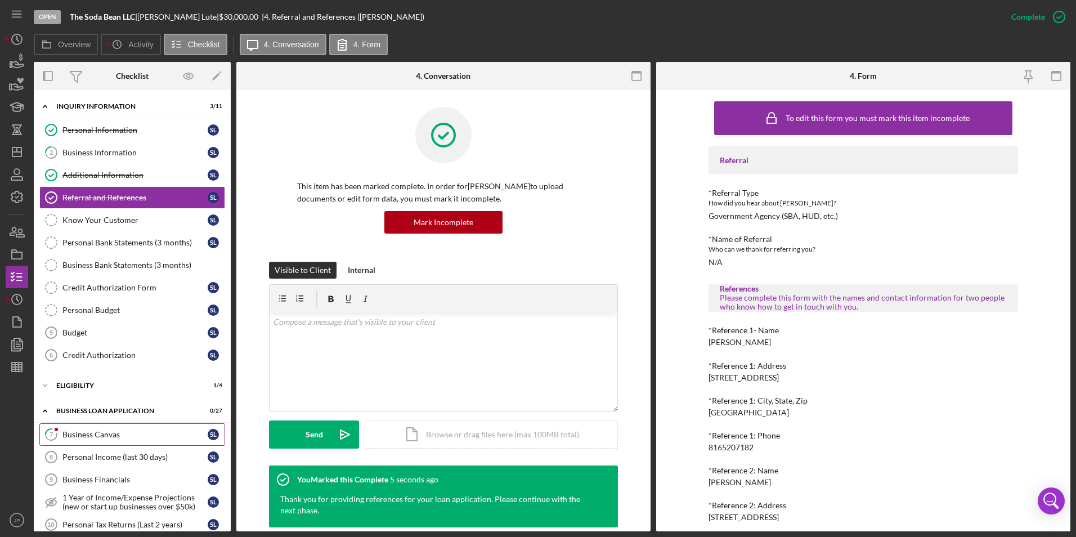
click at [96, 441] on link "7 Business Canvas S L" at bounding box center [132, 434] width 186 height 23
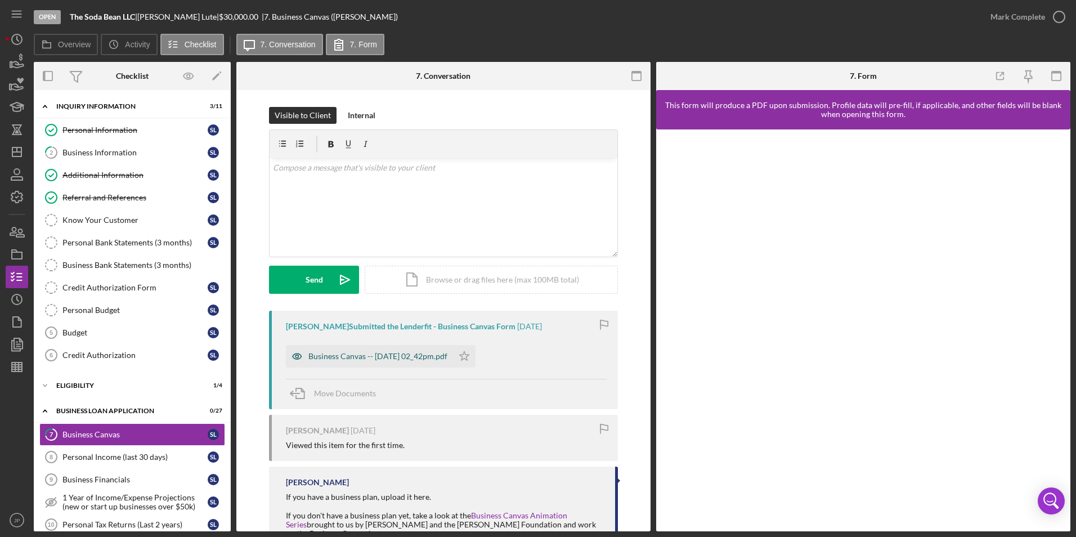
click at [411, 360] on div "Business Canvas -- [DATE] 02_42pm.pdf" at bounding box center [377, 356] width 139 height 9
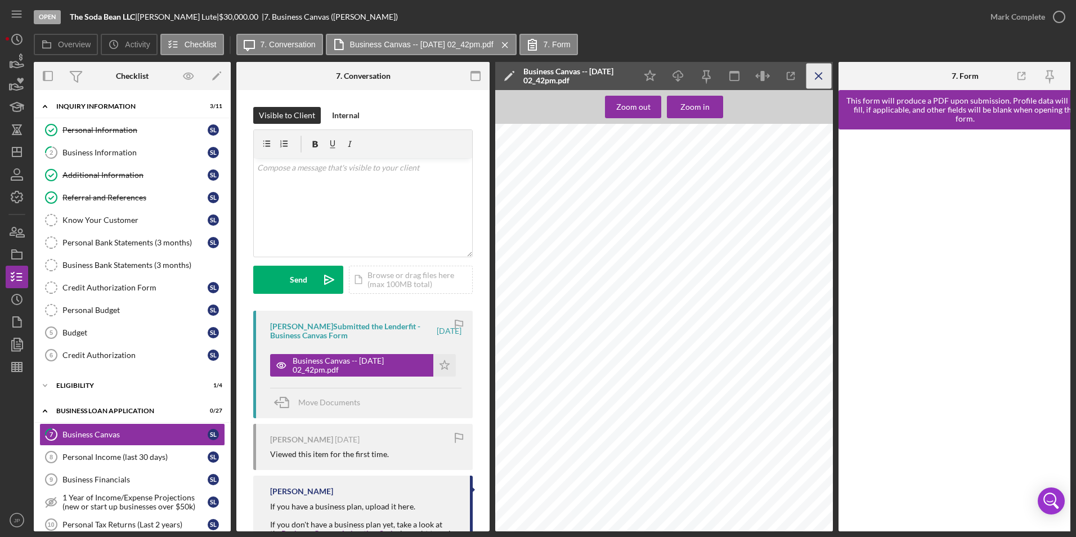
click at [816, 78] on icon "Icon/Menu Close" at bounding box center [818, 76] width 25 height 25
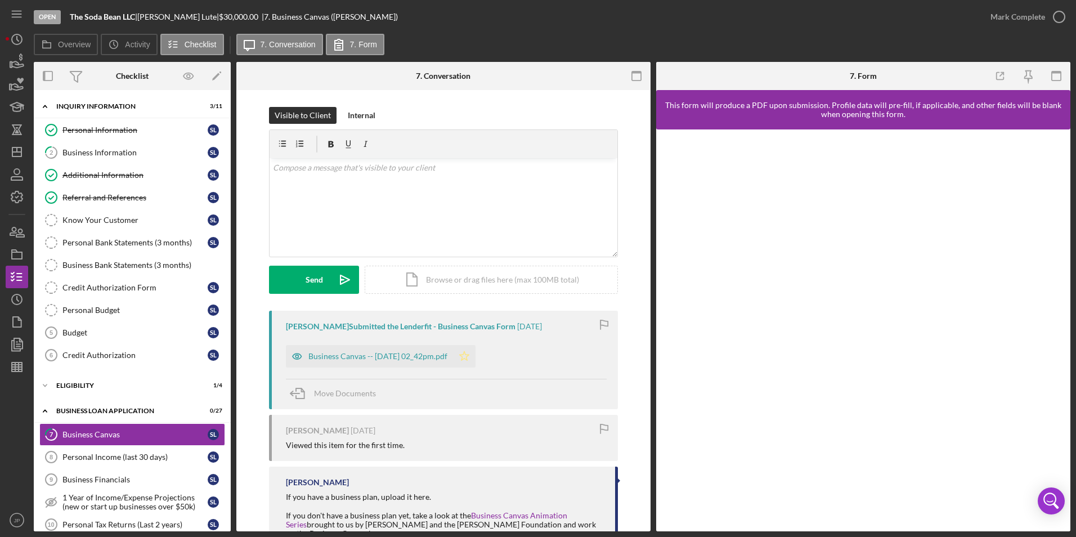
click at [469, 360] on polygon "button" at bounding box center [465, 355] width 10 height 9
click at [1025, 17] on div "Mark Complete" at bounding box center [1017, 17] width 55 height 23
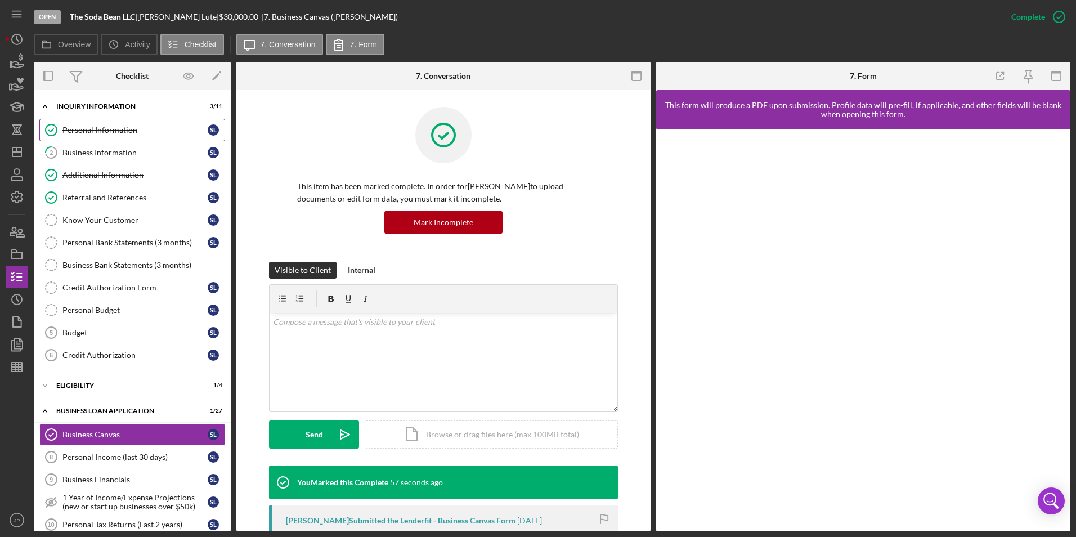
click at [82, 129] on div "Personal Information" at bounding box center [134, 129] width 145 height 9
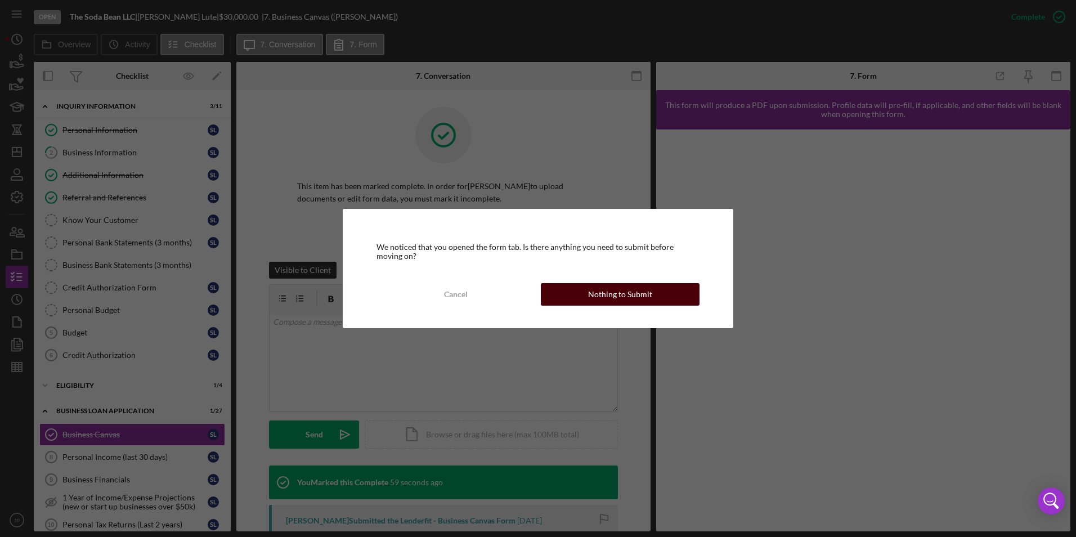
click at [646, 293] on div "Nothing to Submit" at bounding box center [620, 294] width 64 height 23
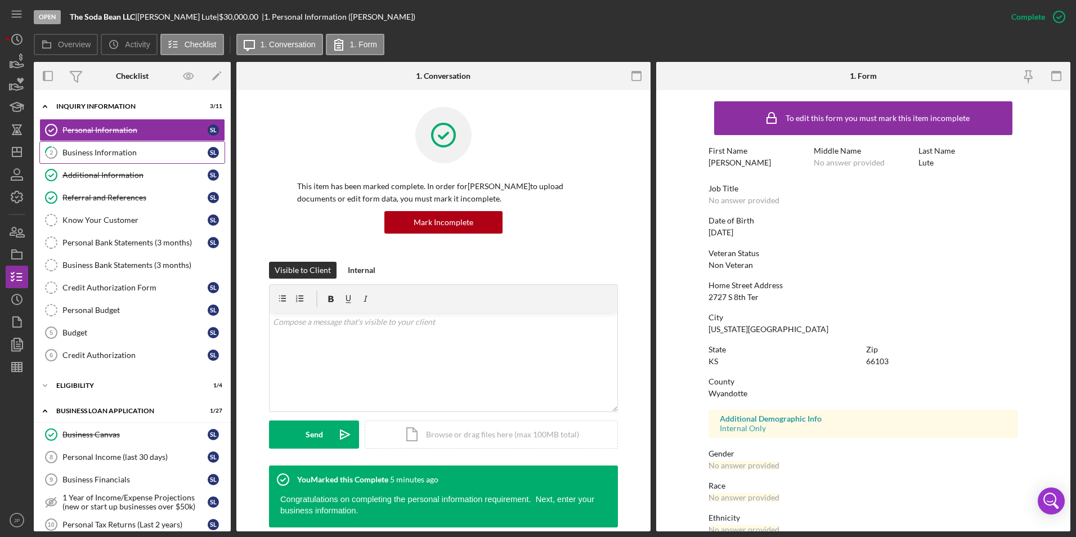
click at [122, 151] on div "Business Information" at bounding box center [134, 152] width 145 height 9
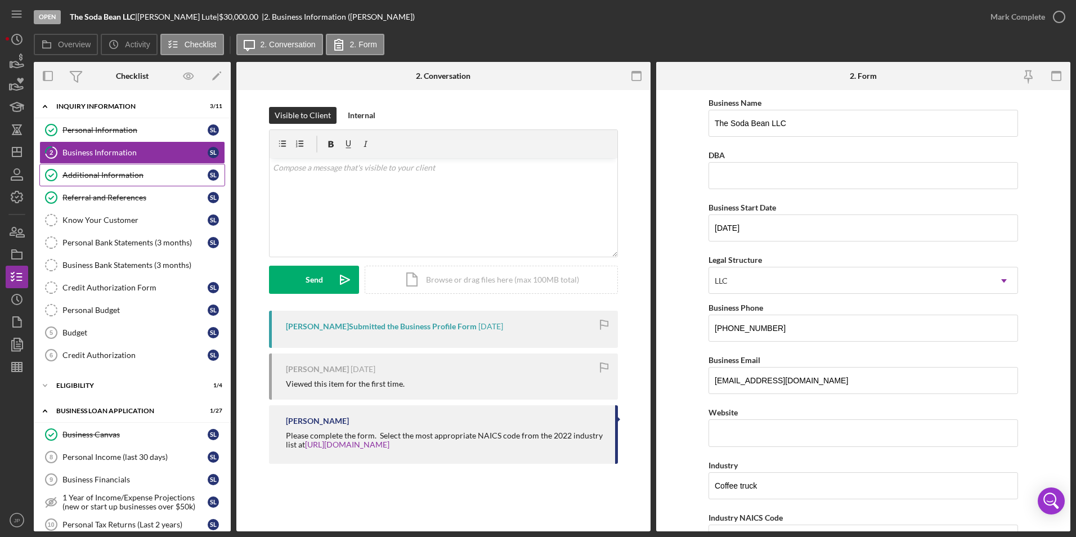
click at [130, 174] on div "Additional Information" at bounding box center [134, 174] width 145 height 9
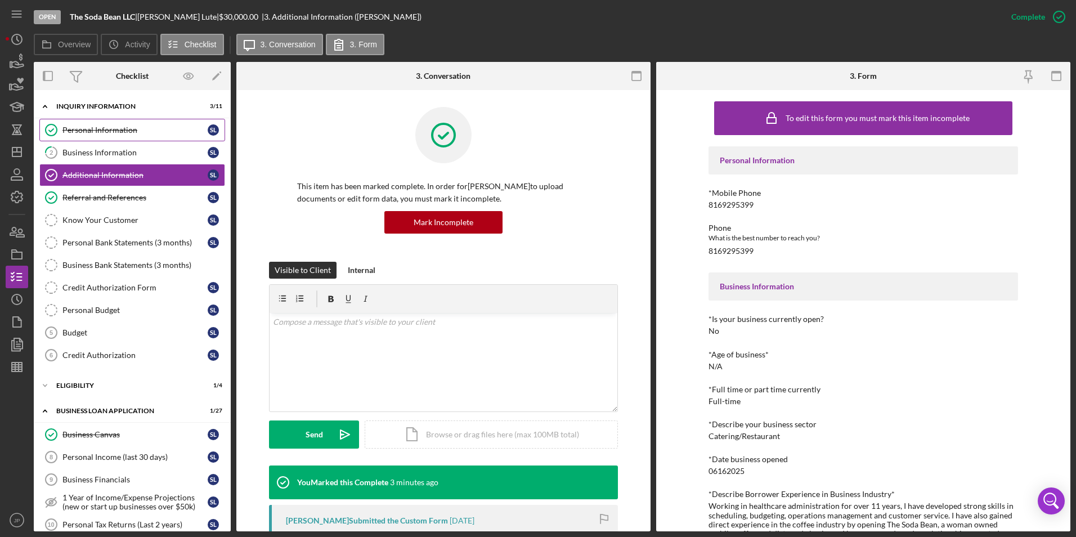
click at [82, 131] on div "Personal Information" at bounding box center [134, 129] width 145 height 9
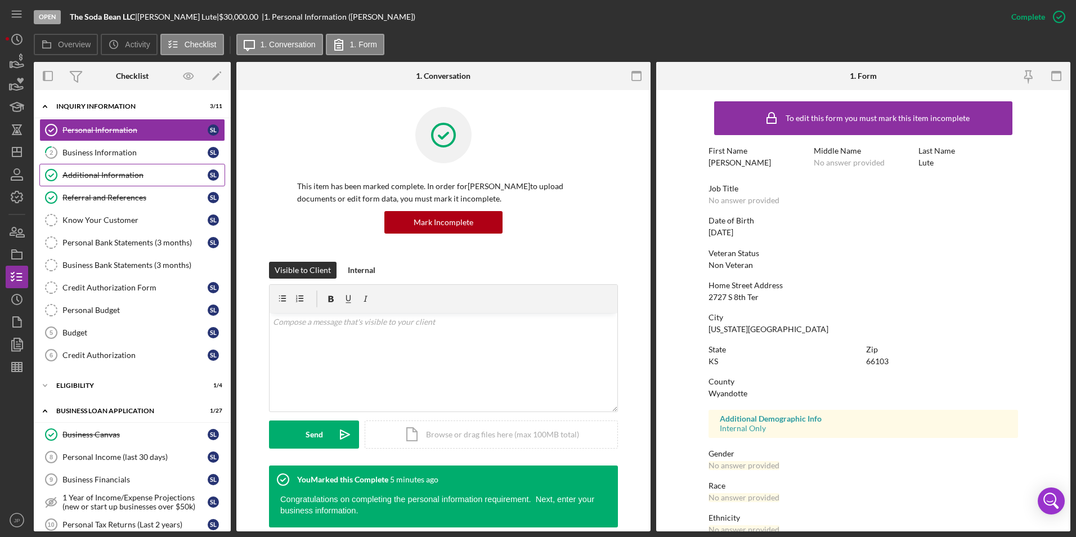
click at [93, 178] on div "Additional Information" at bounding box center [134, 174] width 145 height 9
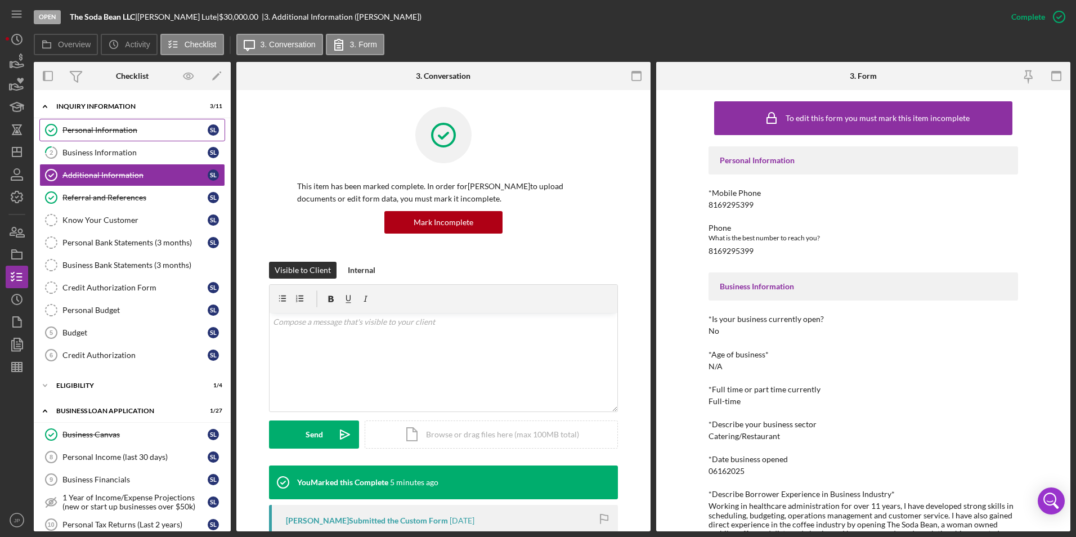
click at [86, 134] on div "Personal Information" at bounding box center [134, 129] width 145 height 9
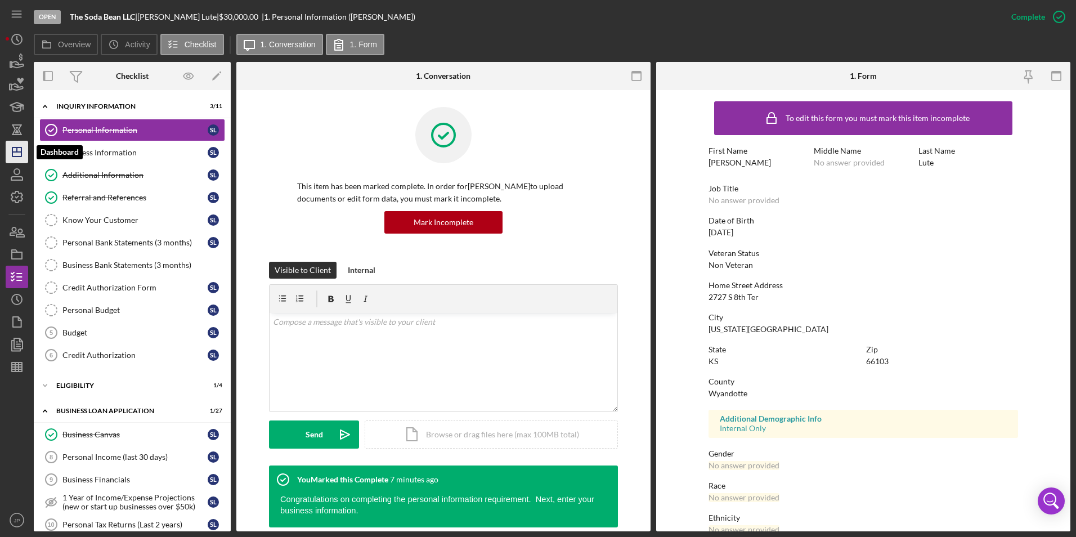
click at [16, 159] on icon "Icon/Dashboard" at bounding box center [17, 152] width 28 height 28
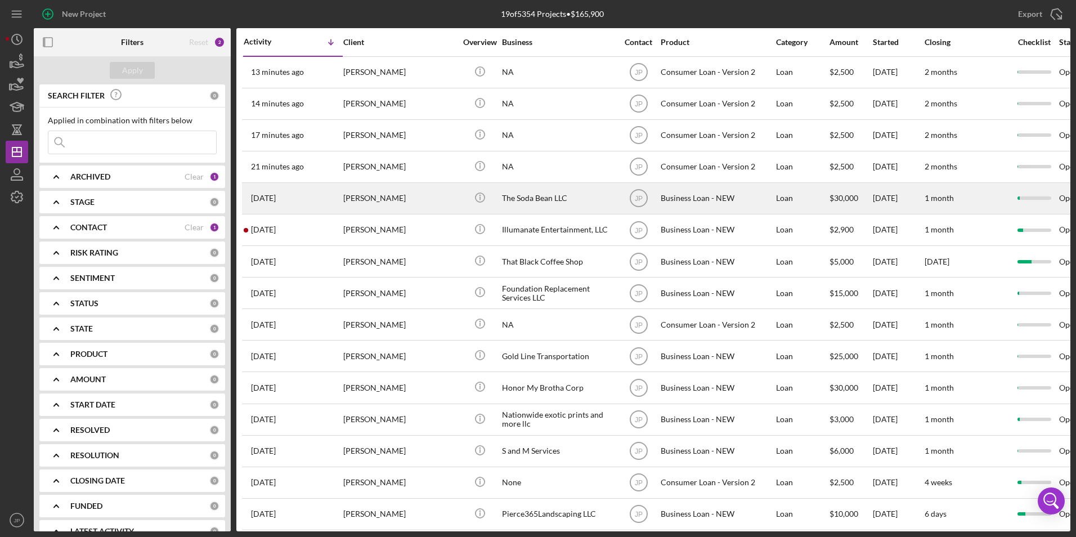
click at [372, 198] on div "[PERSON_NAME]" at bounding box center [399, 198] width 113 height 30
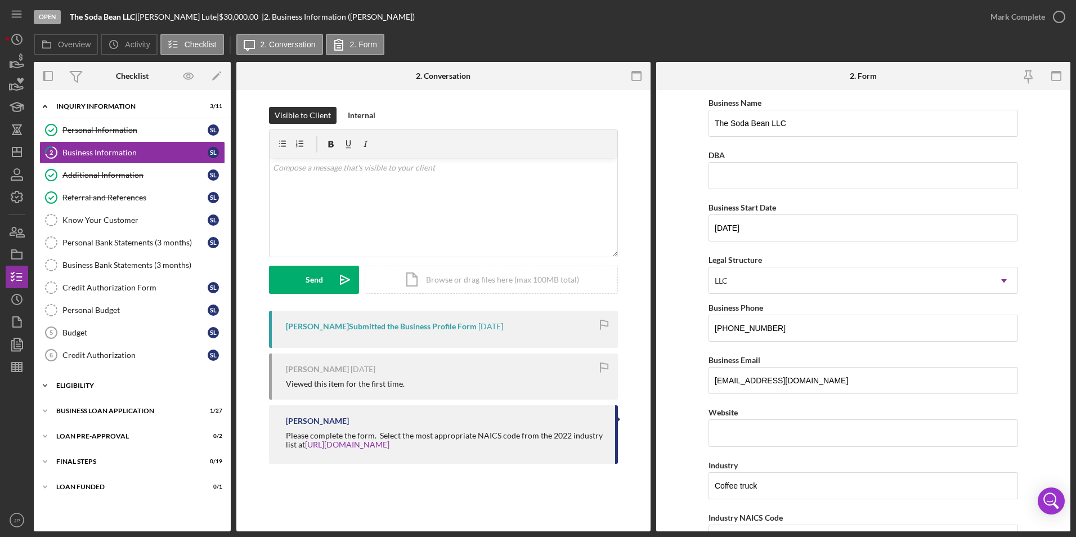
click at [46, 383] on icon "Icon/Expander" at bounding box center [45, 385] width 23 height 23
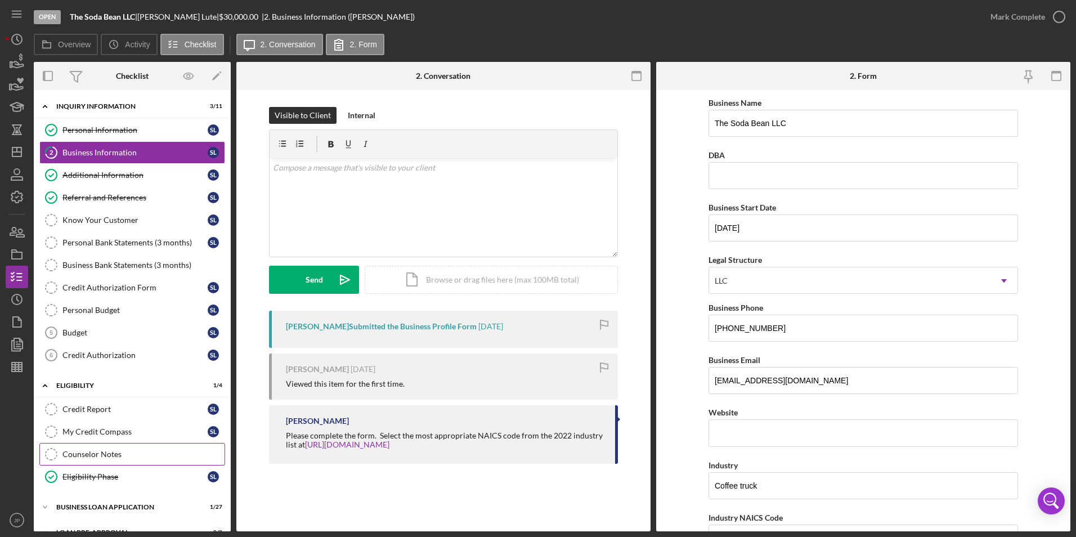
click at [91, 453] on div "Counselor Notes" at bounding box center [143, 454] width 162 height 9
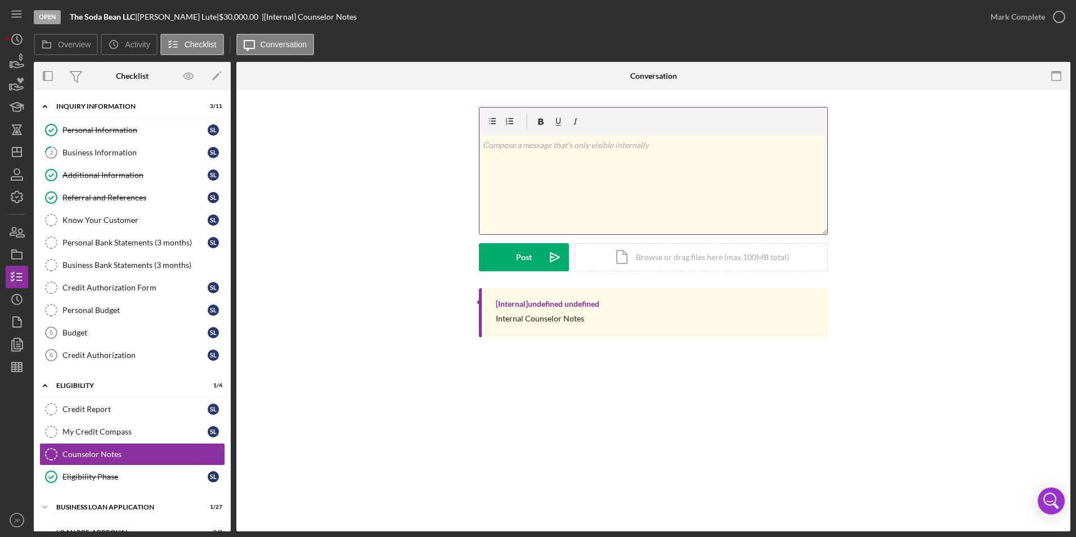
click at [556, 176] on div "v Color teal Color pink Remove color Add row above Add row below Add column bef…" at bounding box center [653, 185] width 348 height 98
click at [518, 255] on div "Post" at bounding box center [524, 257] width 16 height 28
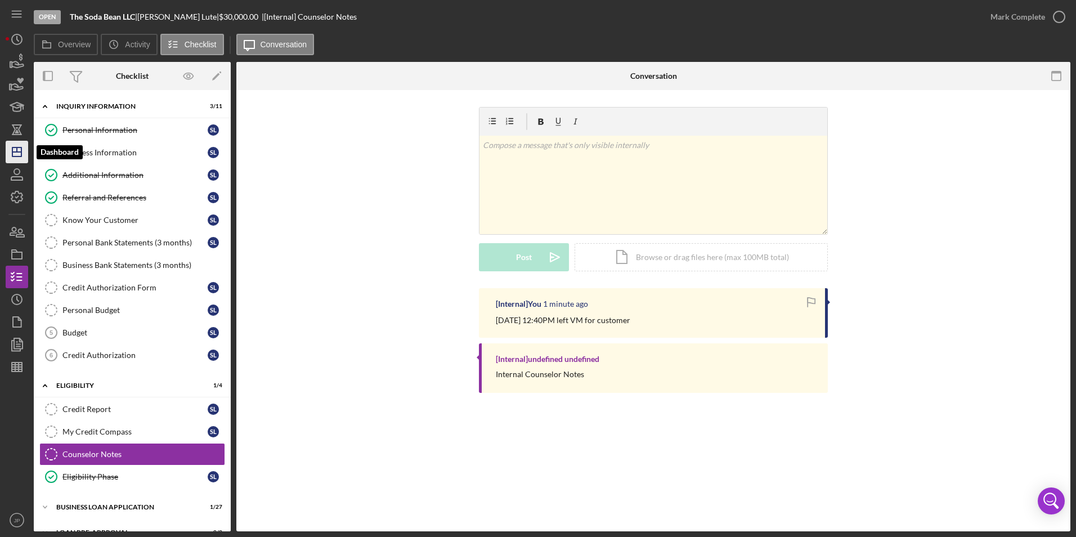
click at [14, 152] on line "button" at bounding box center [16, 152] width 9 height 0
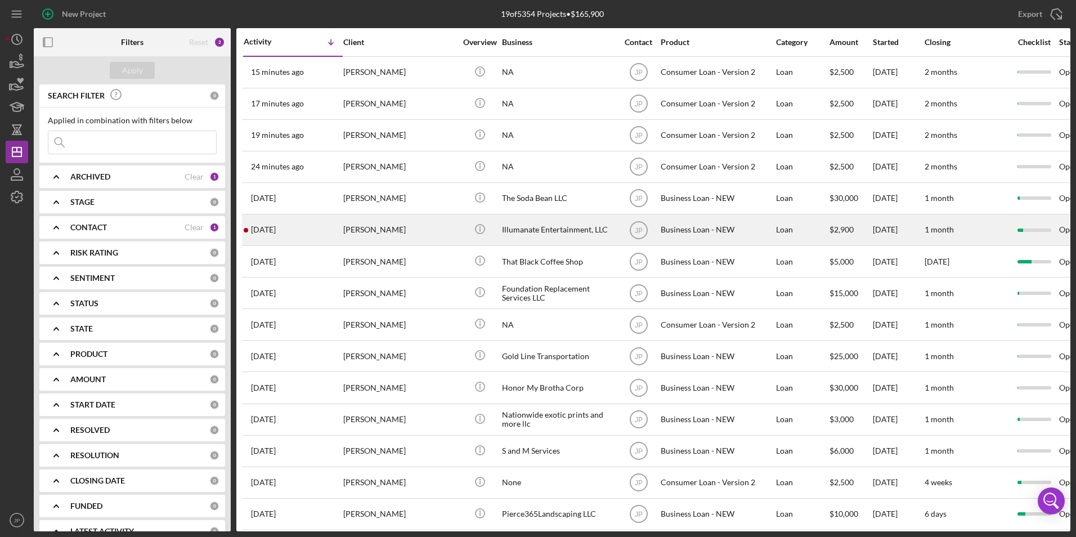
click at [312, 238] on div "[DATE] [PERSON_NAME]" at bounding box center [293, 230] width 98 height 30
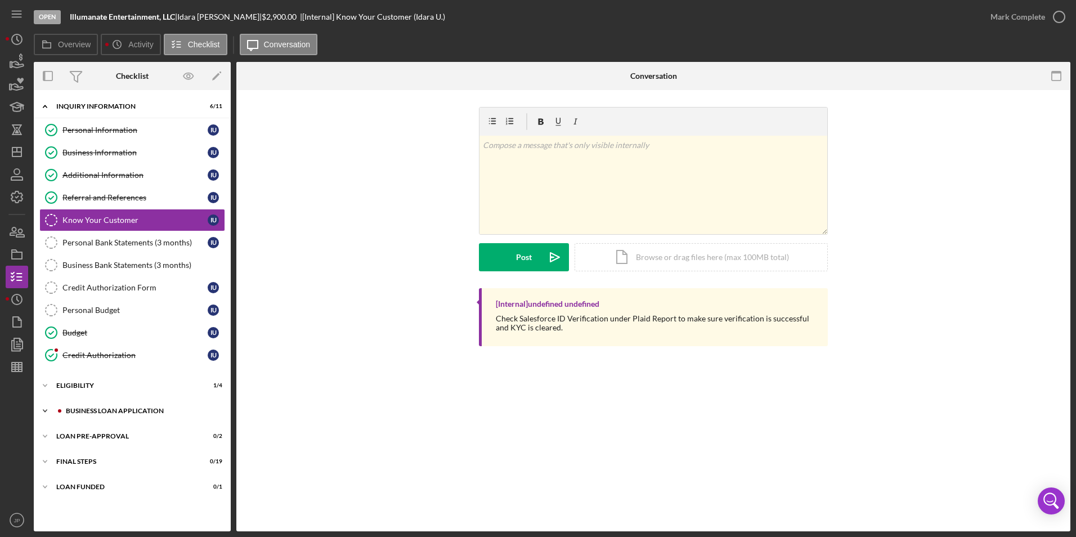
click at [46, 407] on icon "Icon/Expander" at bounding box center [45, 410] width 23 height 23
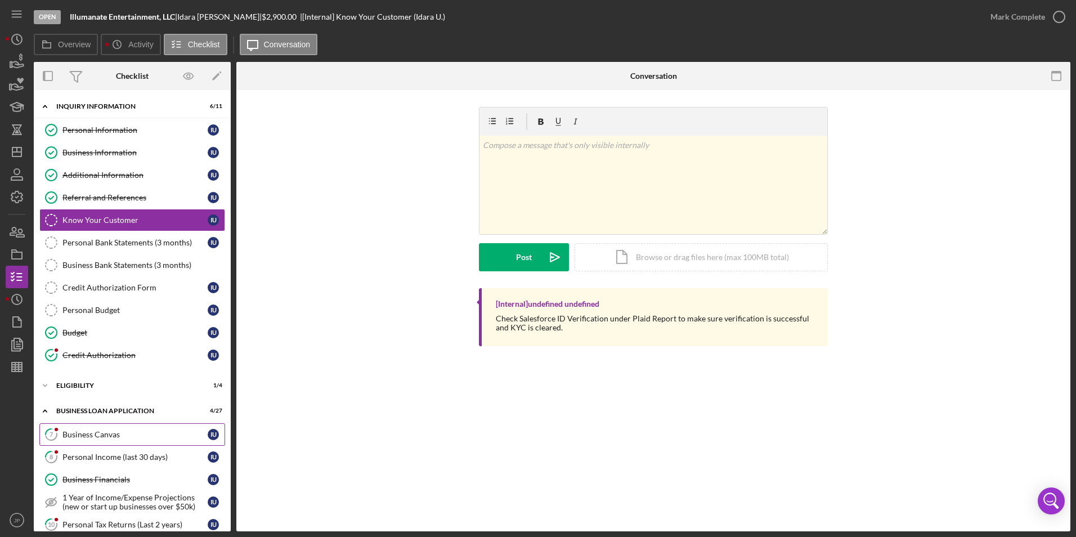
click at [78, 428] on link "7 Business Canvas I U" at bounding box center [132, 434] width 186 height 23
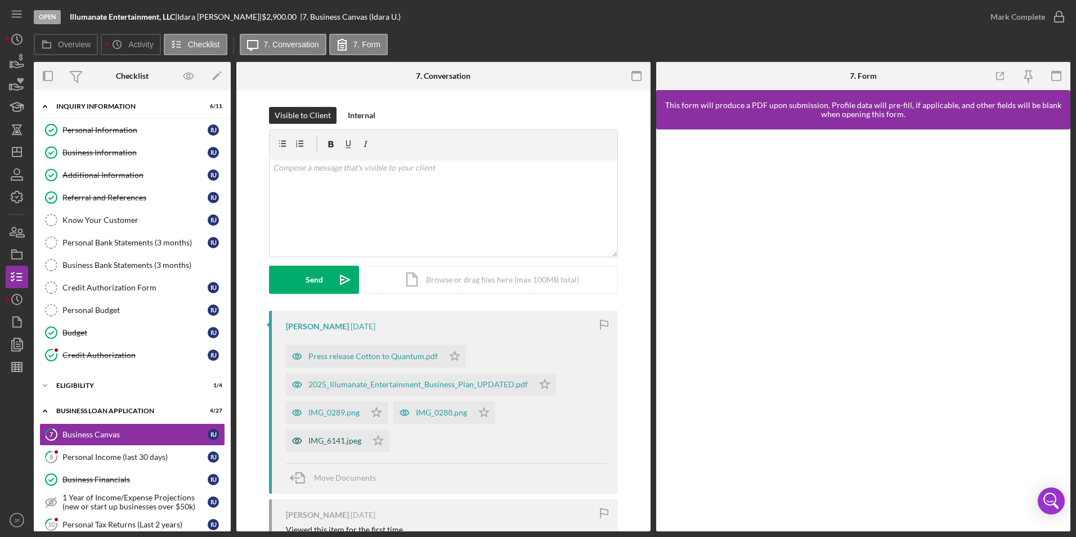
click at [338, 447] on div "IMG_6141.jpeg" at bounding box center [326, 440] width 81 height 23
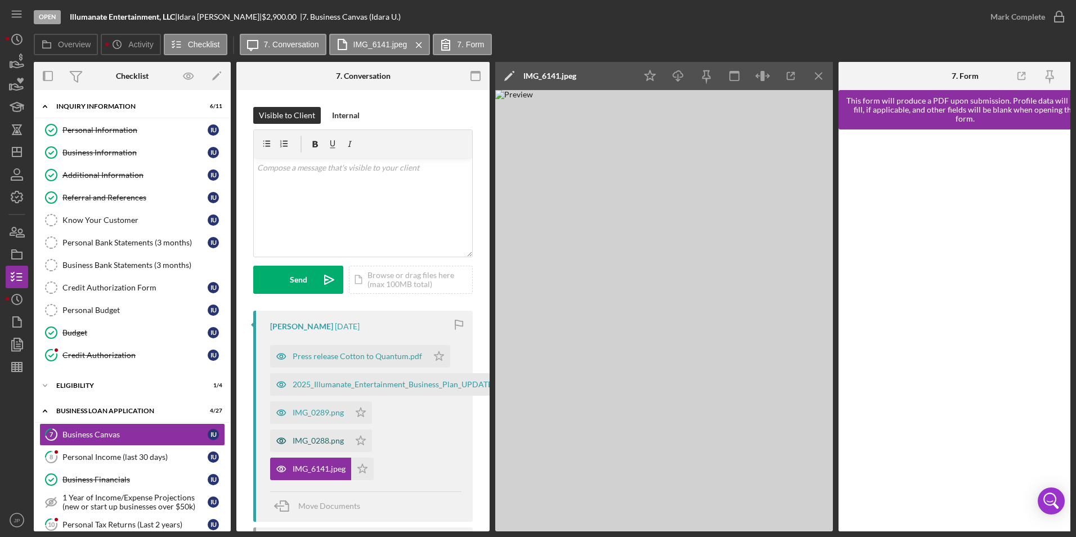
click at [334, 433] on div "IMG_0288.png" at bounding box center [309, 440] width 79 height 23
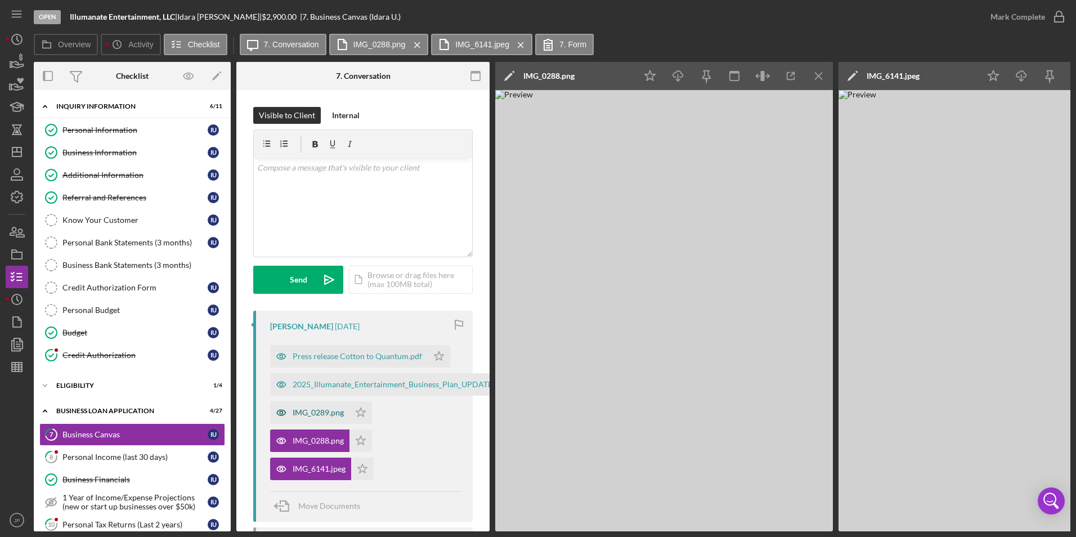
click at [334, 412] on div "IMG_0289.png" at bounding box center [318, 412] width 51 height 9
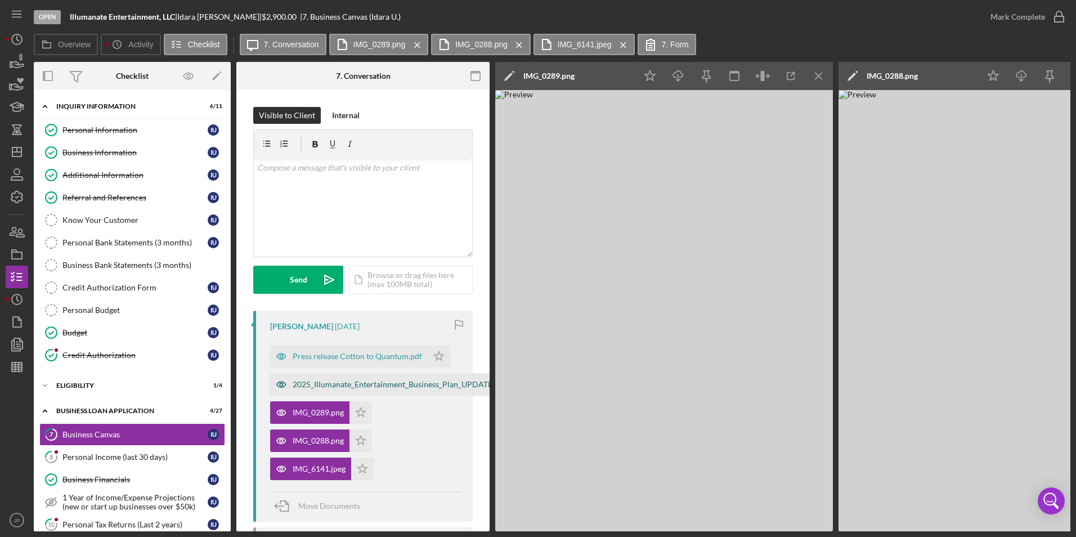
click at [336, 378] on div "2025_Illumanate_Entertainment_Business_Plan_UPDATED.pdf" at bounding box center [394, 384] width 248 height 23
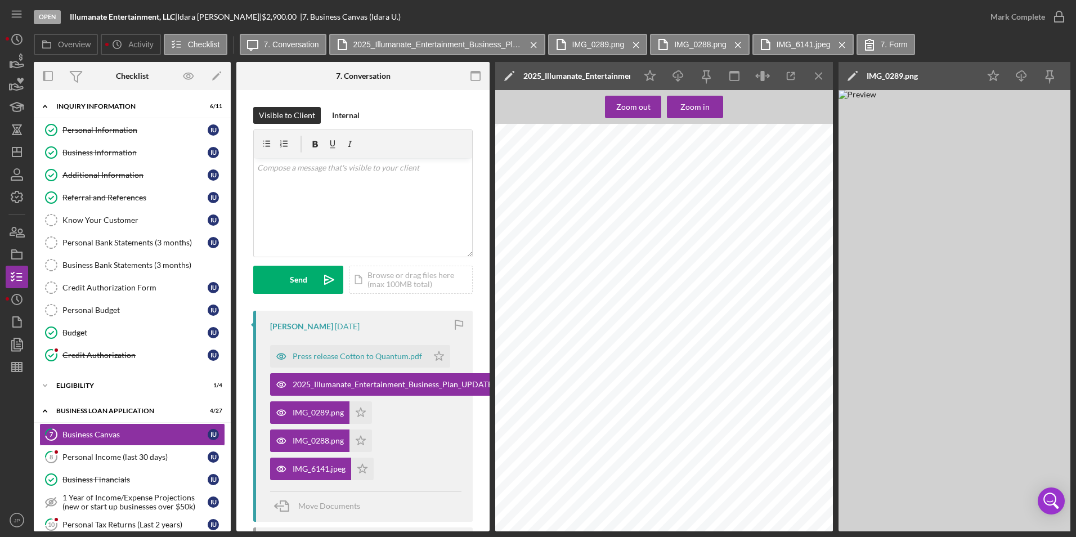
scroll to position [2724, 0]
click at [329, 359] on div "Press release Cotton to Quantum.pdf" at bounding box center [357, 356] width 129 height 9
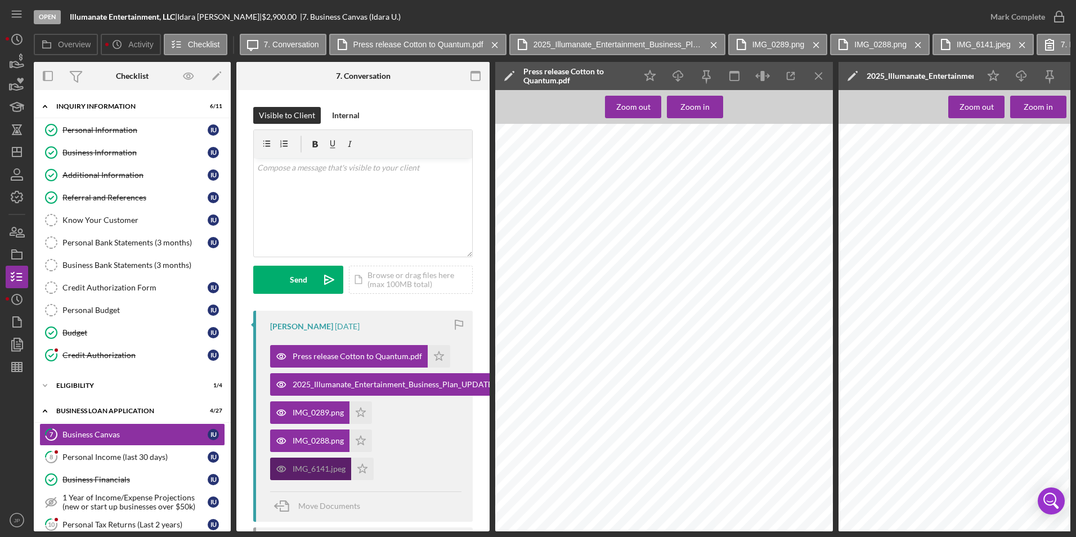
click at [297, 470] on div "IMG_6141.jpeg" at bounding box center [319, 468] width 53 height 9
click at [816, 82] on icon "Icon/Menu Close" at bounding box center [818, 76] width 25 height 25
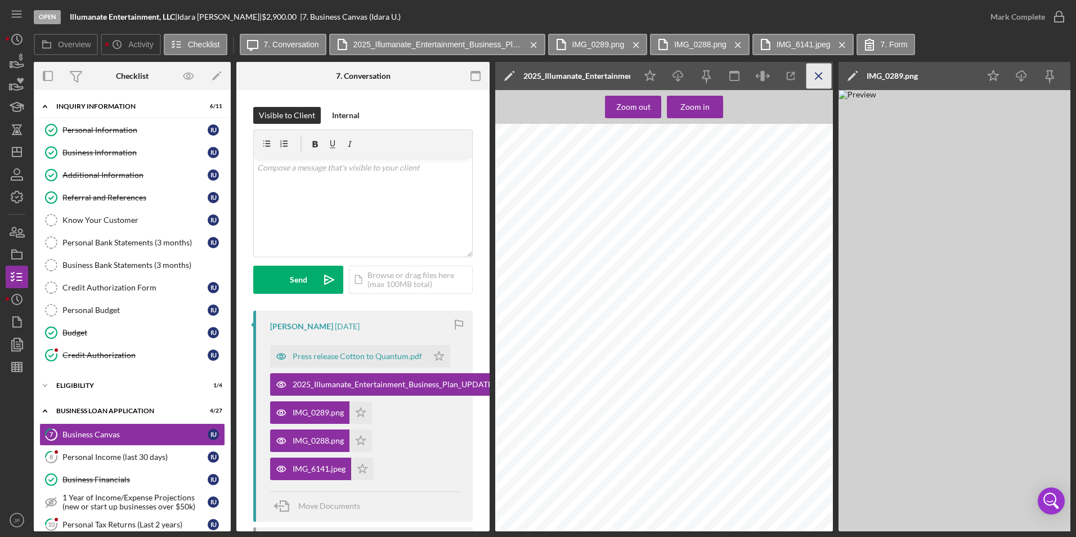
click at [815, 82] on icon "Icon/Menu Close" at bounding box center [818, 76] width 25 height 25
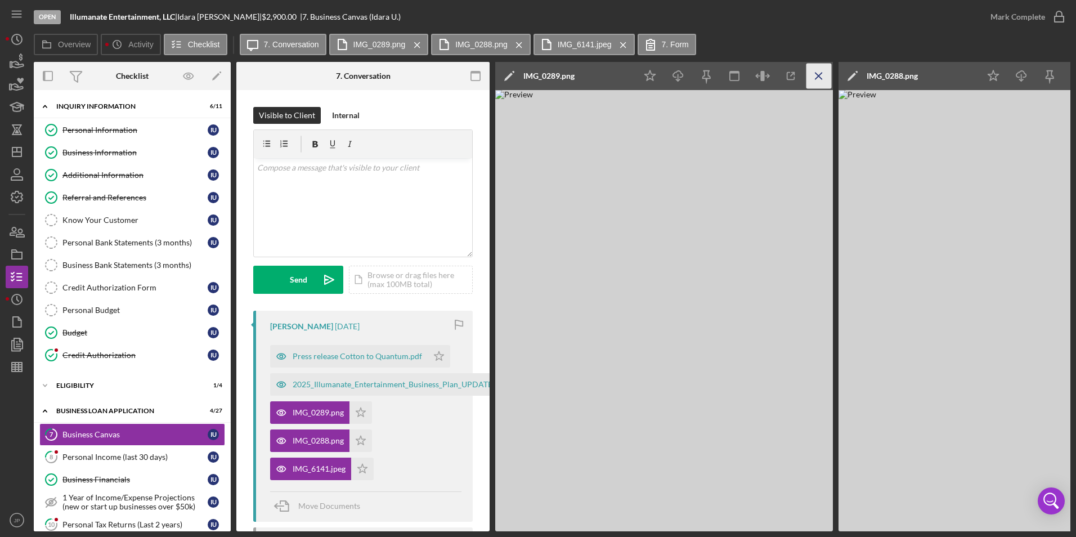
click at [815, 82] on icon "Icon/Menu Close" at bounding box center [818, 76] width 25 height 25
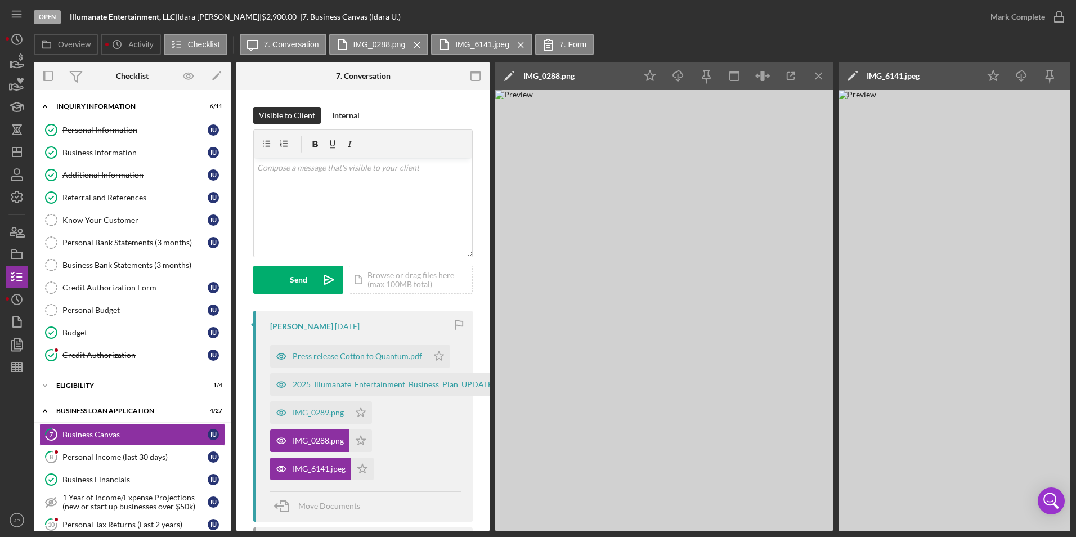
click at [815, 82] on icon "Icon/Menu Close" at bounding box center [818, 76] width 25 height 25
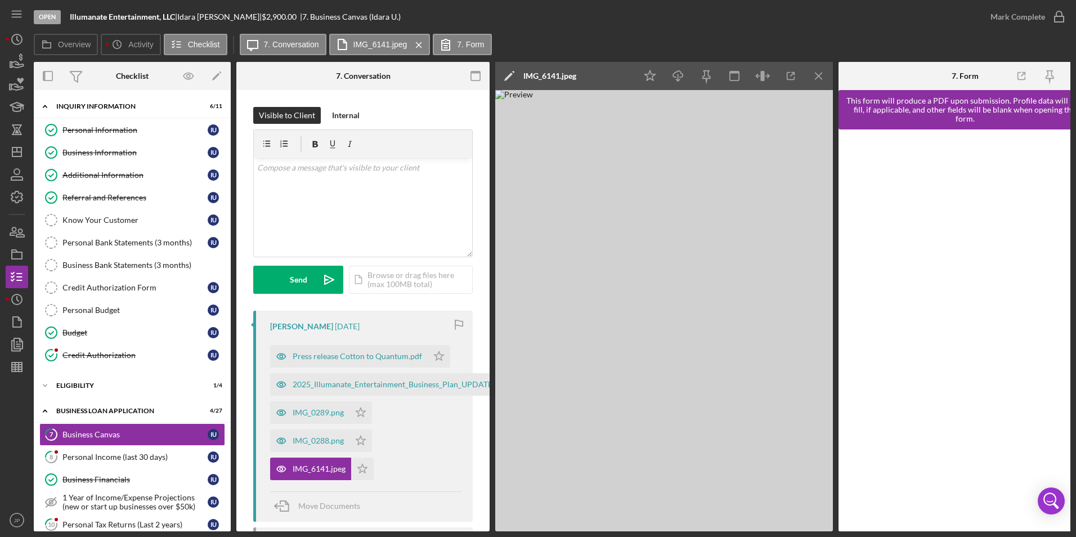
click at [815, 82] on icon "Icon/Menu Close" at bounding box center [818, 76] width 25 height 25
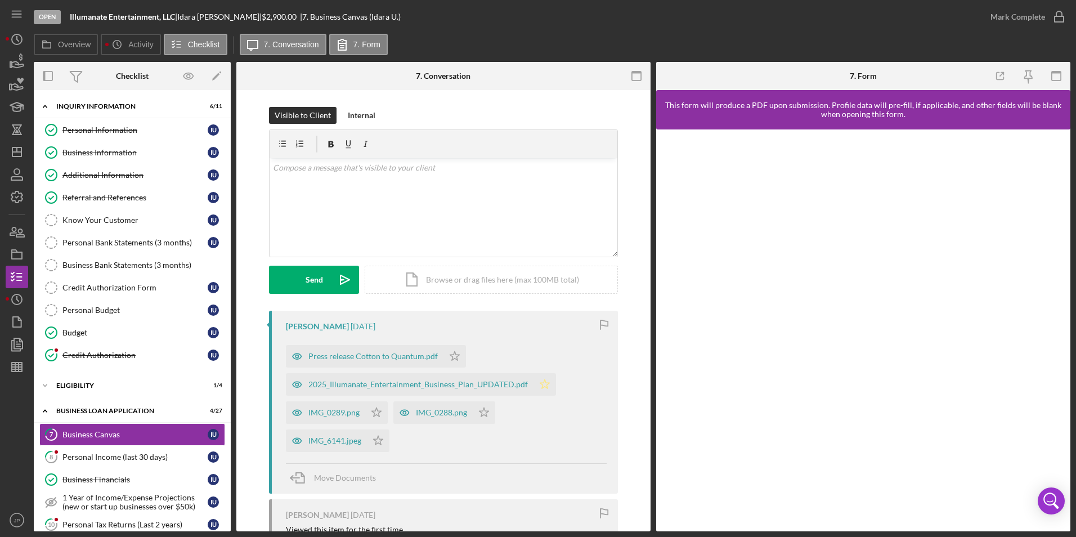
click at [544, 385] on icon "Icon/Star" at bounding box center [544, 384] width 23 height 23
click at [1013, 17] on div "Mark Complete" at bounding box center [1017, 17] width 55 height 23
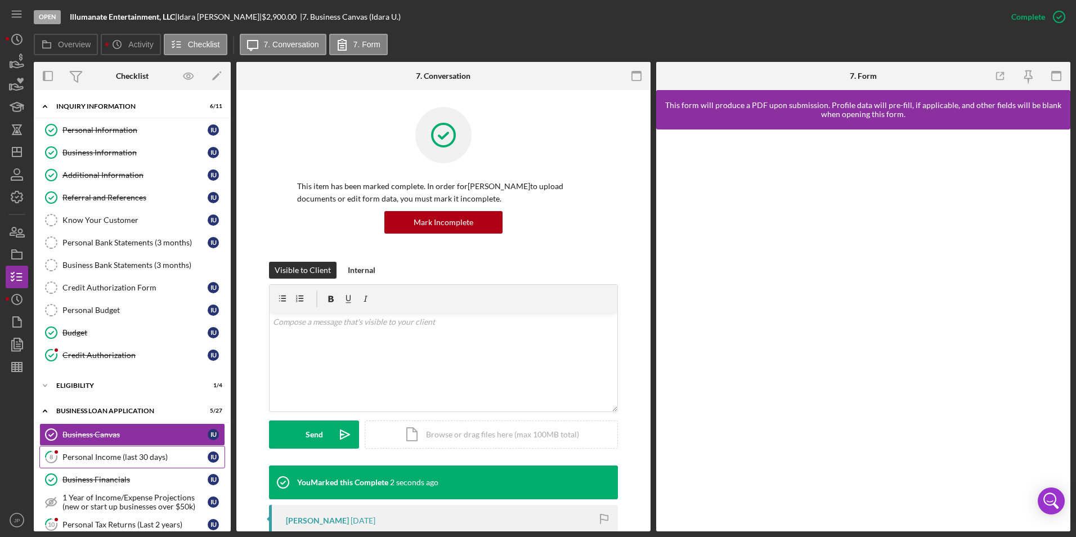
click at [115, 460] on div "Personal Income (last 30 days)" at bounding box center [134, 456] width 145 height 9
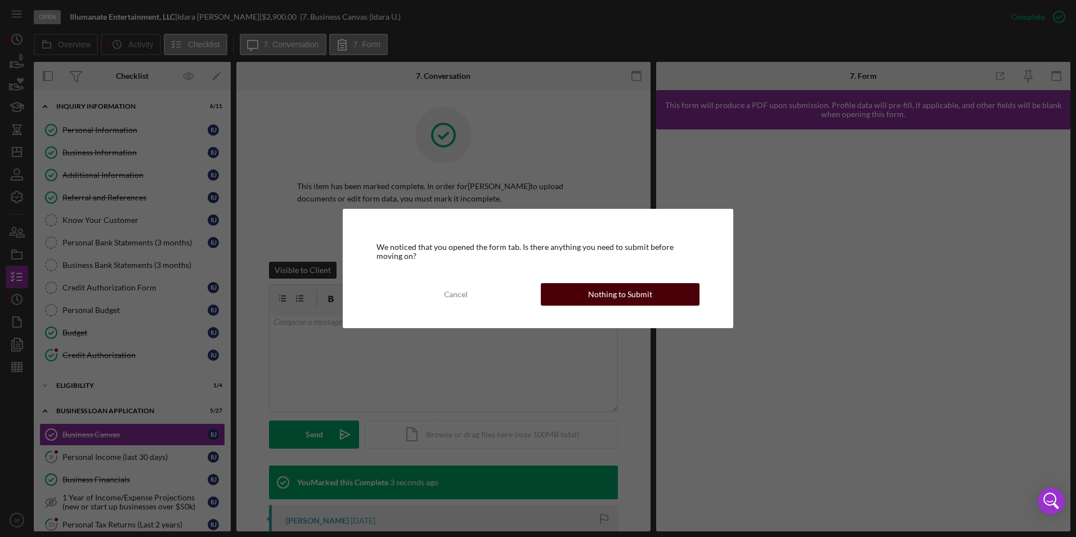
click at [596, 291] on div "Nothing to Submit" at bounding box center [620, 294] width 64 height 23
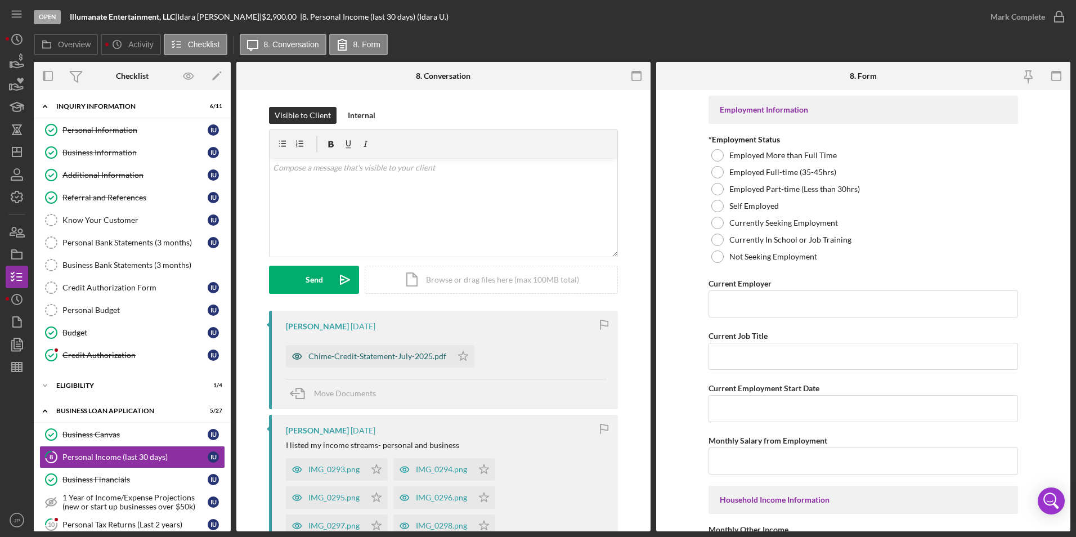
click at [369, 356] on div "Chime-Credit-Statement-July-2025.pdf" at bounding box center [377, 356] width 138 height 9
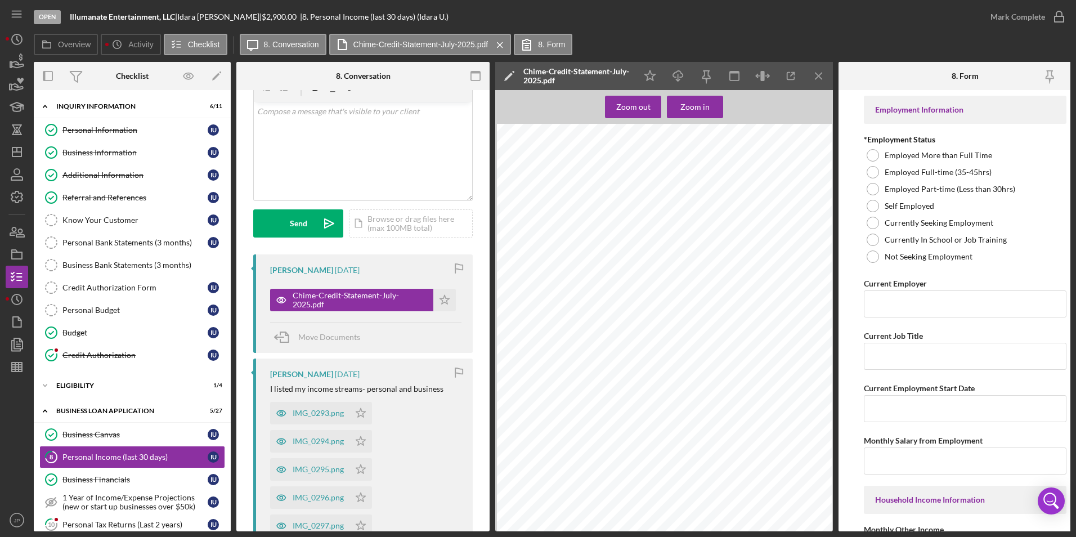
scroll to position [113, 0]
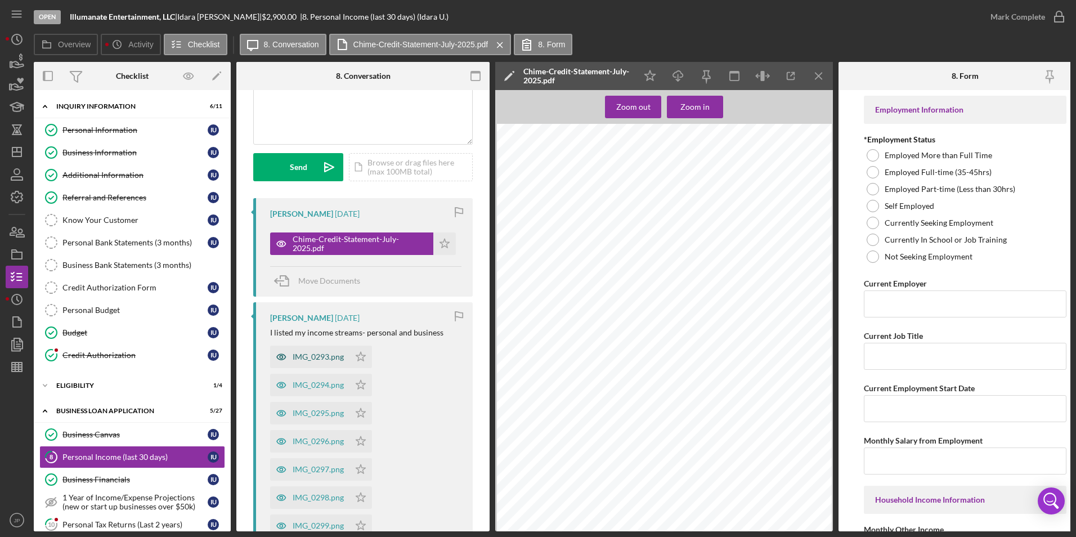
click at [312, 360] on div "IMG_0293.png" at bounding box center [318, 356] width 51 height 9
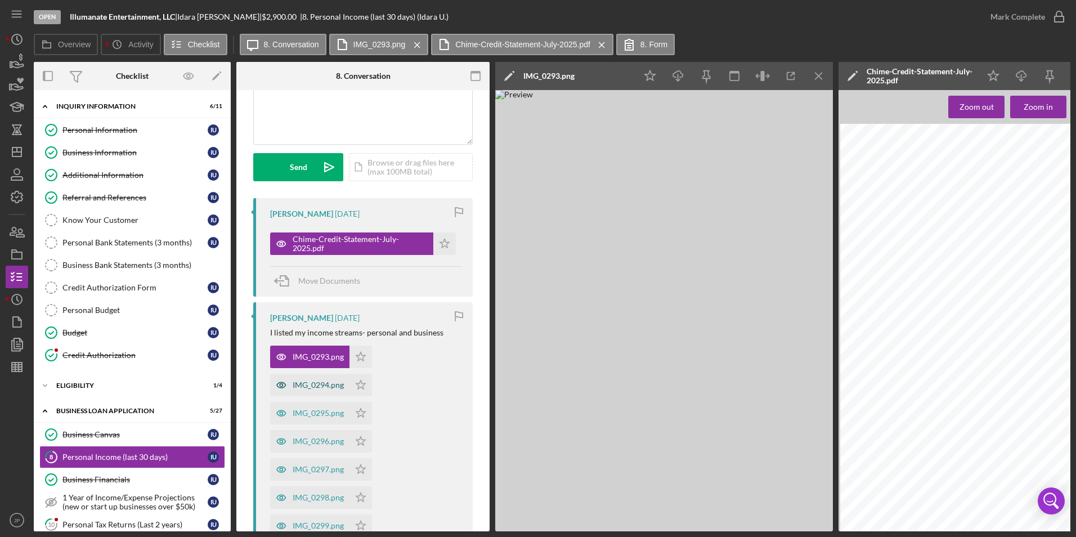
click at [312, 386] on div "IMG_0294.png" at bounding box center [318, 384] width 51 height 9
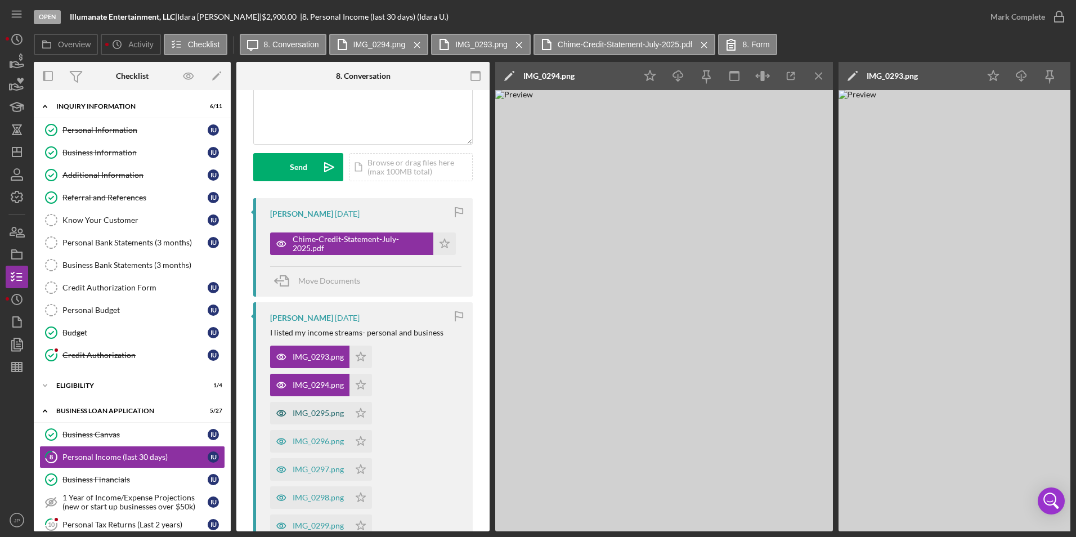
click at [311, 414] on div "IMG_0295.png" at bounding box center [318, 412] width 51 height 9
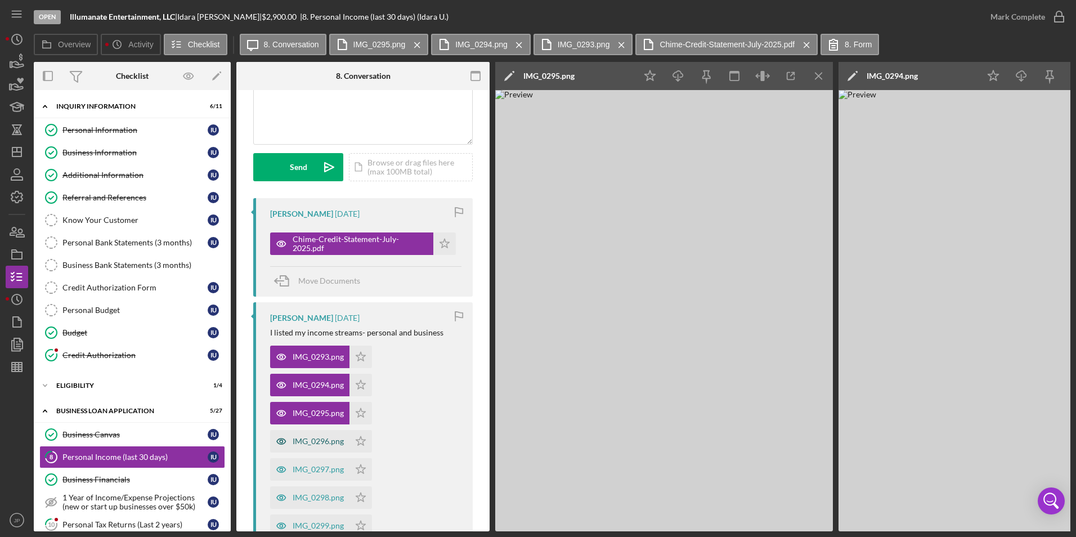
click at [312, 441] on div "IMG_0296.png" at bounding box center [318, 441] width 51 height 9
click at [317, 470] on div "IMG_0297.png" at bounding box center [318, 469] width 51 height 9
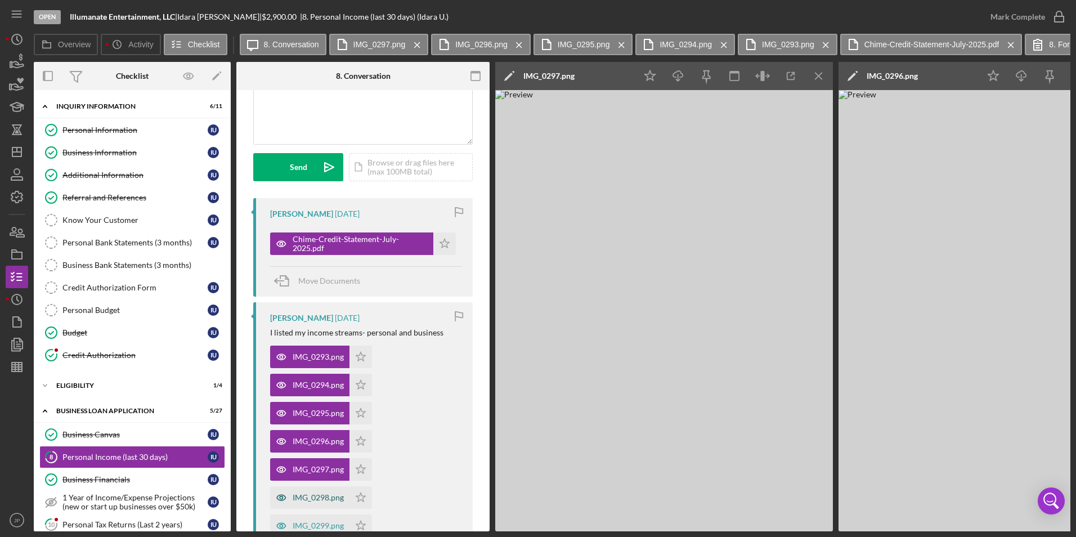
click at [324, 502] on div "IMG_0298.png" at bounding box center [309, 497] width 79 height 23
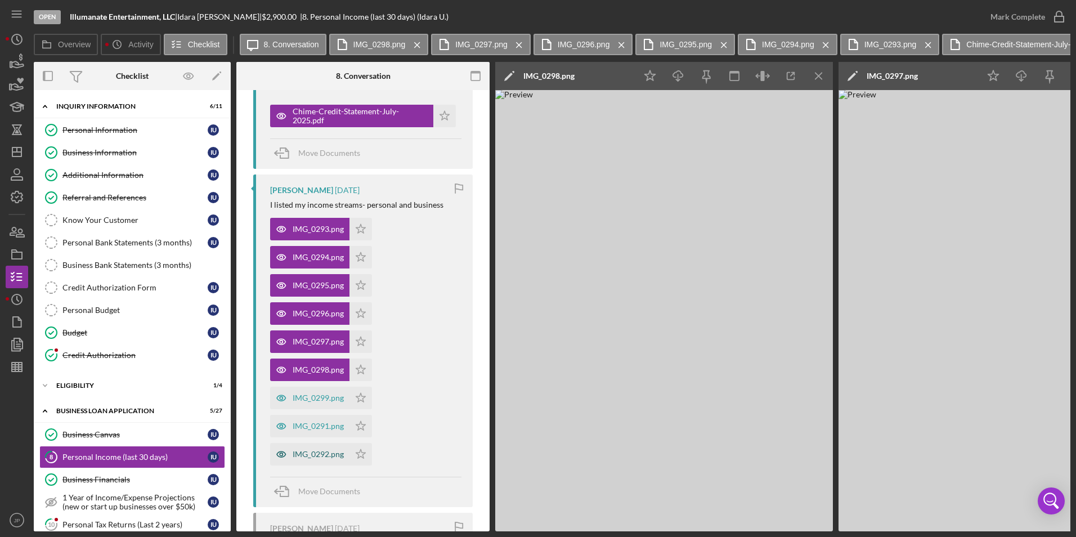
scroll to position [338, 0]
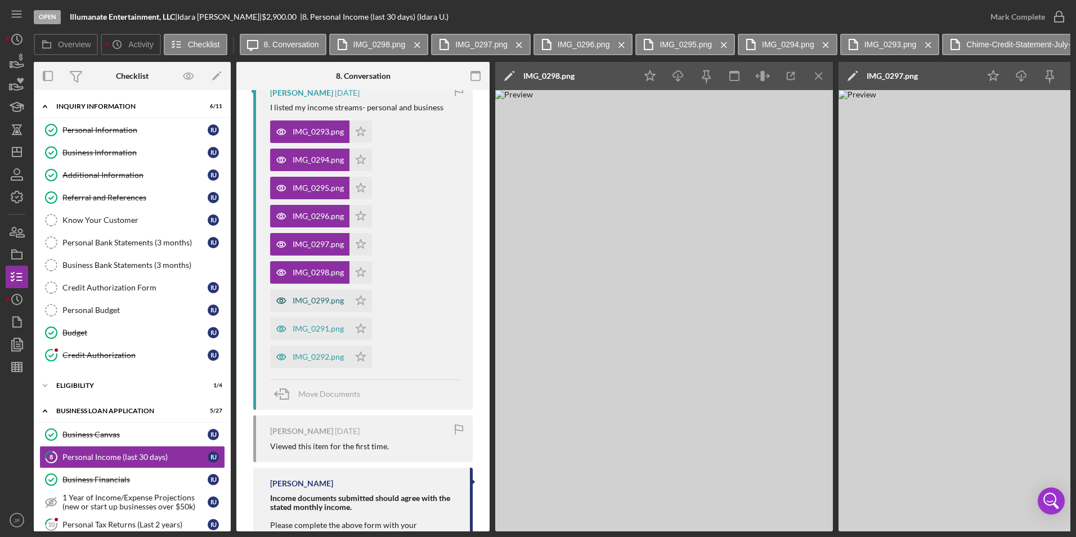
click at [317, 301] on div "IMG_0299.png" at bounding box center [318, 300] width 51 height 9
click at [317, 338] on div "IMG_0291.png" at bounding box center [309, 328] width 79 height 23
click at [324, 358] on div "IMG_0292.png" at bounding box center [318, 356] width 51 height 9
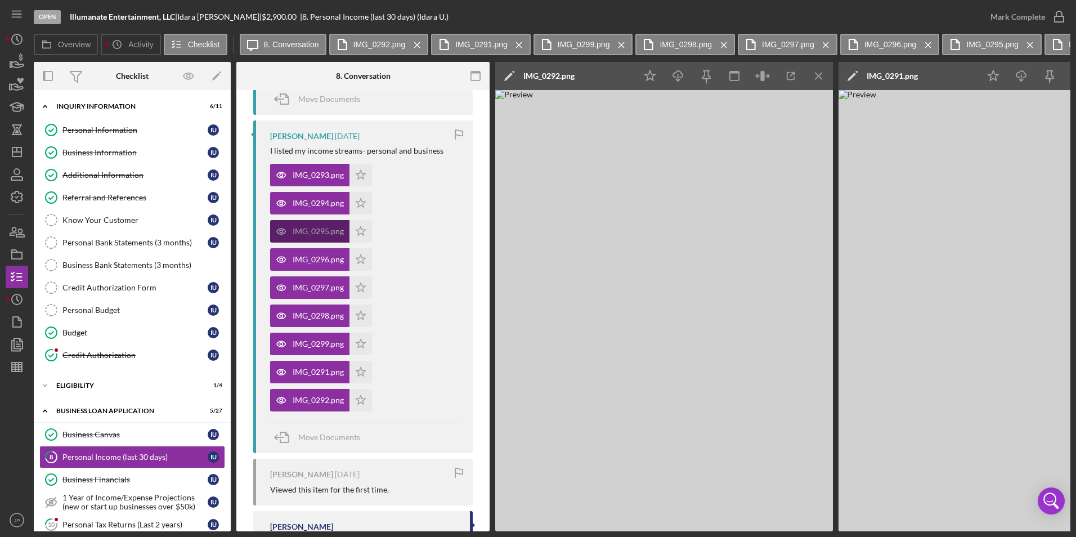
scroll to position [169, 0]
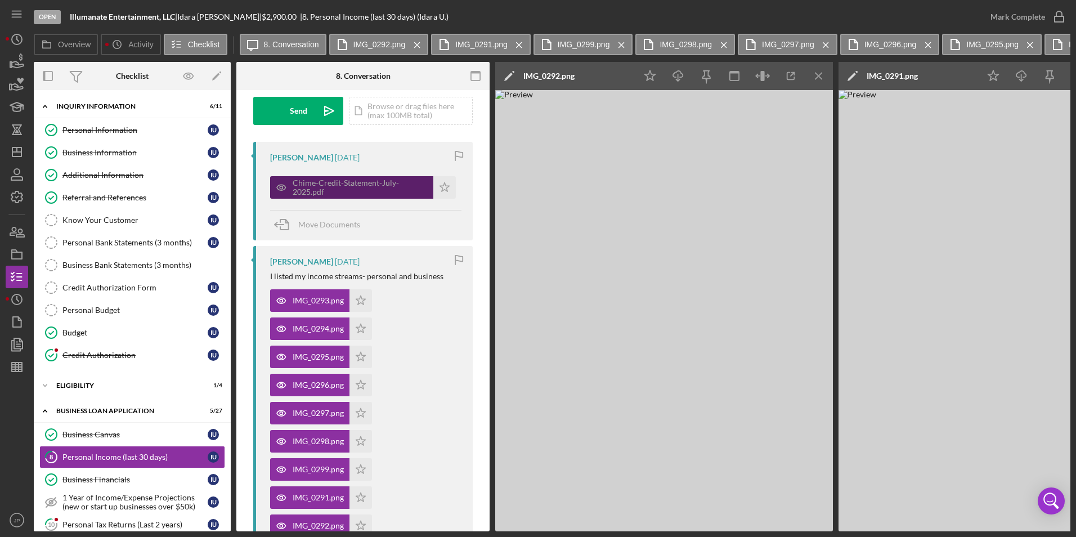
click at [340, 185] on div "Chime-Credit-Statement-July-2025.pdf" at bounding box center [360, 187] width 135 height 18
click at [818, 73] on icon "Icon/Menu Close" at bounding box center [818, 76] width 25 height 25
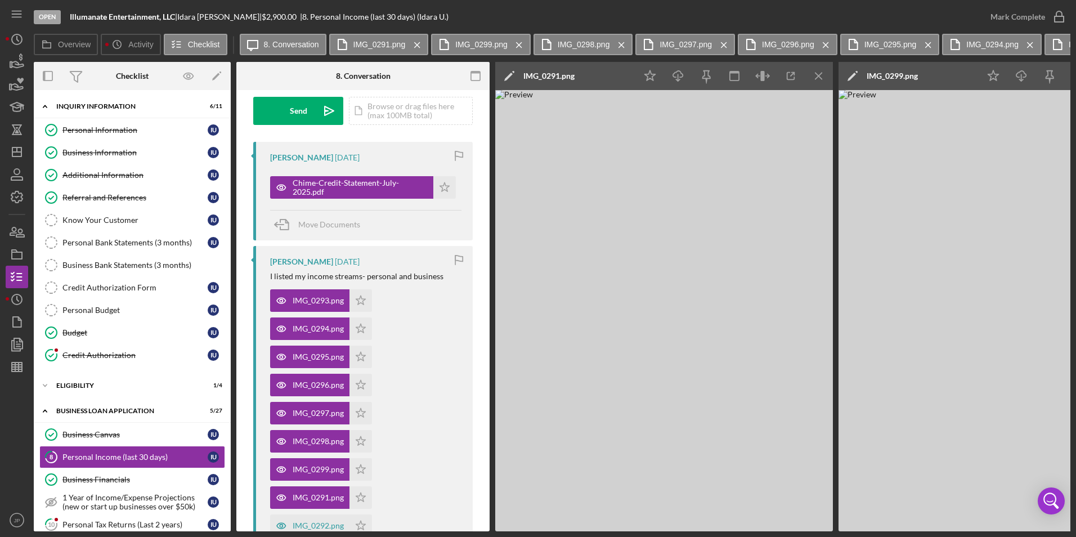
click at [818, 73] on icon "Icon/Menu Close" at bounding box center [818, 76] width 25 height 25
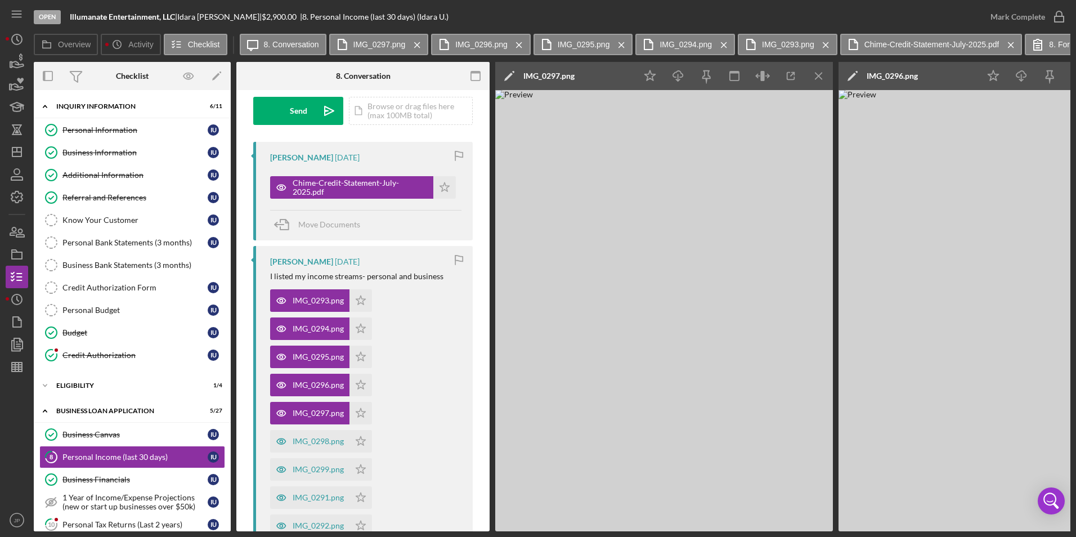
click at [818, 73] on icon "Icon/Menu Close" at bounding box center [818, 76] width 25 height 25
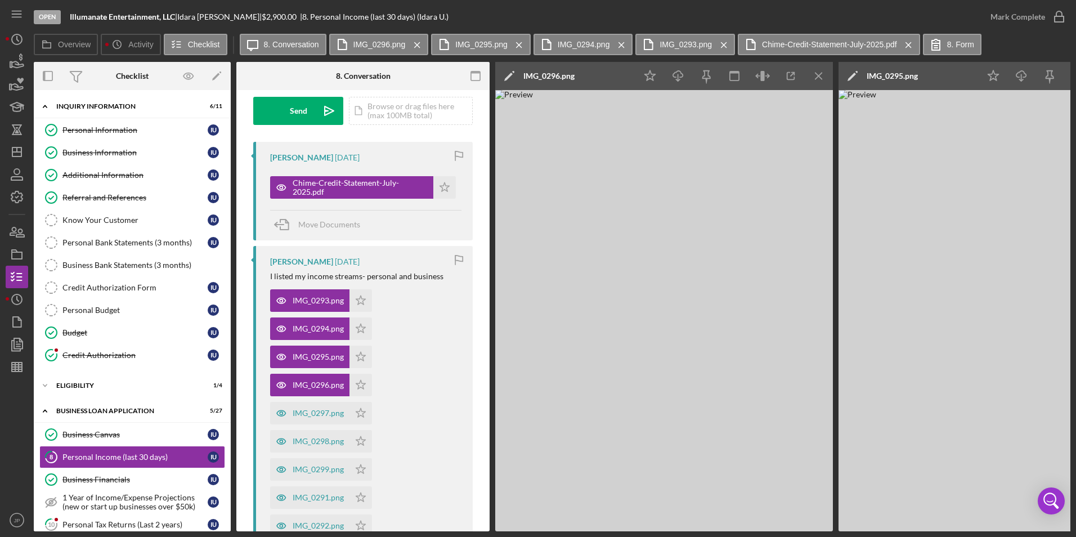
click at [818, 73] on icon "Icon/Menu Close" at bounding box center [818, 76] width 25 height 25
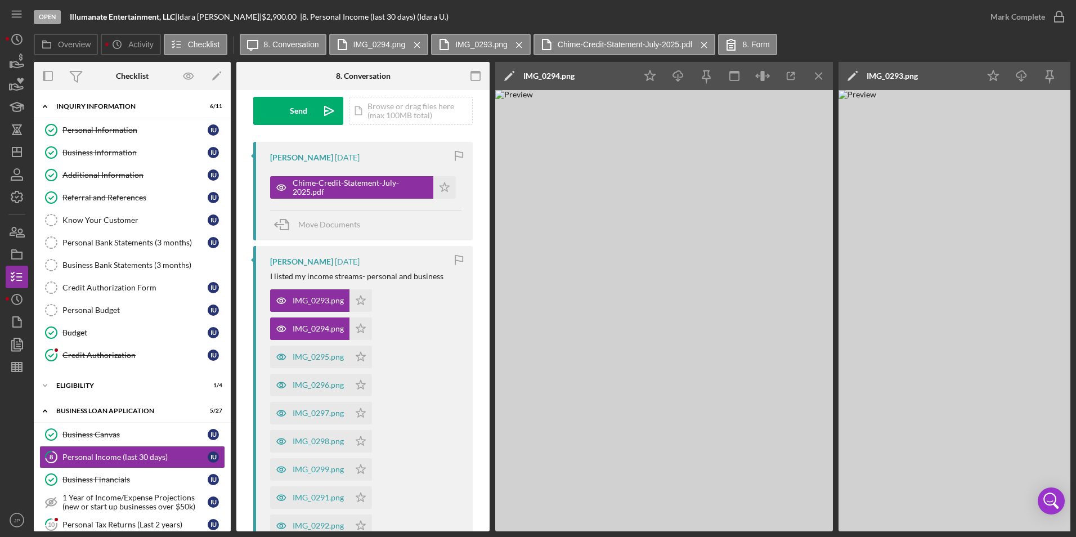
click at [818, 73] on icon "Icon/Menu Close" at bounding box center [818, 76] width 25 height 25
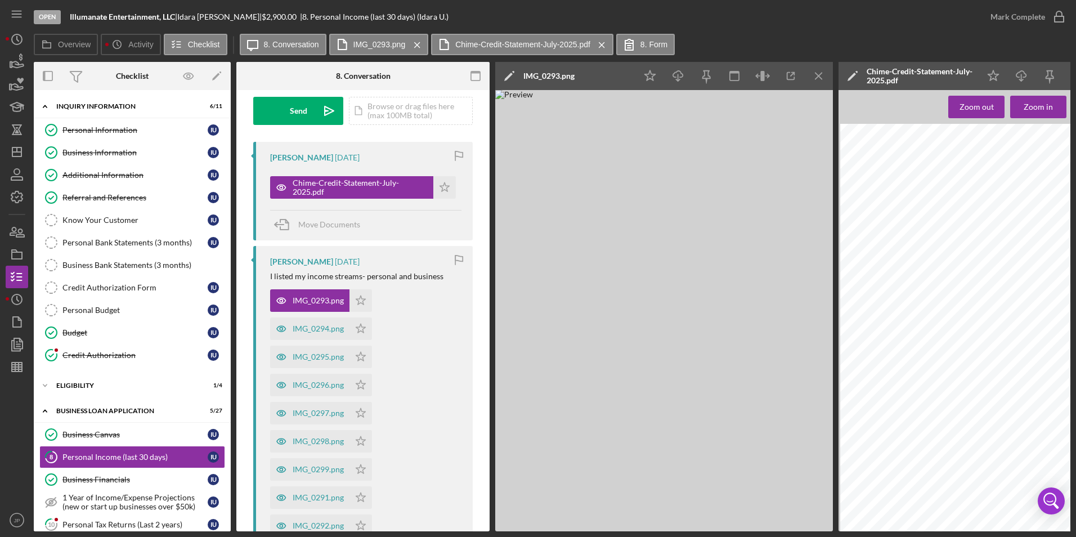
click at [818, 73] on icon "Icon/Menu Close" at bounding box center [818, 76] width 25 height 25
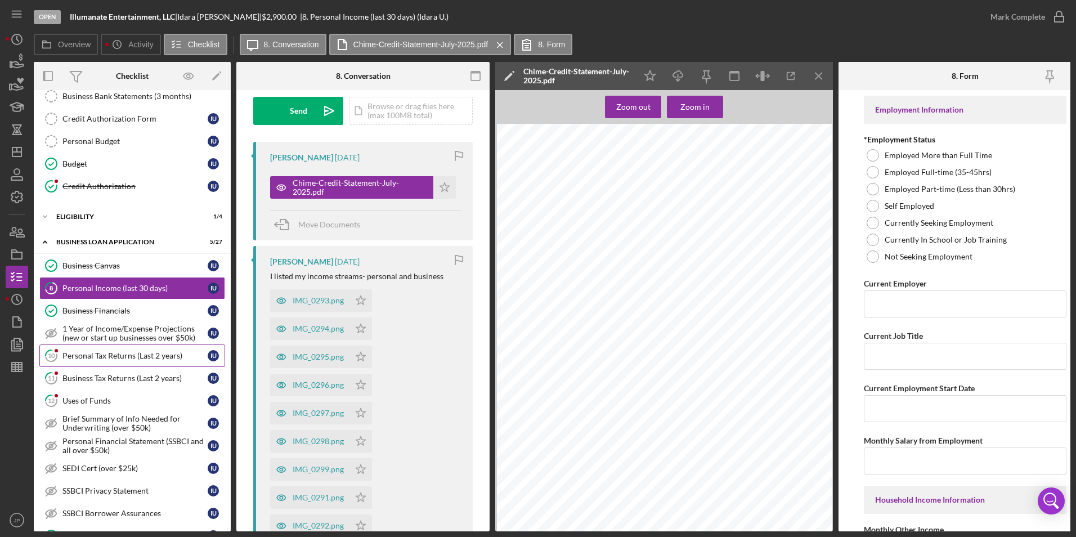
click at [129, 361] on link "10 Personal Tax Returns (Last 2 years) I U" at bounding box center [132, 355] width 186 height 23
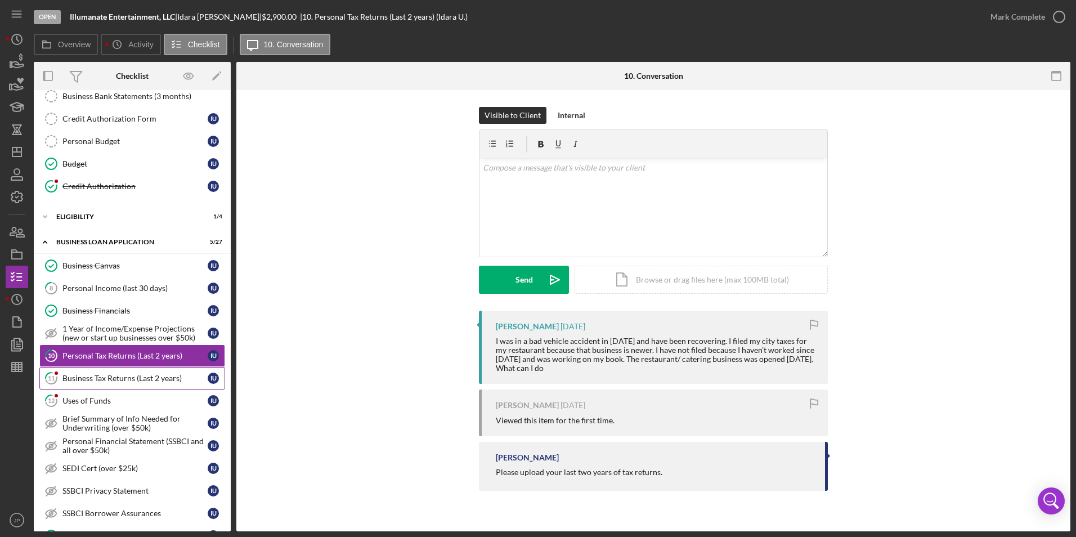
click at [107, 379] on div "Business Tax Returns (Last 2 years)" at bounding box center [134, 378] width 145 height 9
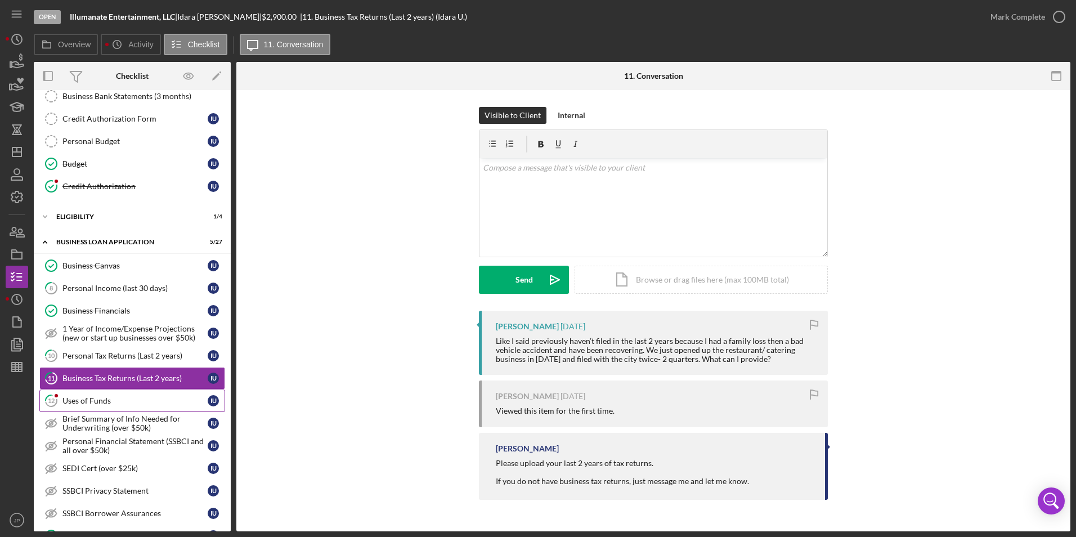
click at [101, 398] on div "Uses of Funds" at bounding box center [134, 400] width 145 height 9
